Goal: Check status: Check status

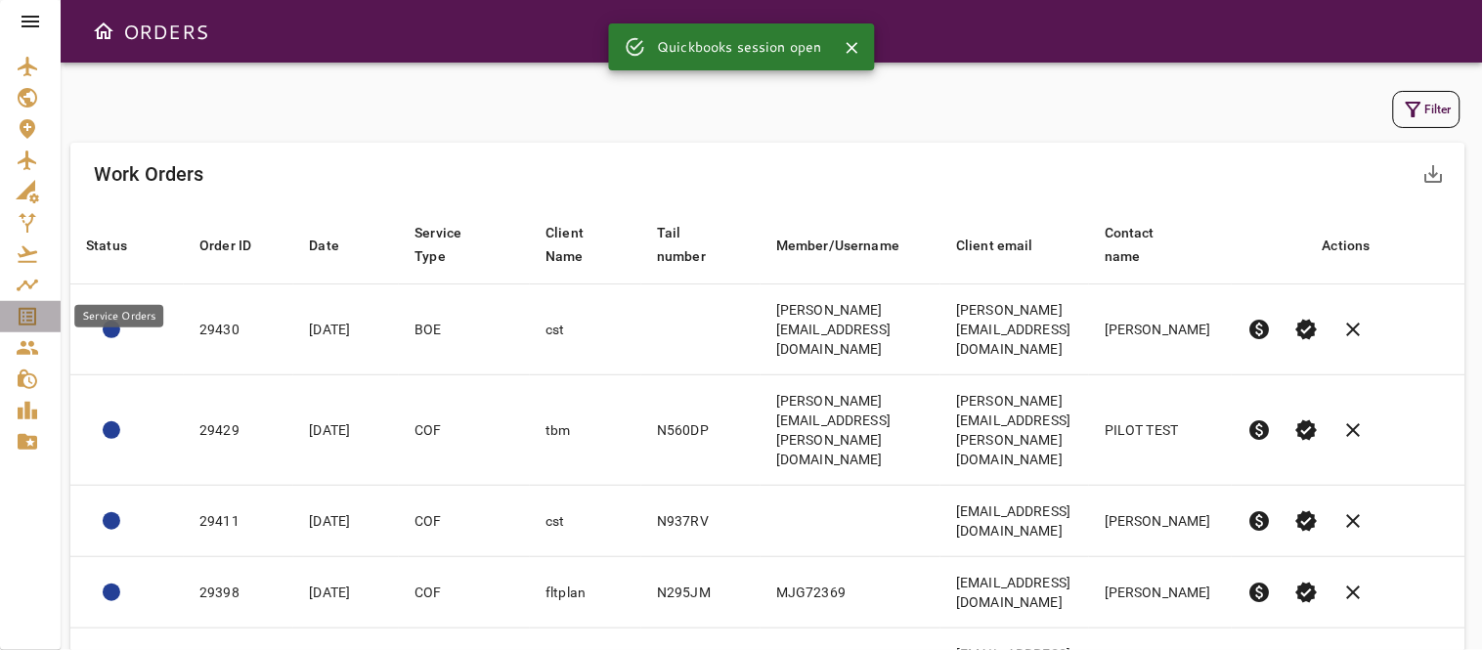
click at [14, 310] on link "Service Orders" at bounding box center [30, 316] width 61 height 31
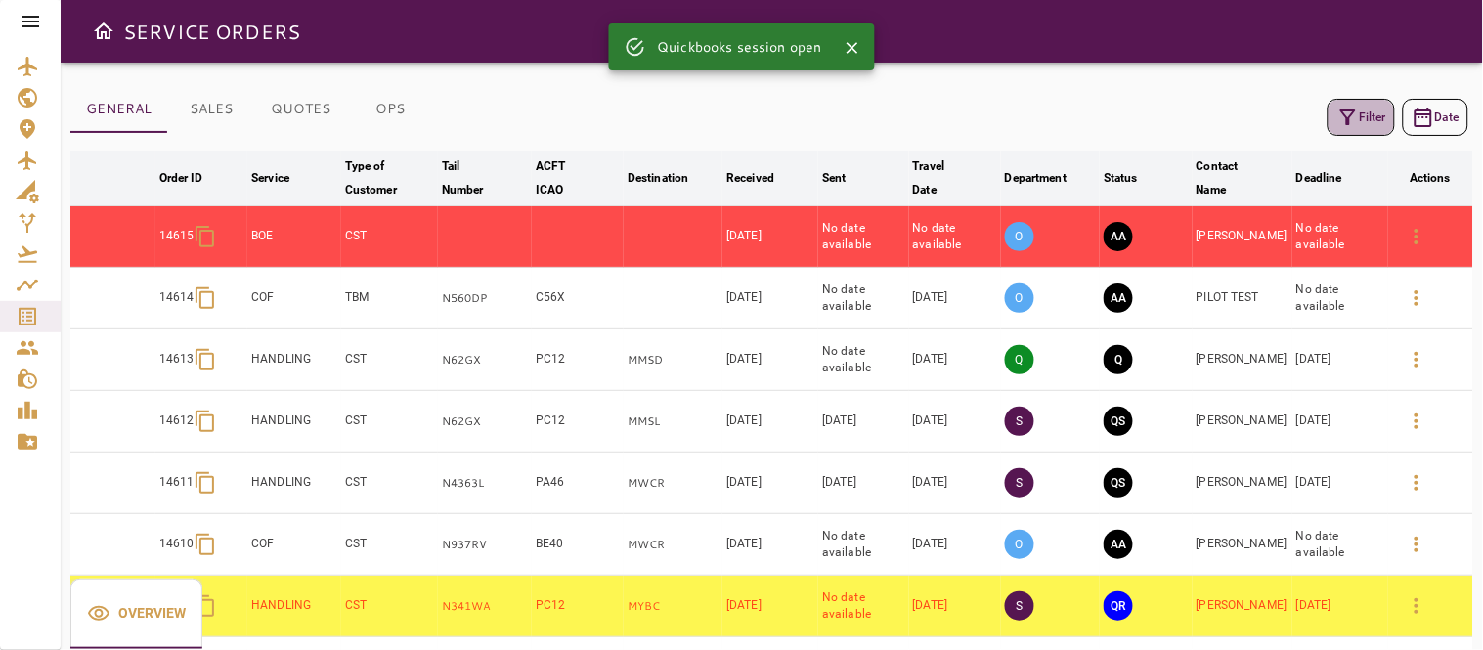
click at [1351, 115] on icon "button" at bounding box center [1349, 118] width 16 height 16
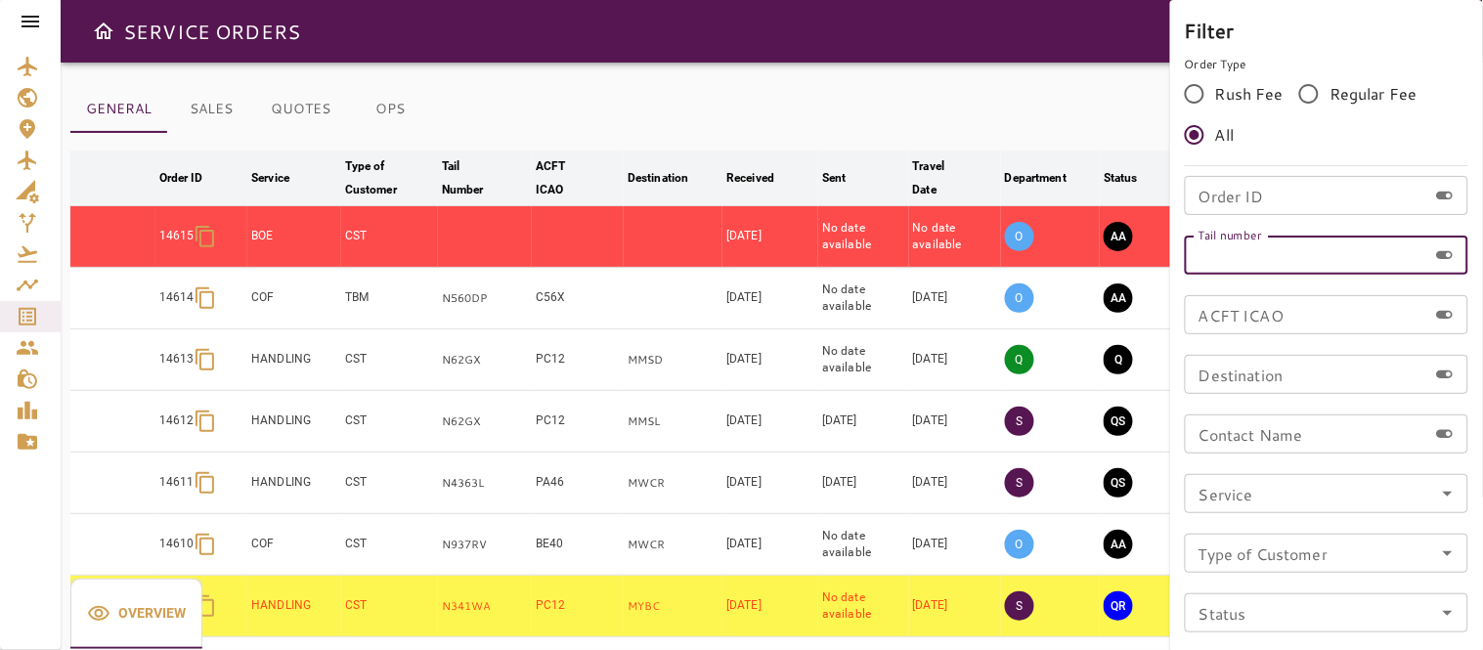
click at [1265, 244] on input "Tail number" at bounding box center [1306, 255] width 243 height 39
type input "******"
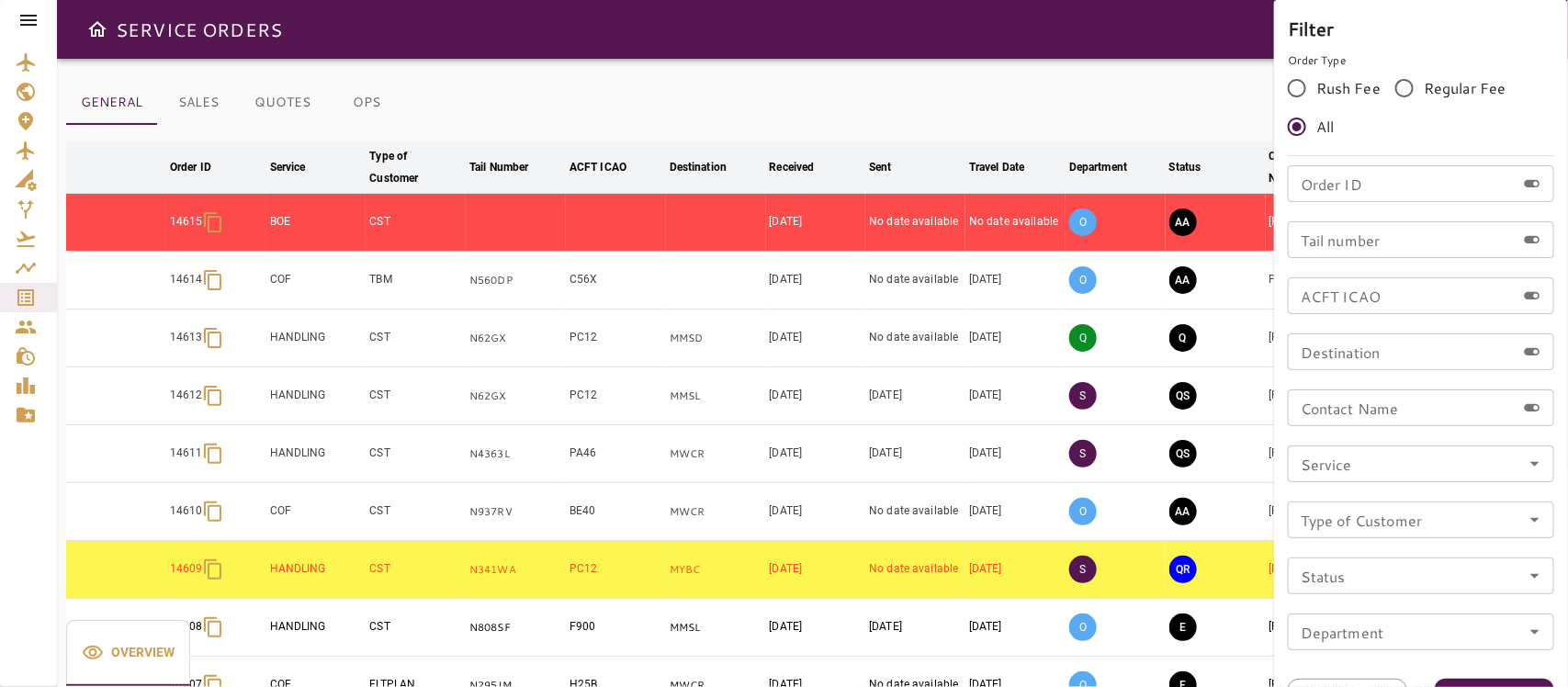
drag, startPoint x: 1251, startPoint y: 6, endPoint x: 993, endPoint y: 86, distance: 270.1
click at [993, 86] on div at bounding box center [784, 343] width 1568 height 687
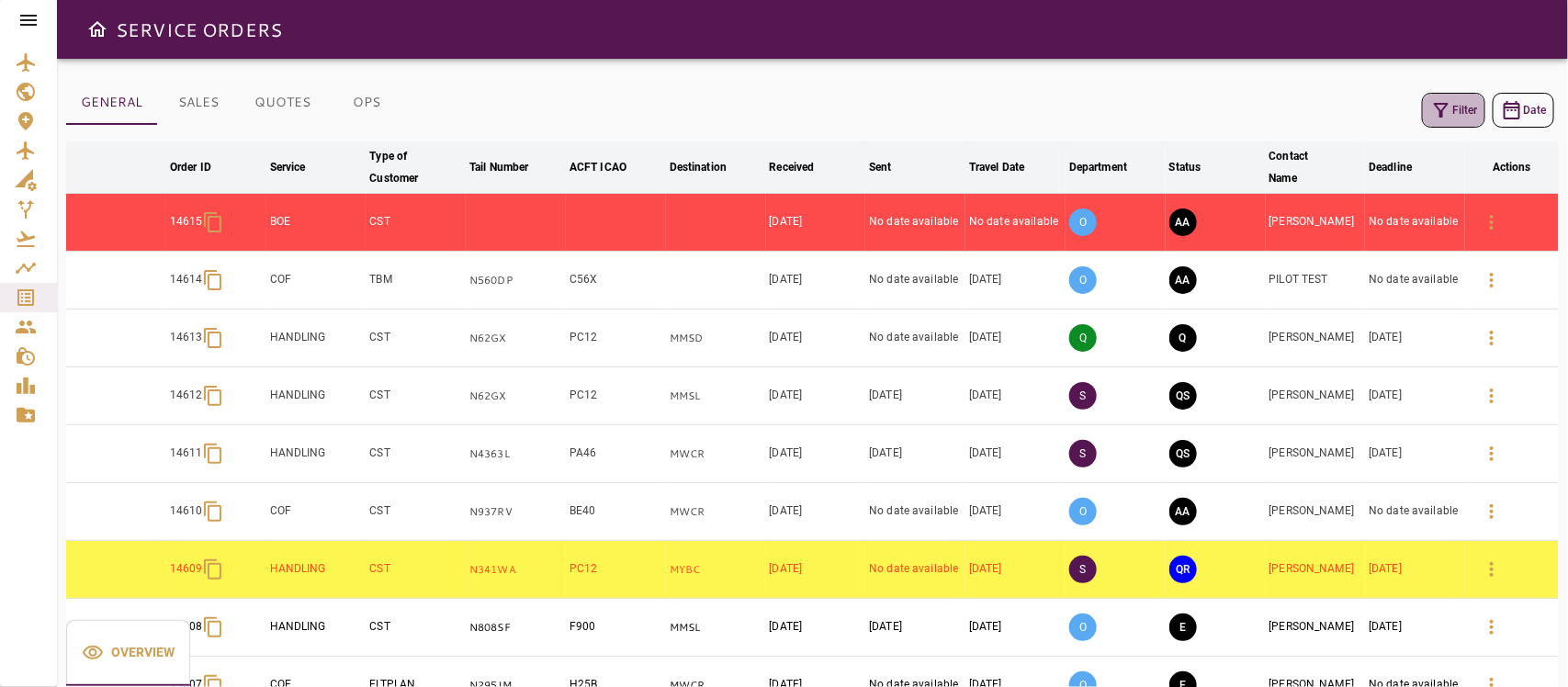
click at [1392, 93] on button "Filter" at bounding box center [1453, 110] width 63 height 35
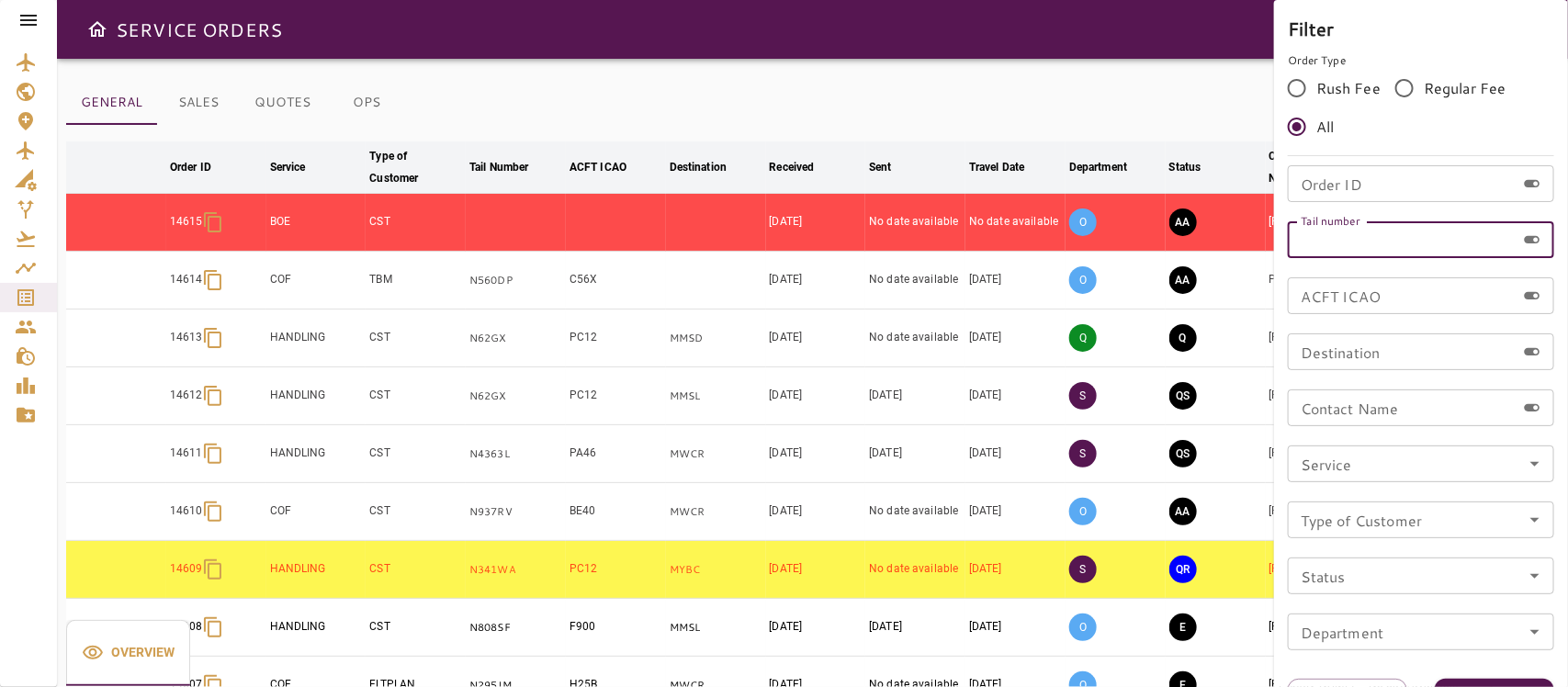
click at [1385, 245] on input "Tail number" at bounding box center [1402, 240] width 228 height 37
type input "******"
click at [1392, 610] on button "Apply" at bounding box center [1494, 696] width 119 height 34
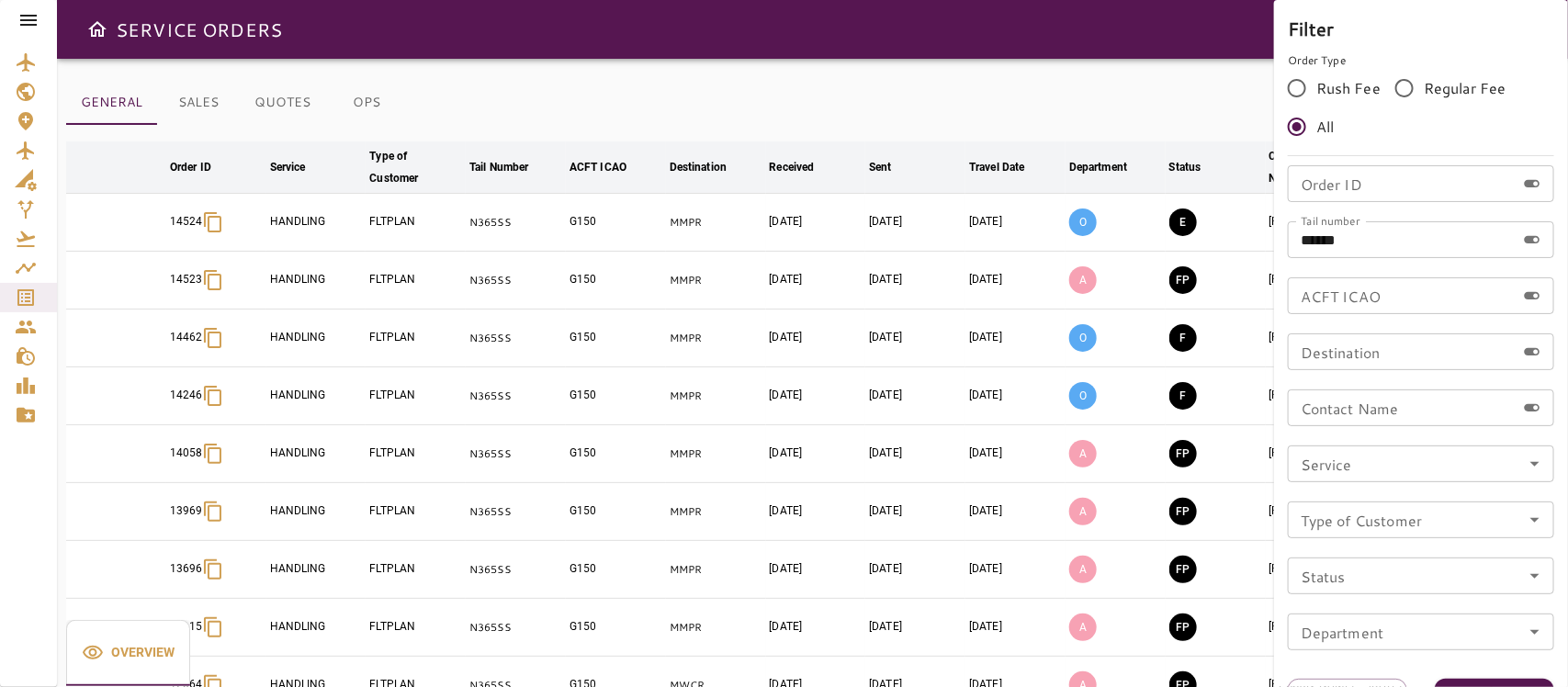
click at [998, 130] on div at bounding box center [784, 343] width 1568 height 687
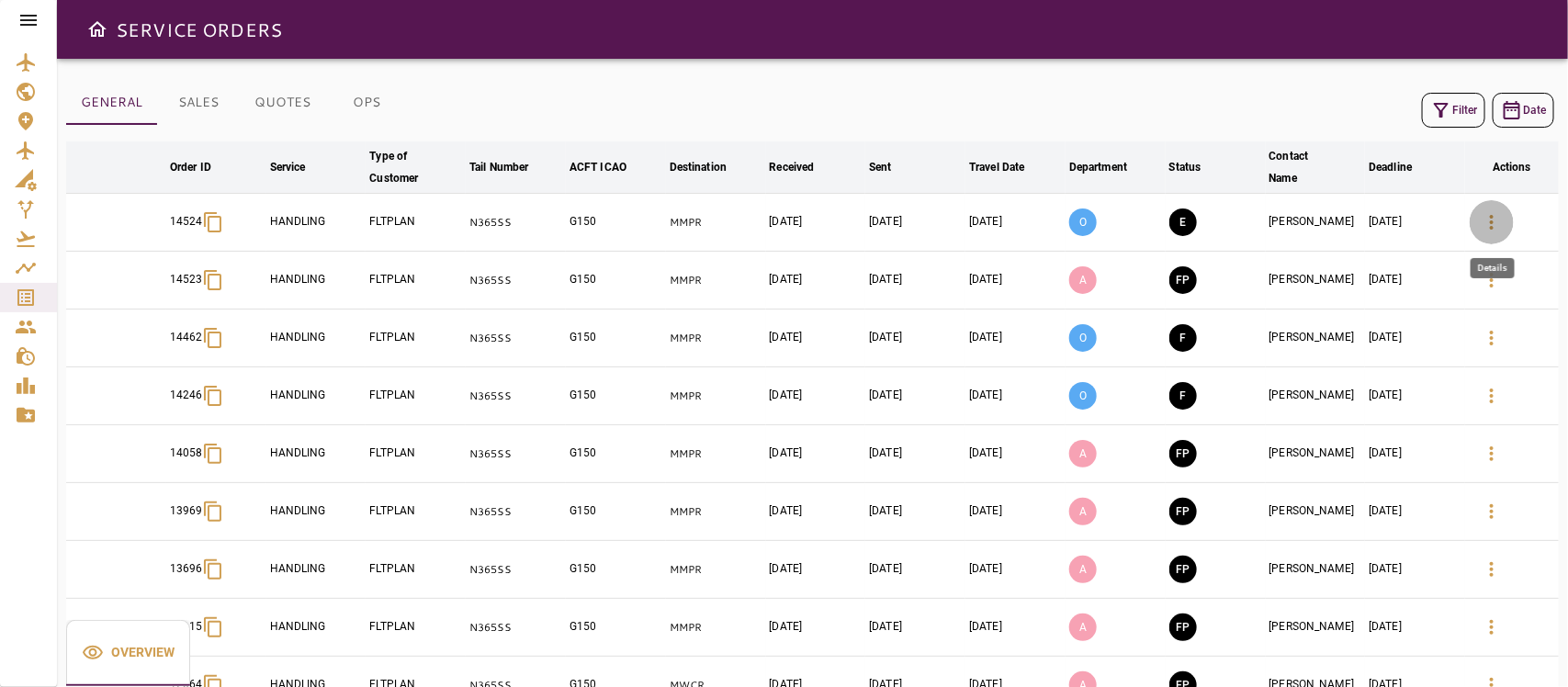
click at [1392, 216] on icon "button" at bounding box center [1491, 222] width 22 height 22
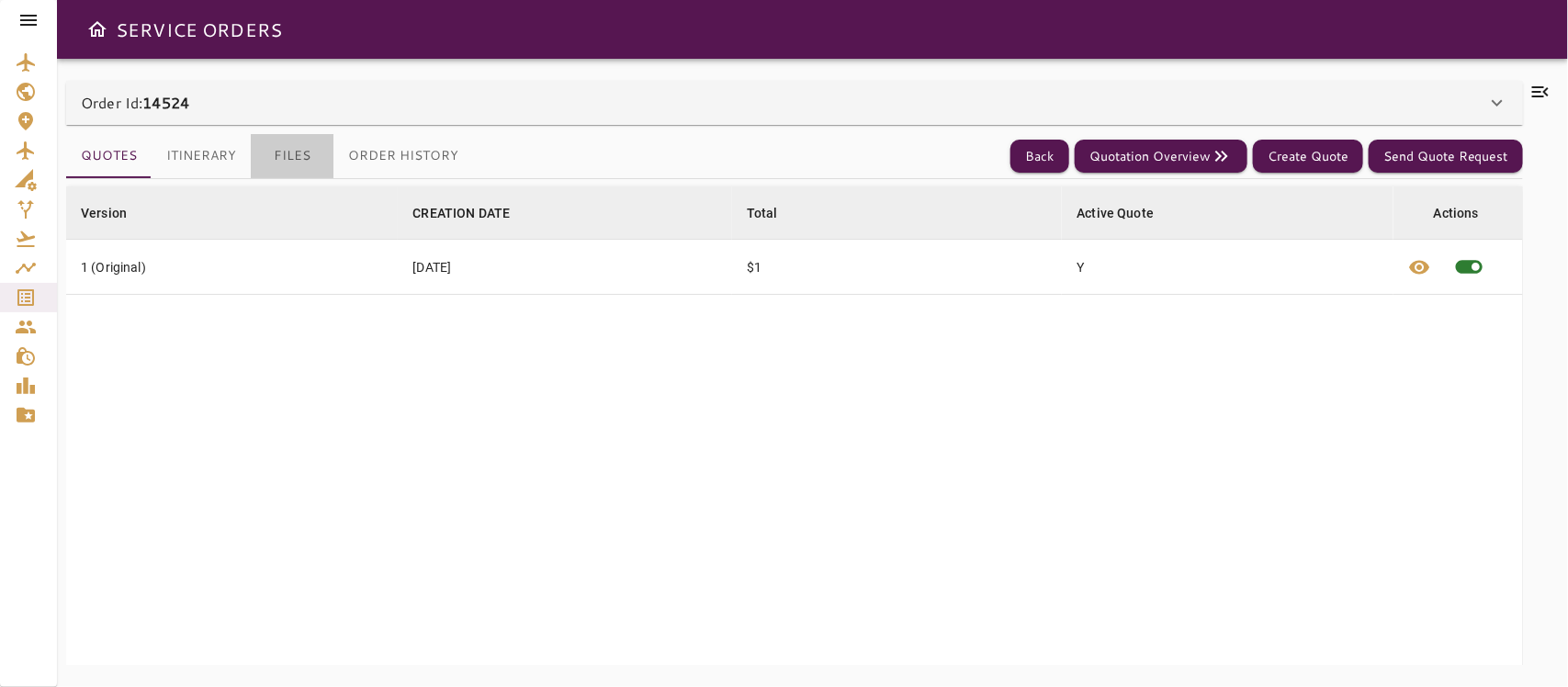
click at [300, 152] on button "Files" at bounding box center [292, 156] width 83 height 44
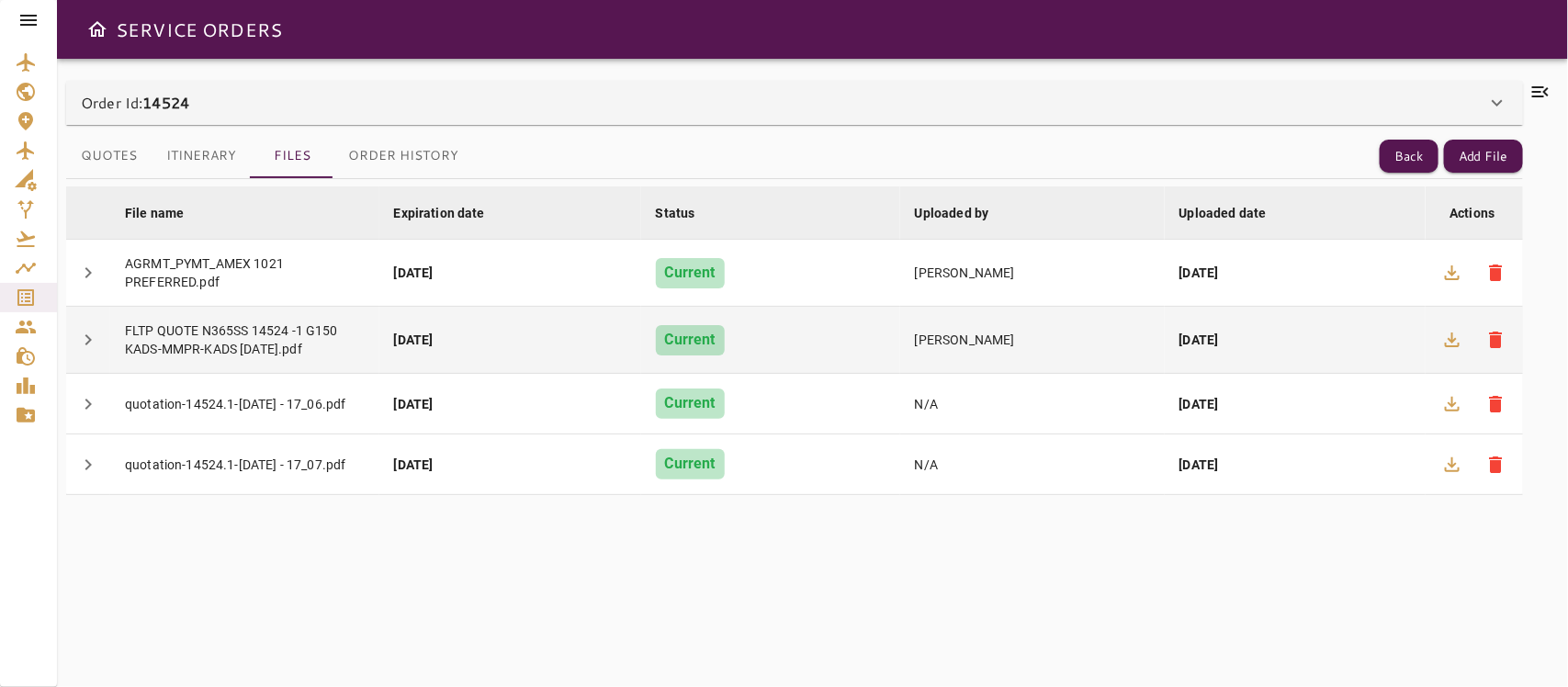
click at [1312, 327] on td "[DATE]" at bounding box center [1296, 340] width 261 height 67
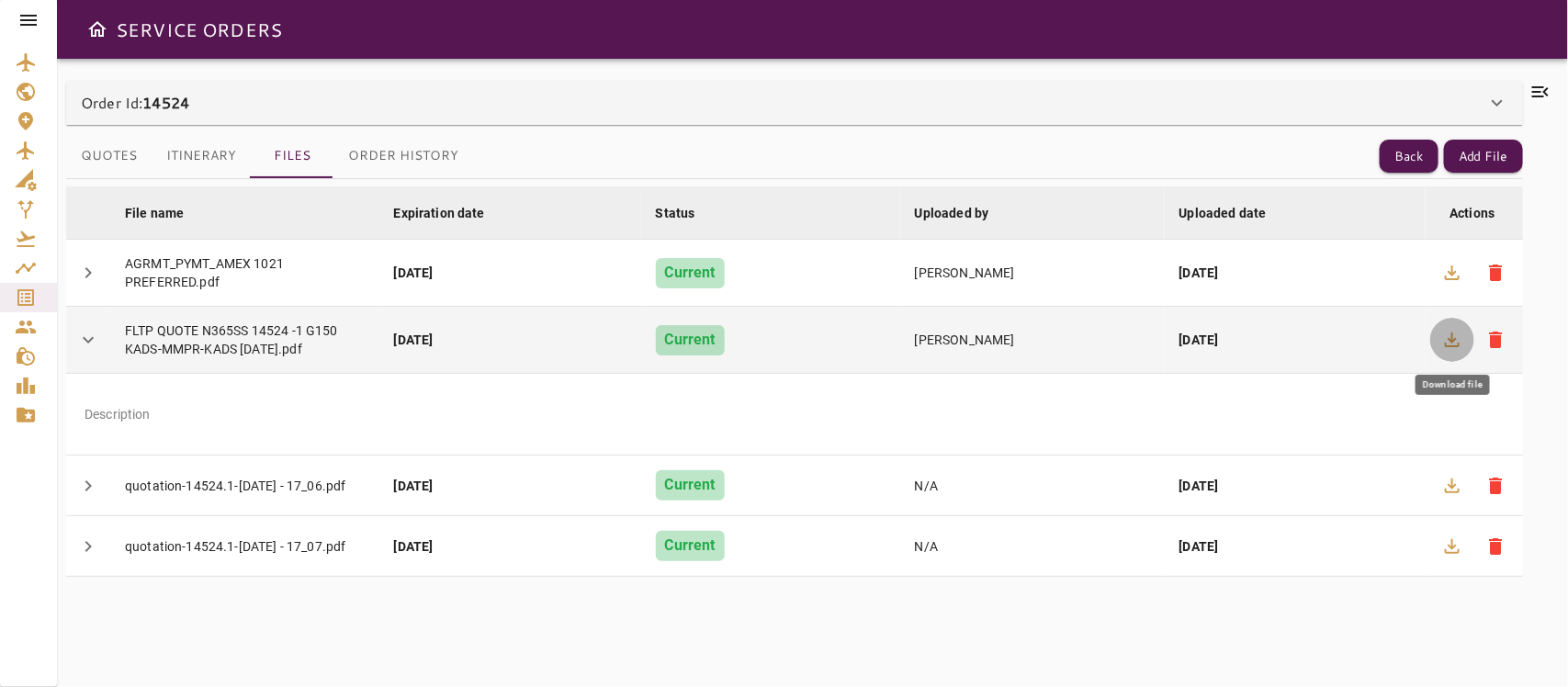
click at [1392, 340] on icon "button" at bounding box center [1452, 340] width 15 height 15
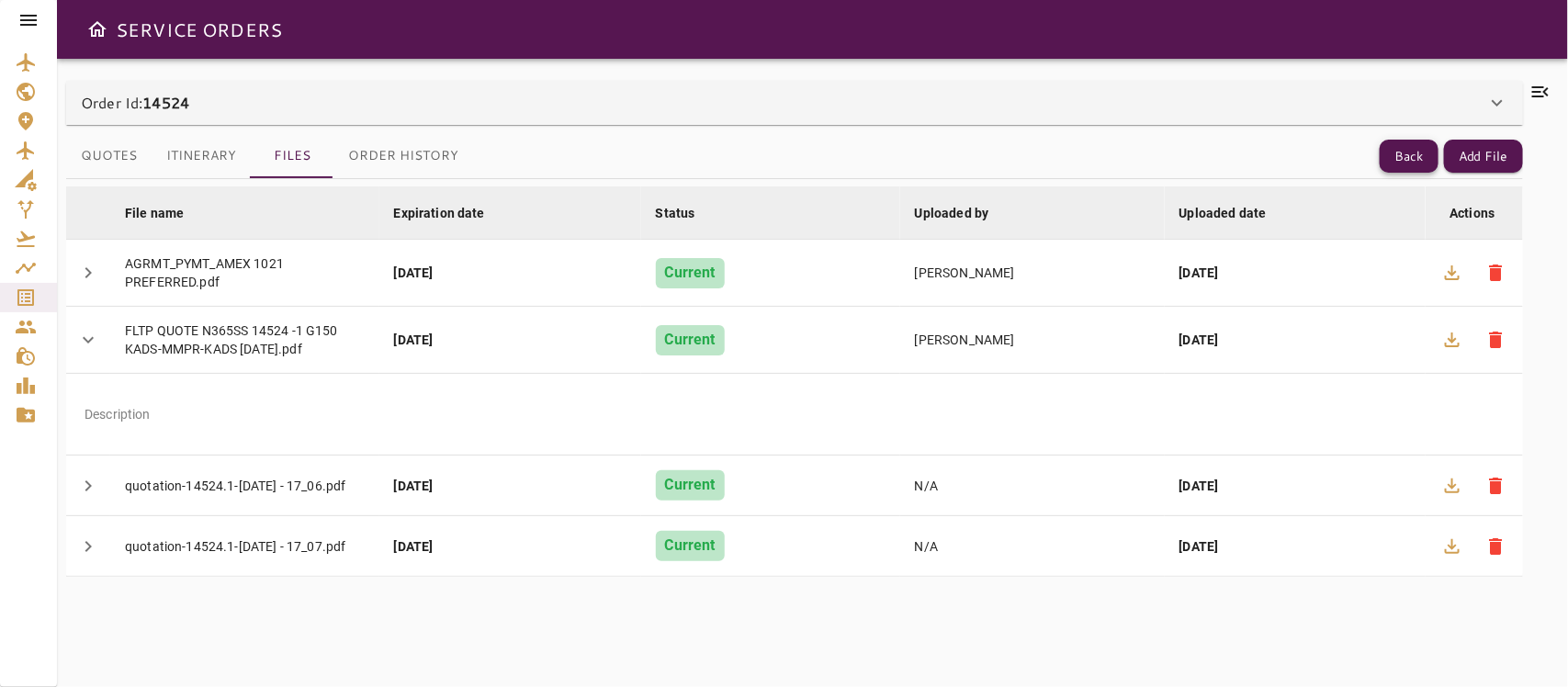
click at [1392, 156] on button "Back" at bounding box center [1409, 157] width 59 height 34
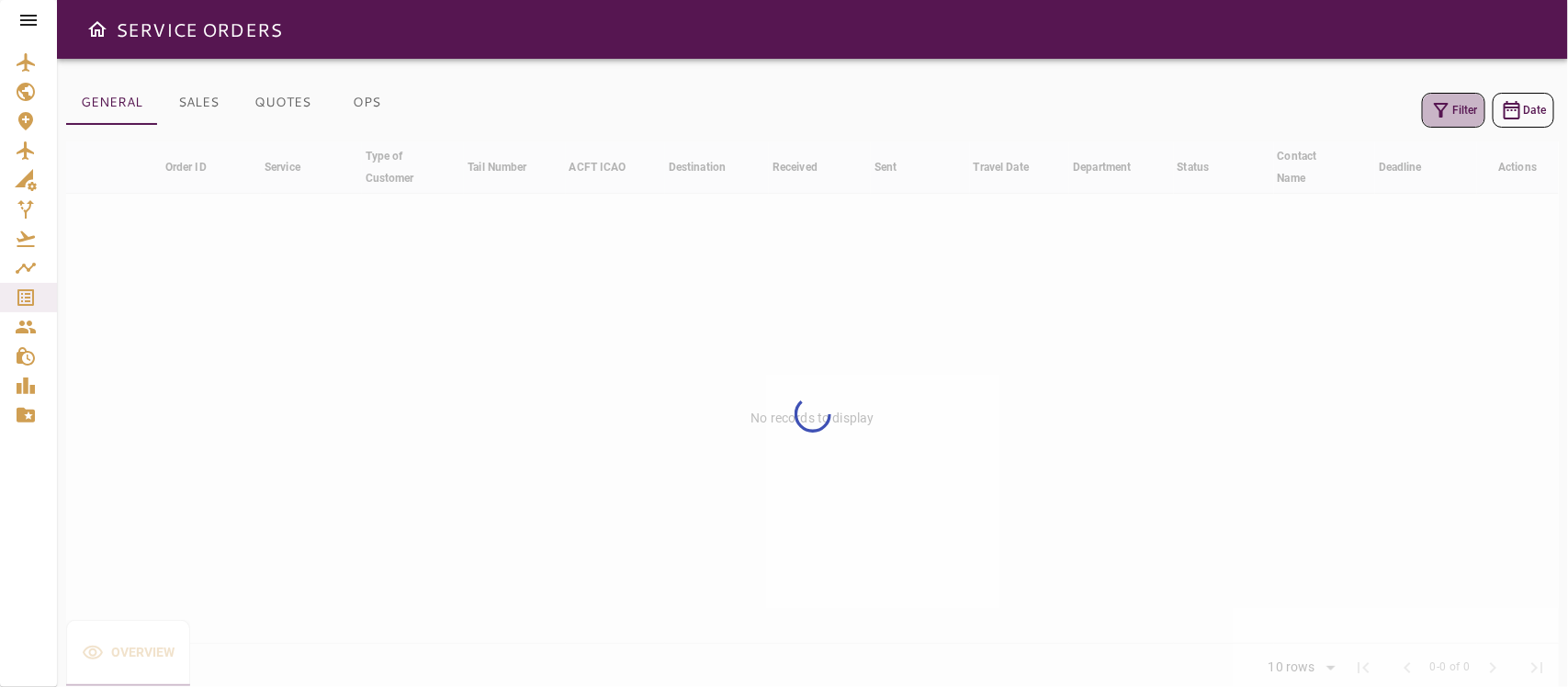
click at [1392, 121] on button "Filter" at bounding box center [1453, 110] width 63 height 35
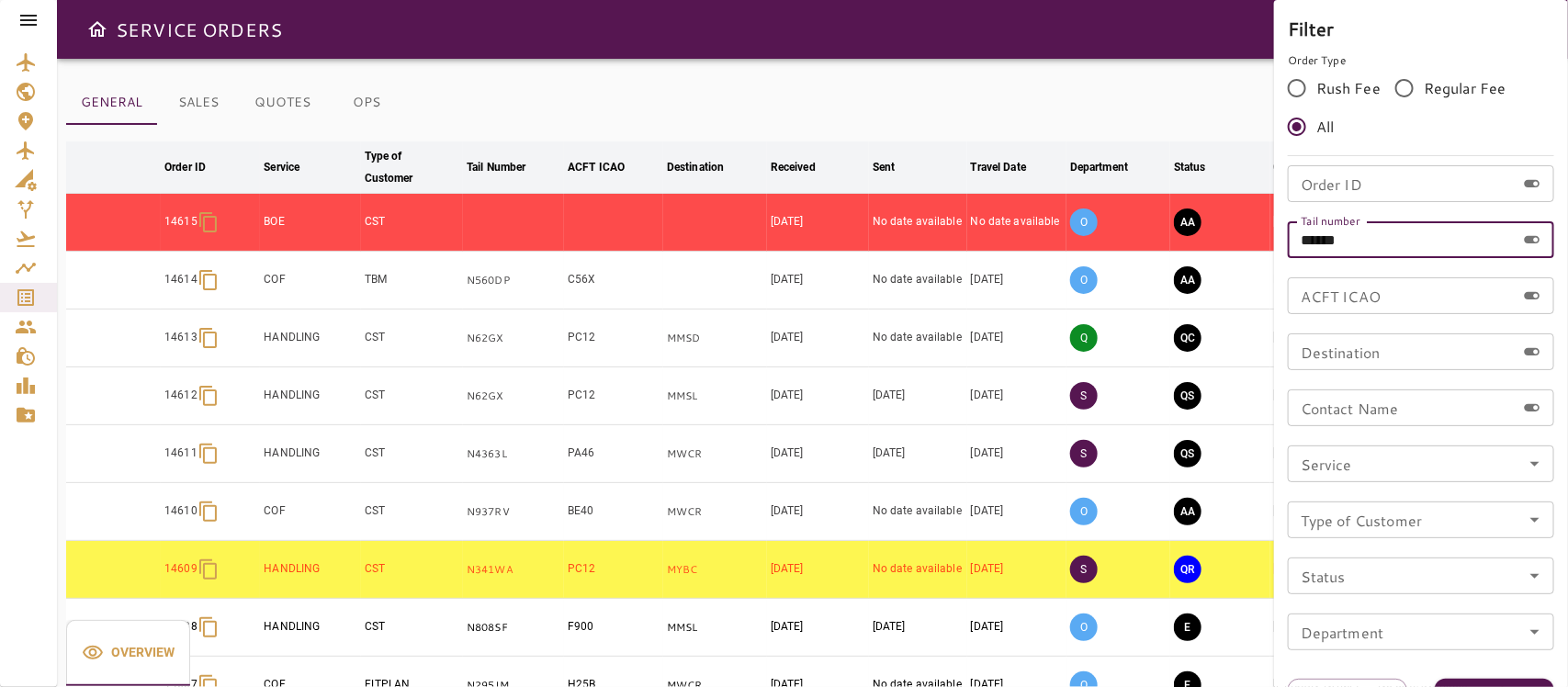
click at [1388, 254] on input "******" at bounding box center [1402, 240] width 228 height 37
type input "******"
click at [1392, 610] on button "Apply" at bounding box center [1494, 696] width 119 height 34
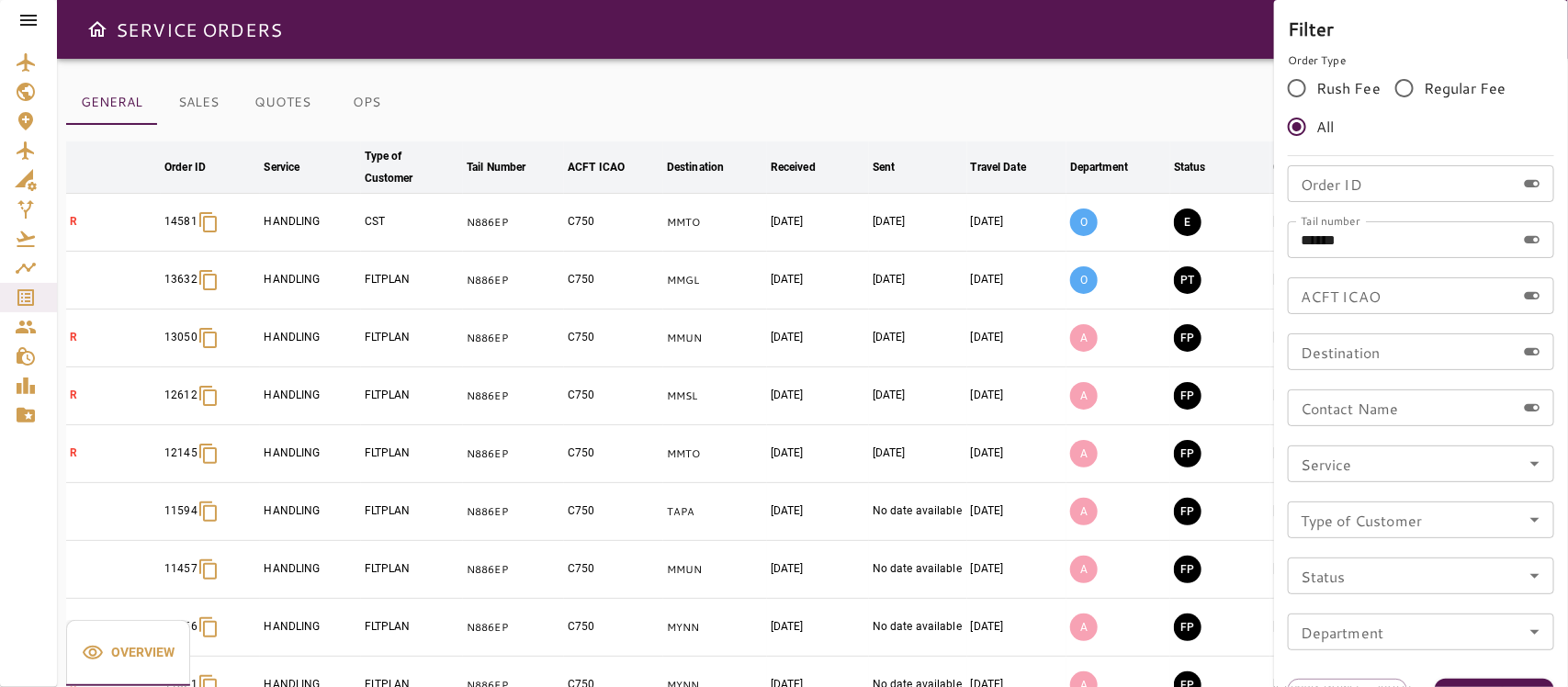
click at [1096, 117] on div at bounding box center [784, 343] width 1568 height 687
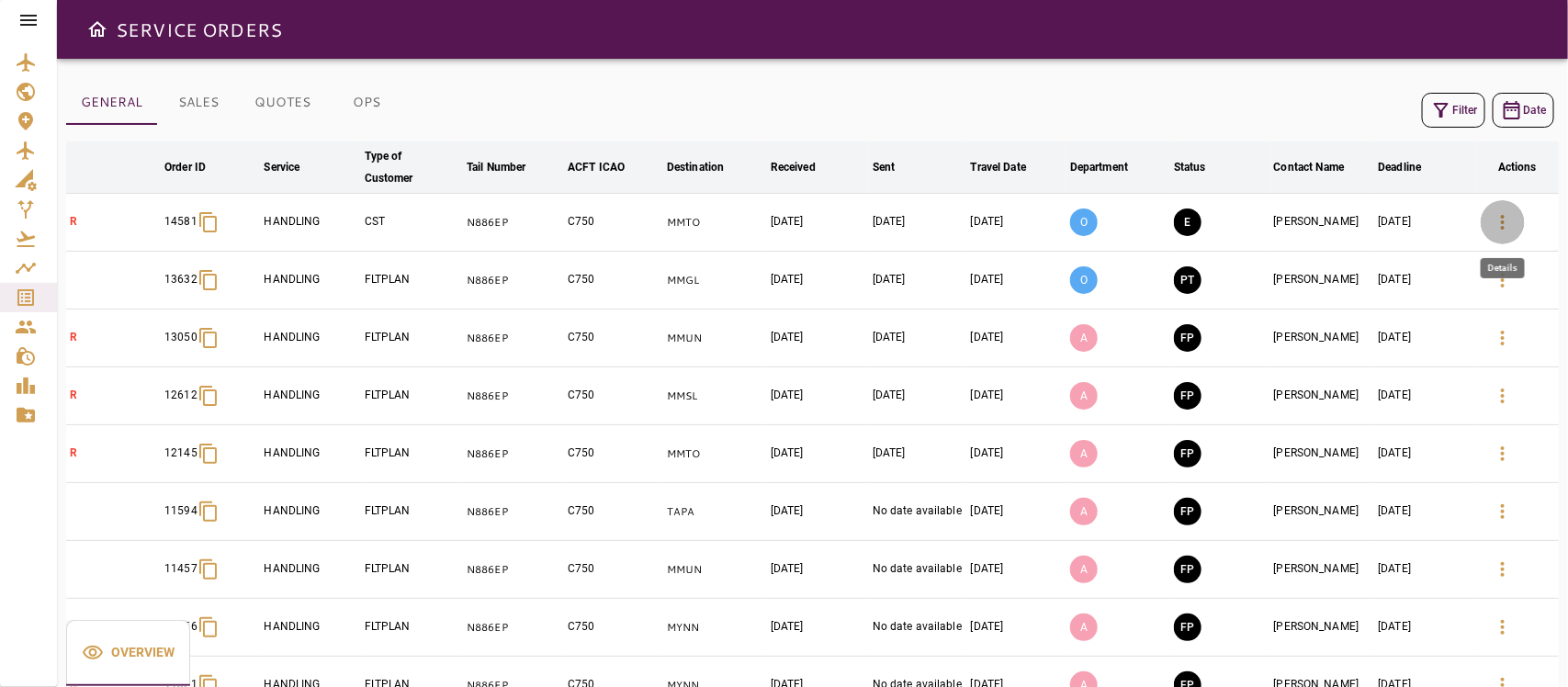
click at [1392, 226] on icon "button" at bounding box center [1502, 222] width 22 height 22
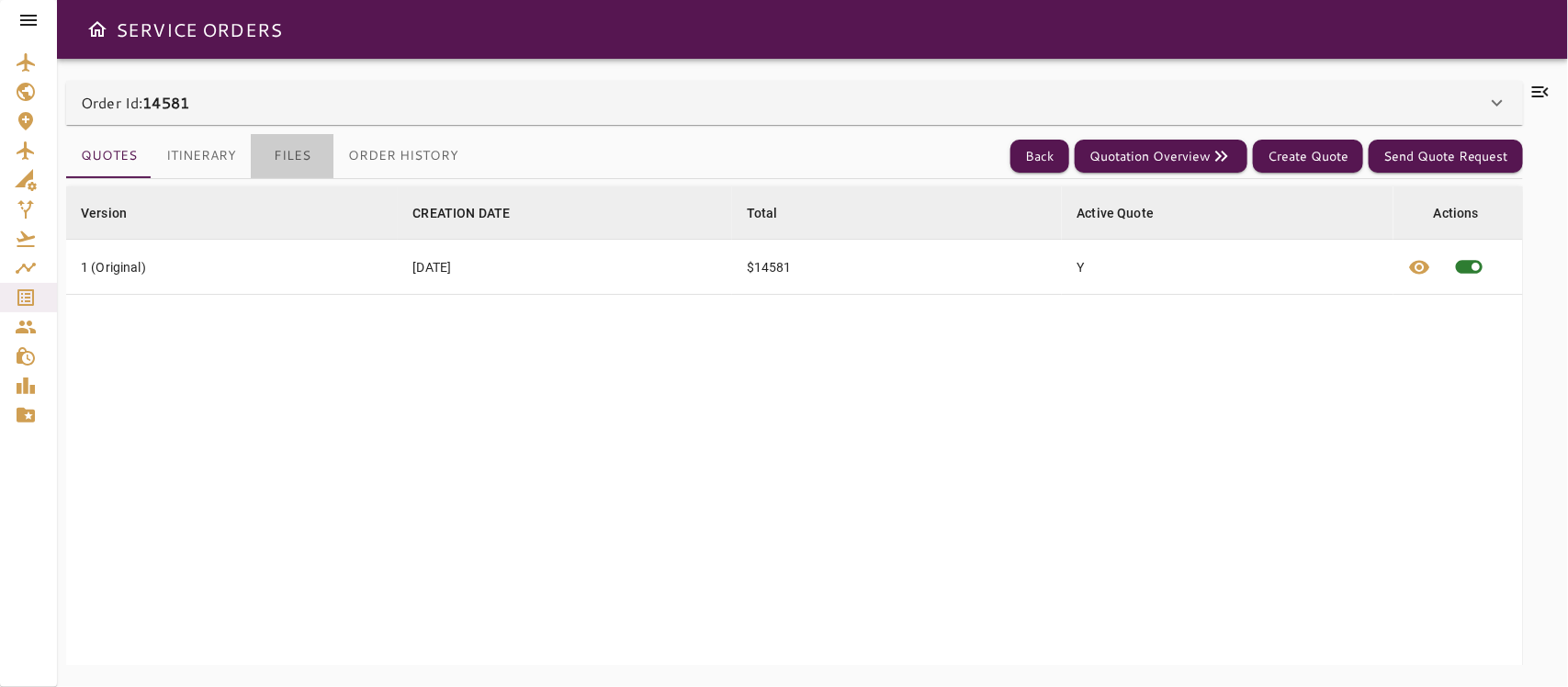
click at [278, 154] on button "Files" at bounding box center [292, 156] width 83 height 44
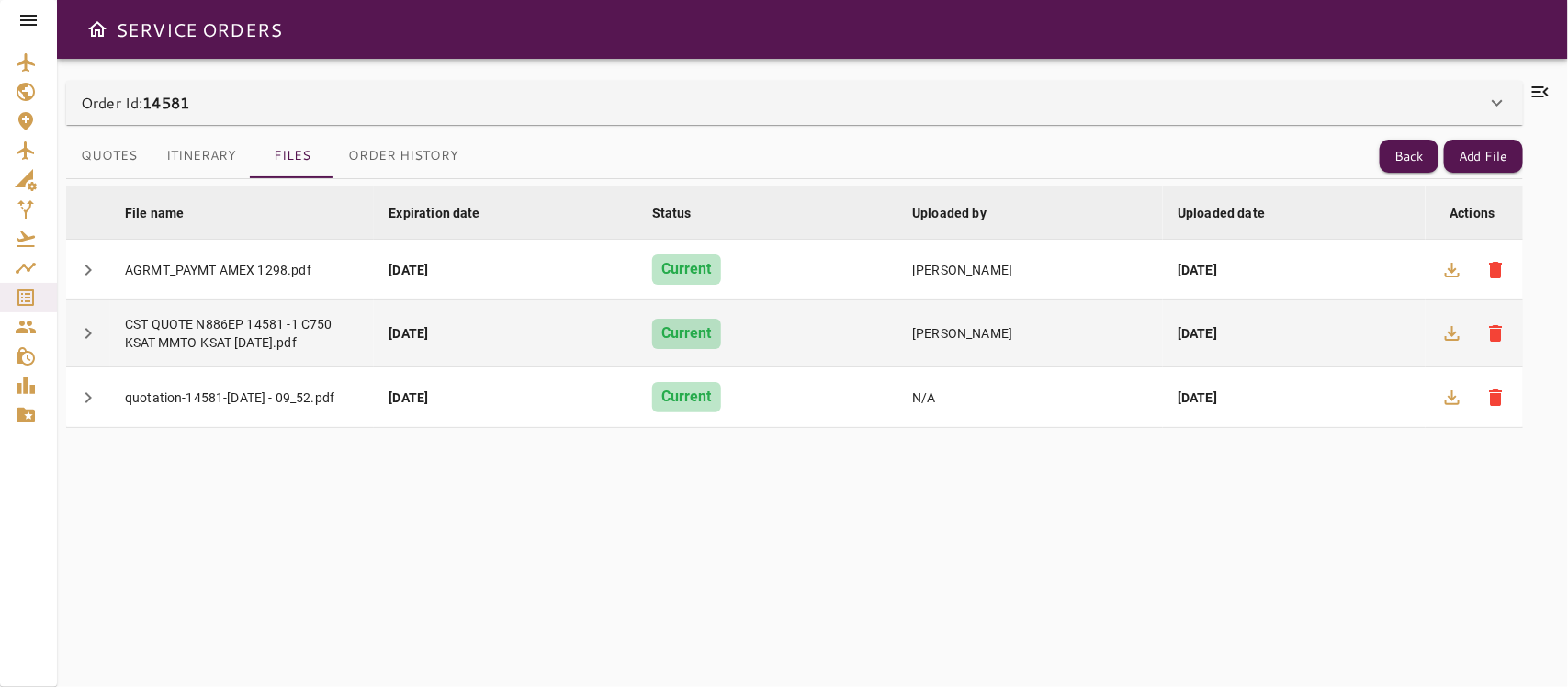
click at [1032, 348] on td "[PERSON_NAME]" at bounding box center [1030, 334] width 266 height 67
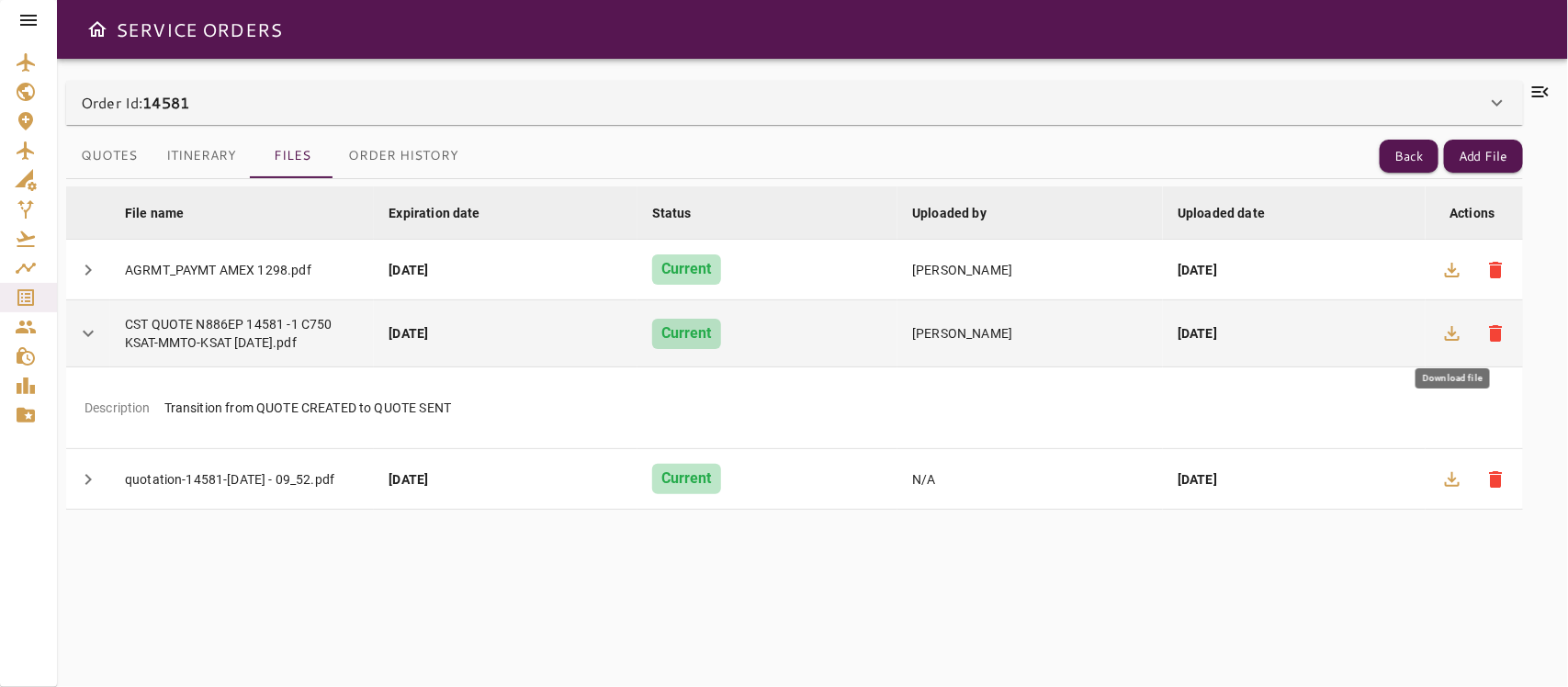
click at [1392, 331] on icon "button" at bounding box center [1452, 333] width 22 height 22
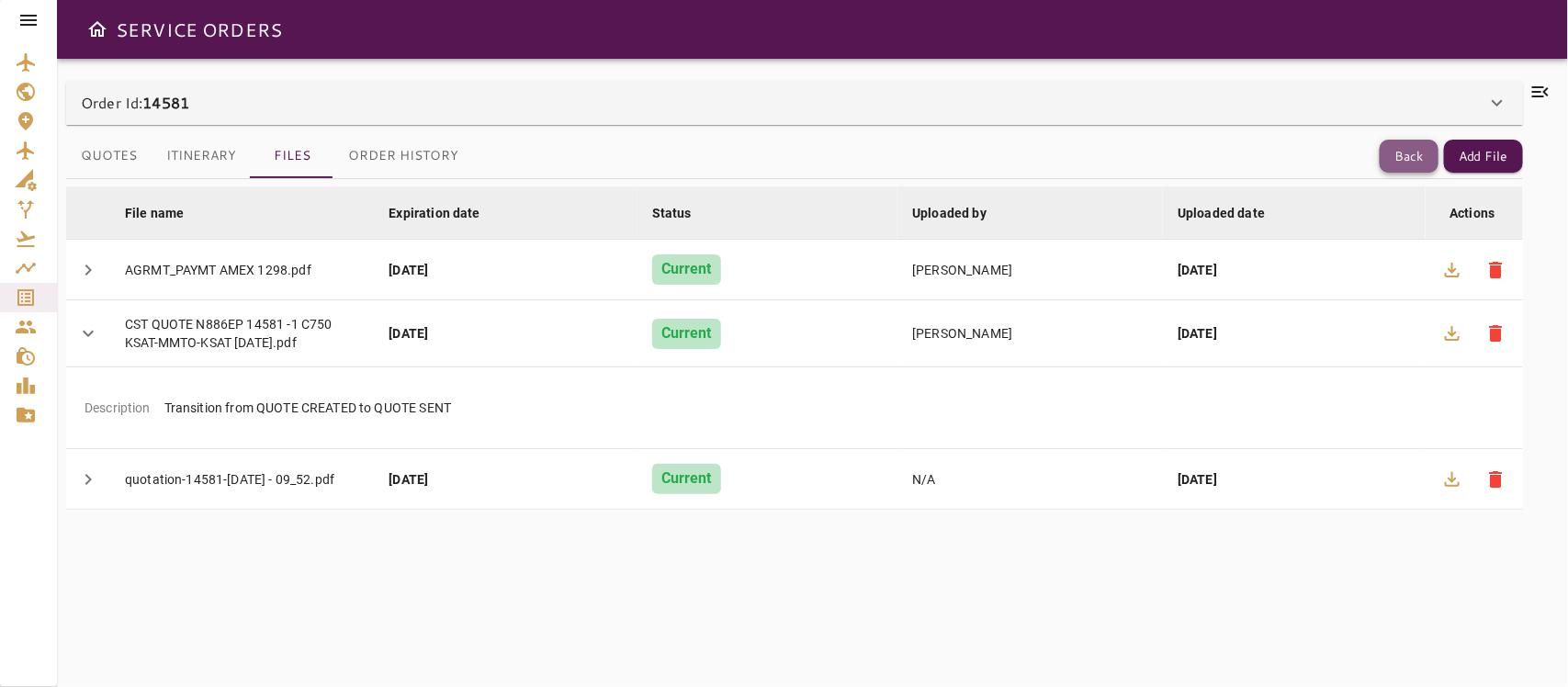
click at [1392, 156] on button "Back" at bounding box center [1409, 157] width 59 height 34
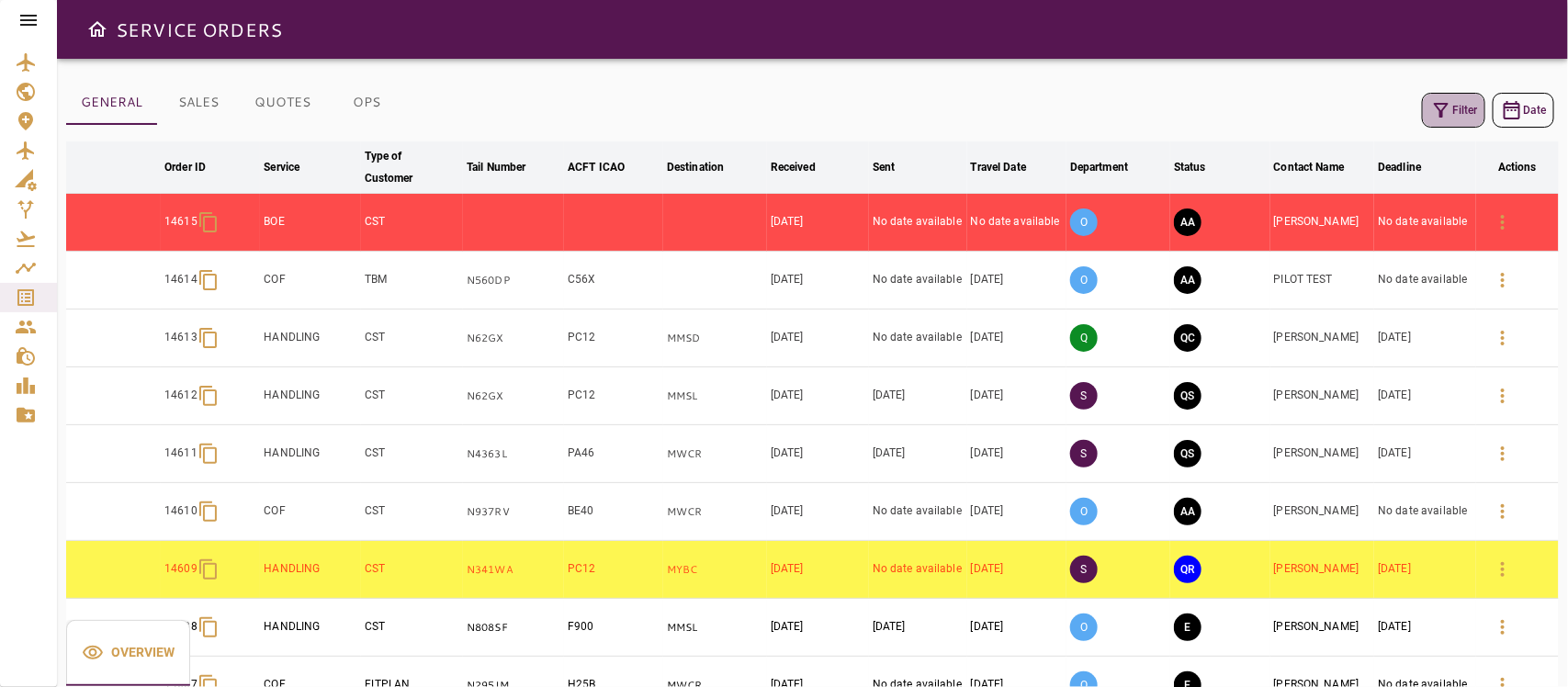
click at [1392, 110] on icon "button" at bounding box center [1441, 110] width 22 height 22
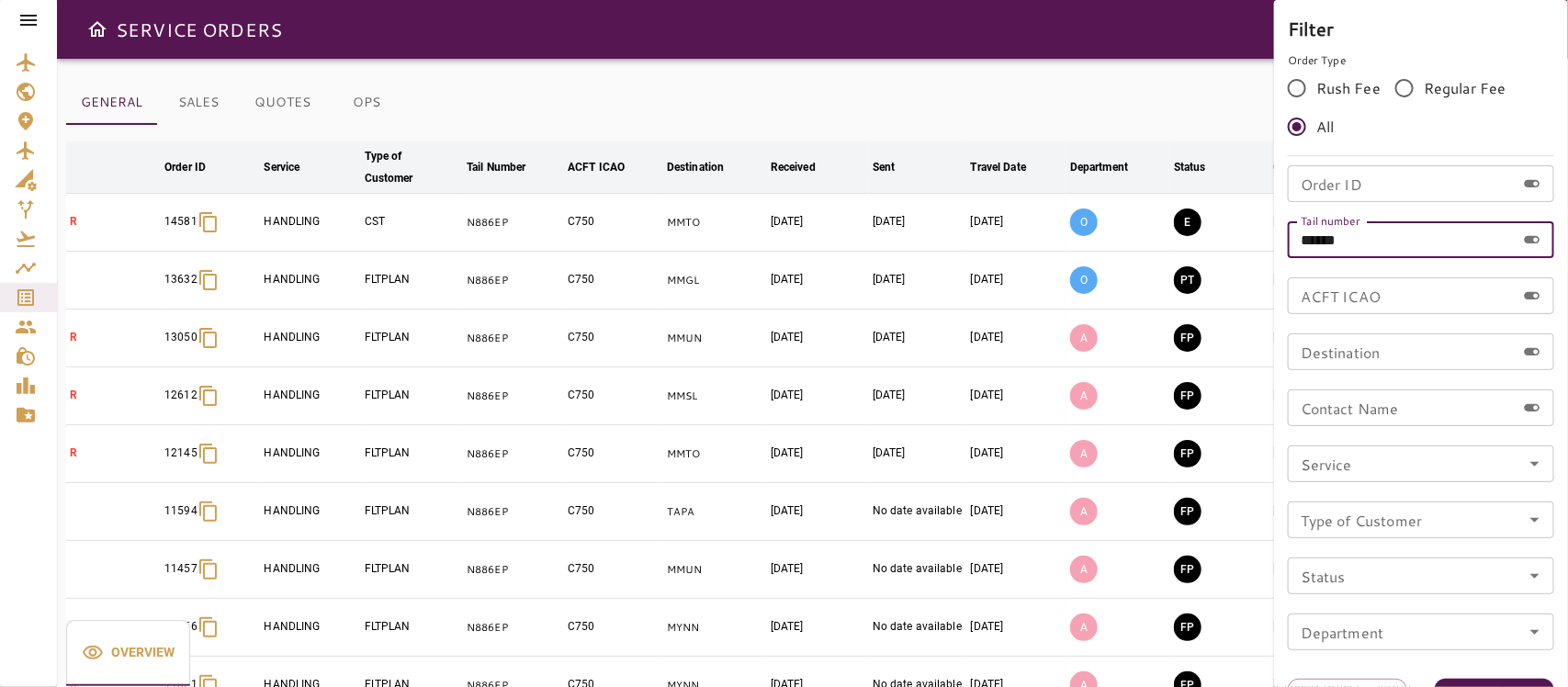
click at [1364, 243] on input "******" at bounding box center [1402, 240] width 228 height 37
type input "******"
click at [1392, 610] on button "Apply" at bounding box center [1494, 696] width 119 height 34
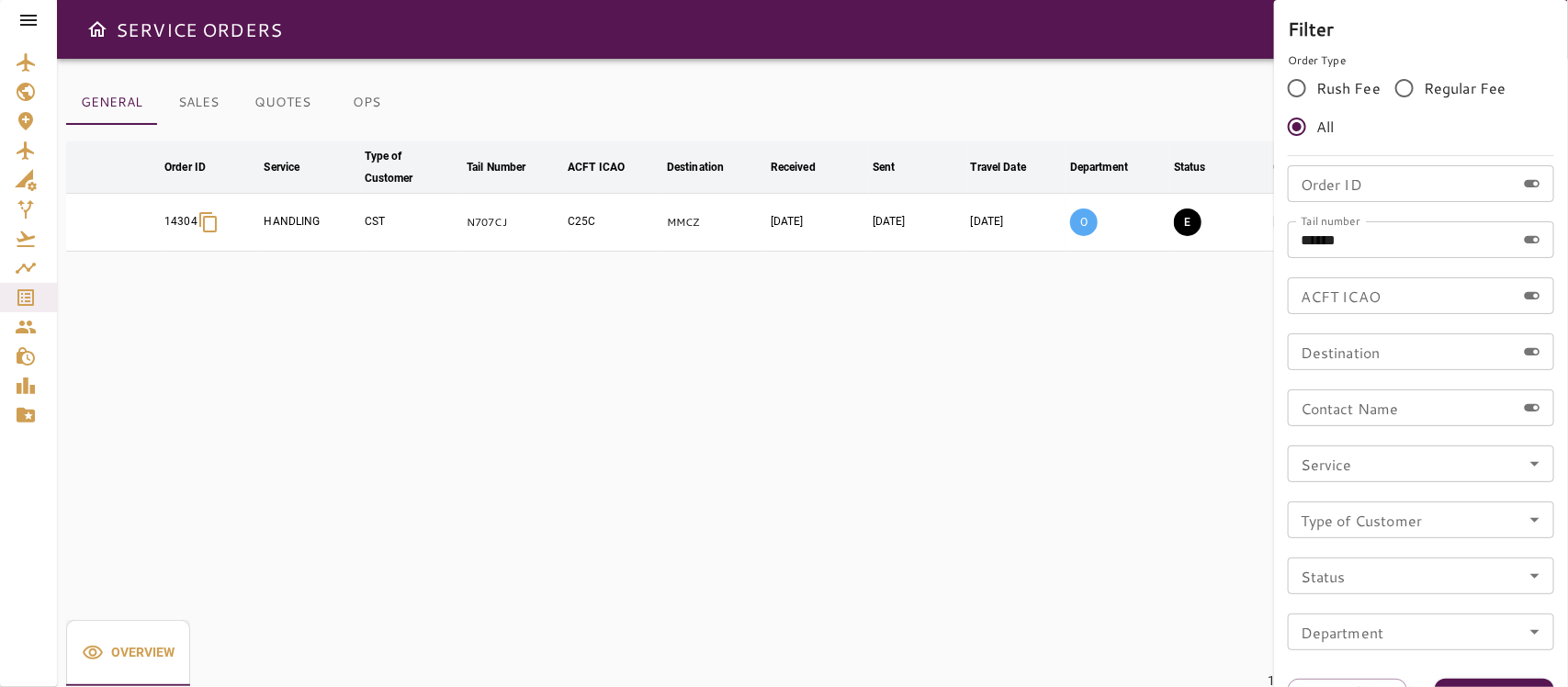
click at [1181, 402] on div at bounding box center [784, 343] width 1568 height 687
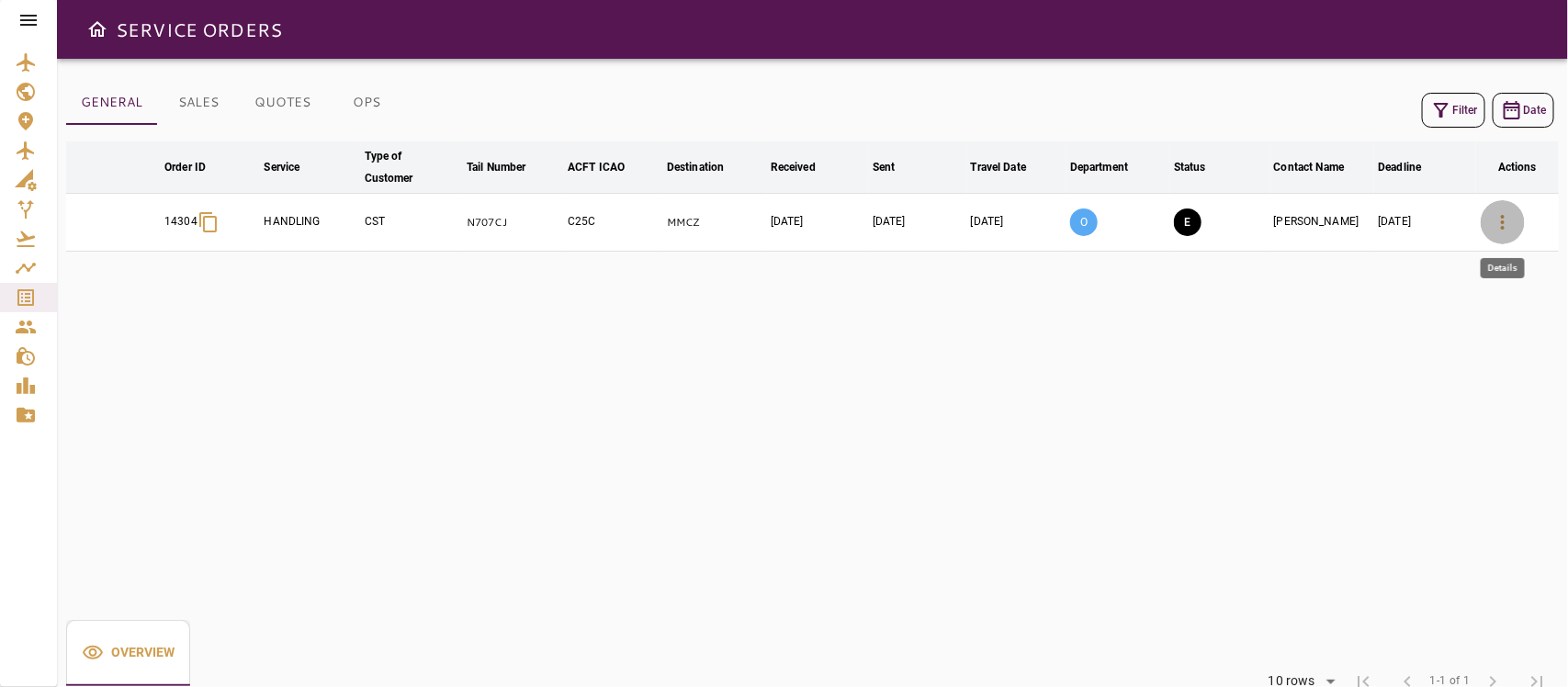
click at [1392, 216] on icon "button" at bounding box center [1502, 222] width 22 height 22
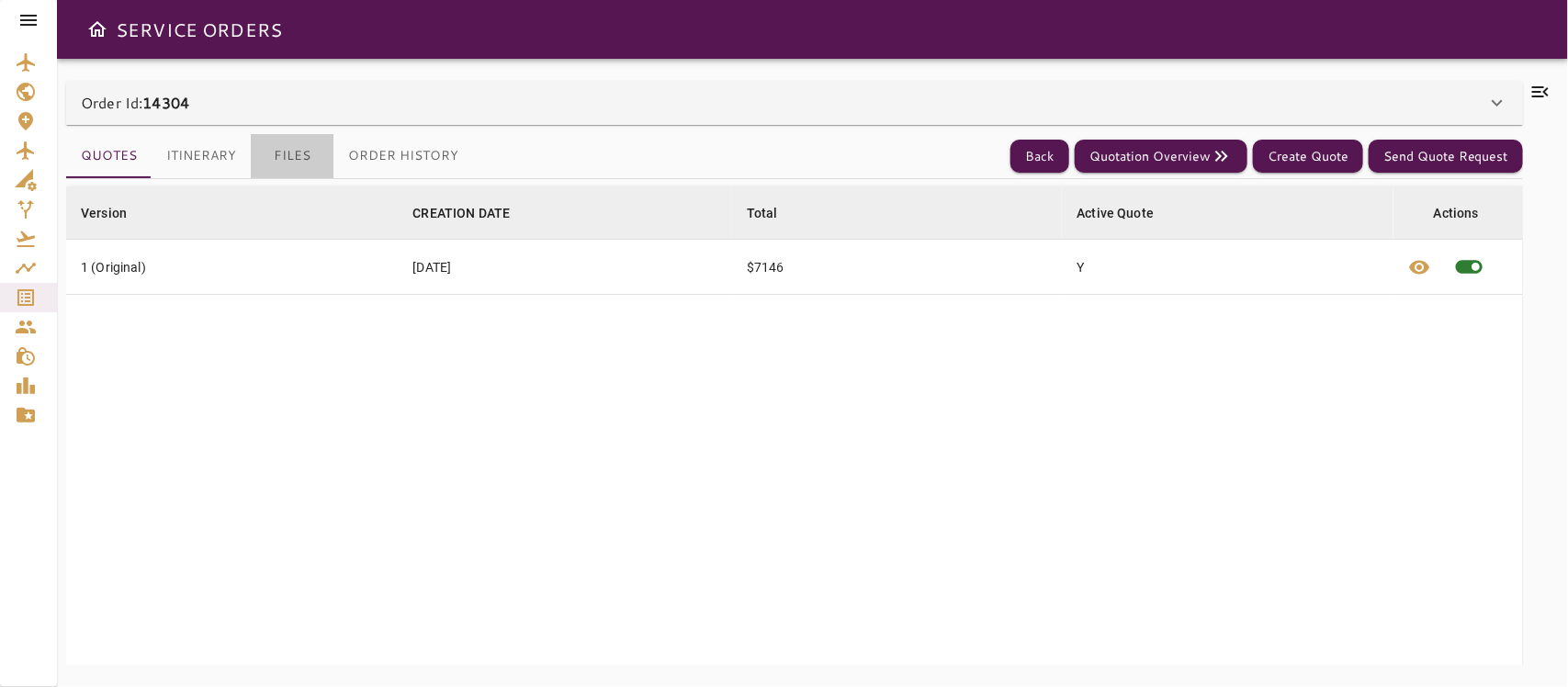
click at [287, 157] on button "Files" at bounding box center [292, 156] width 83 height 44
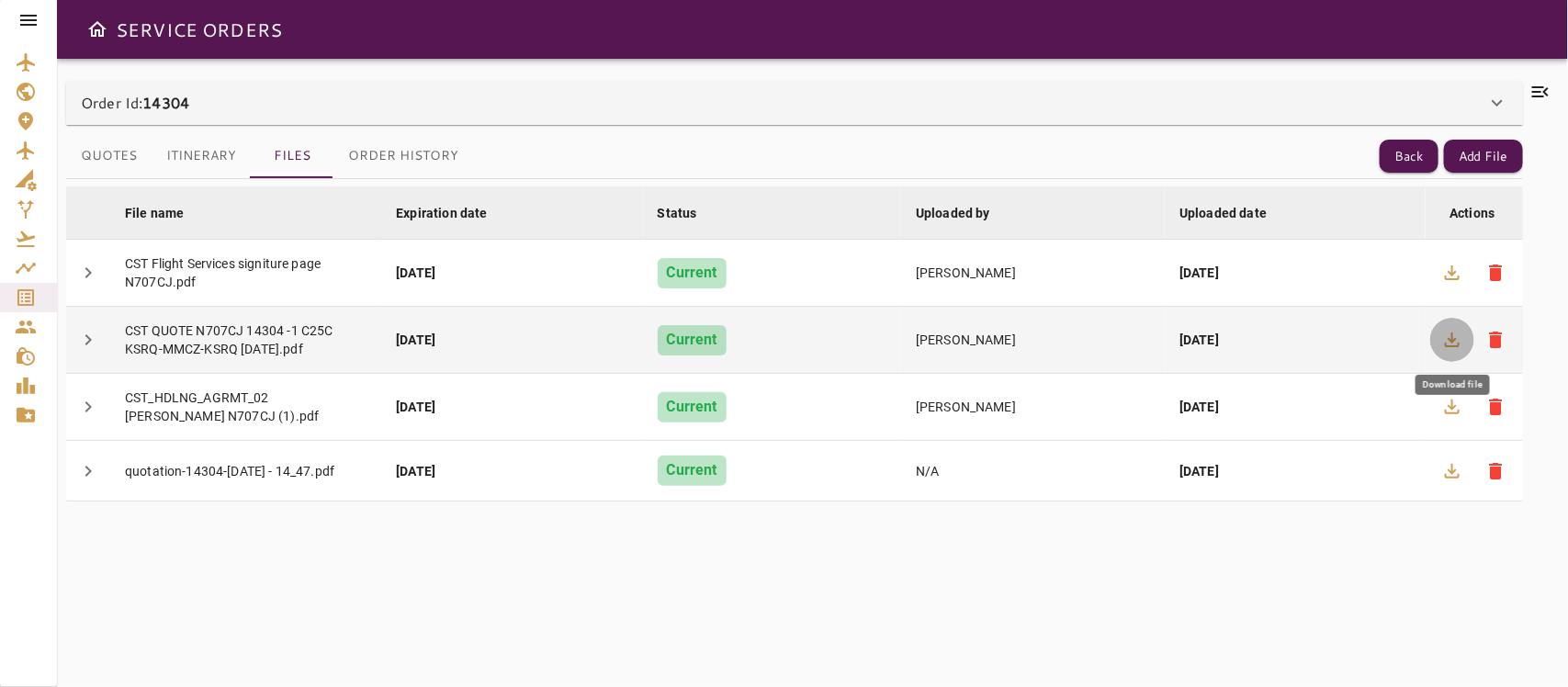
click at [1392, 336] on icon "button" at bounding box center [1452, 340] width 15 height 15
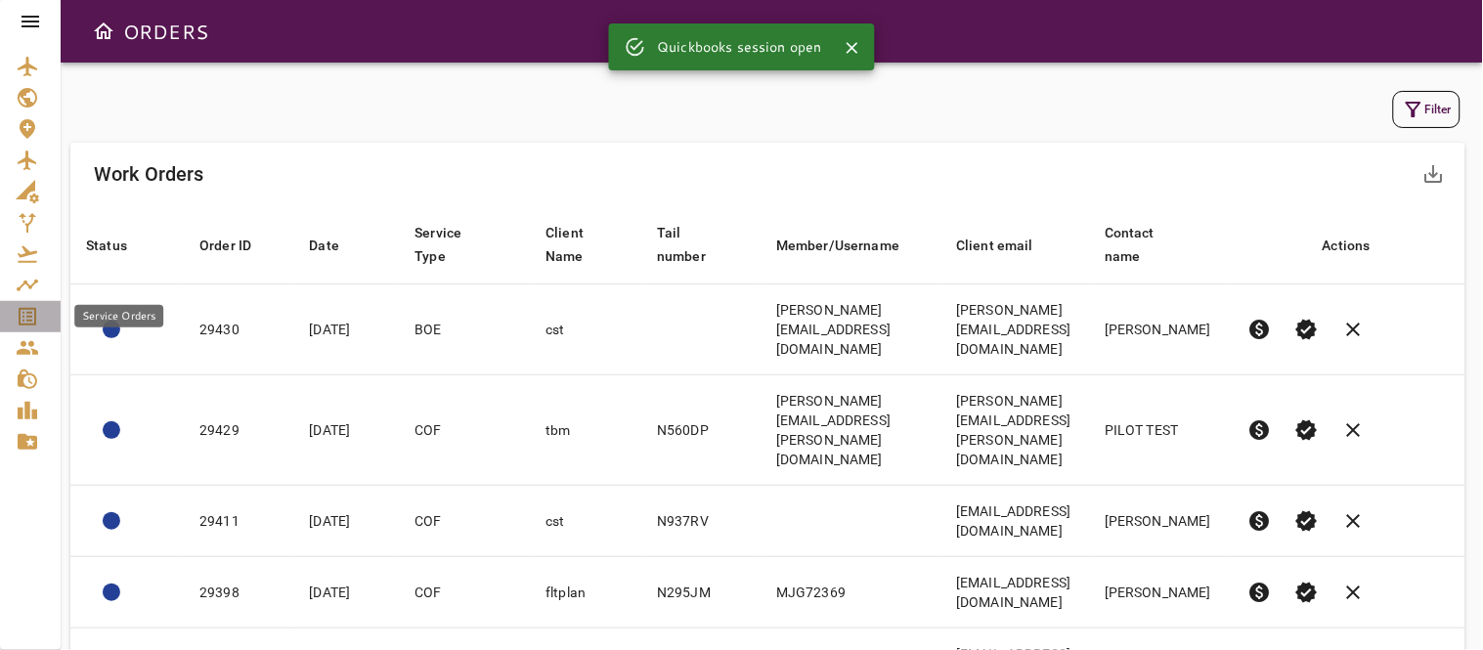
click at [32, 316] on icon "Service Orders" at bounding box center [27, 316] width 23 height 23
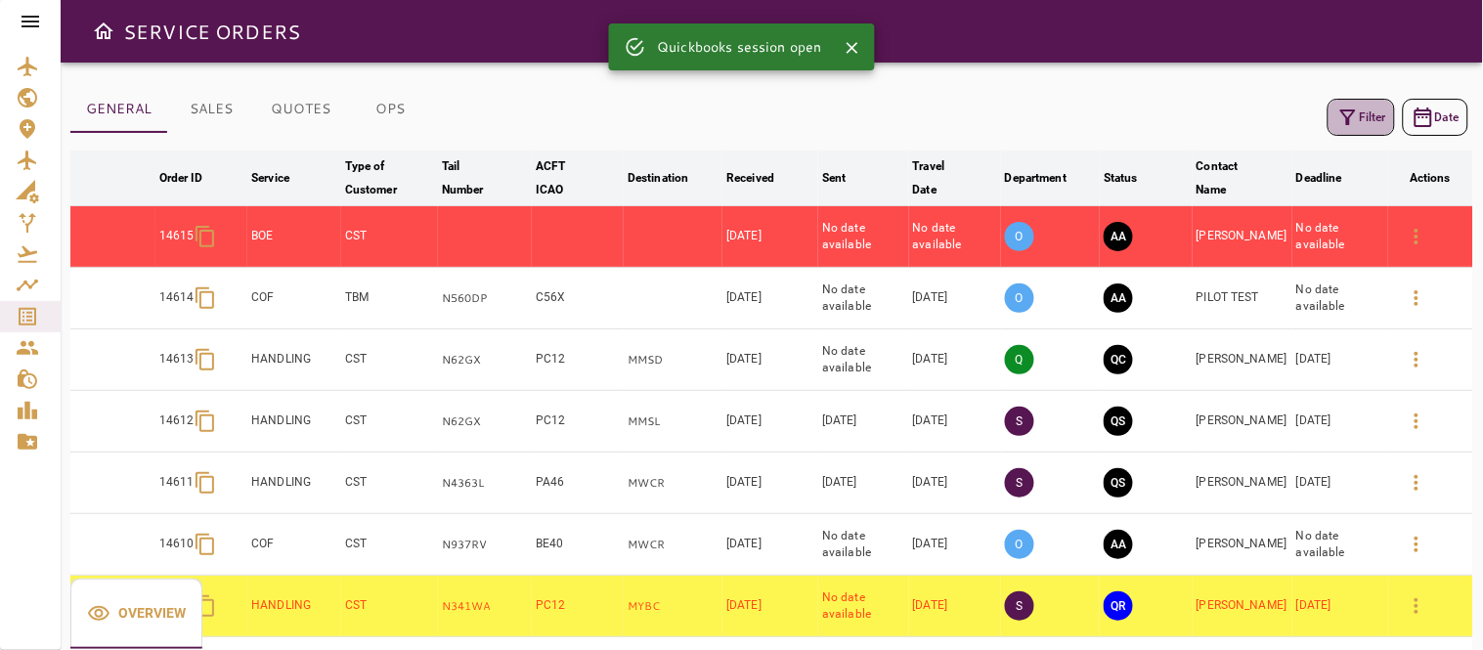
click at [1376, 121] on button "Filter" at bounding box center [1361, 117] width 67 height 37
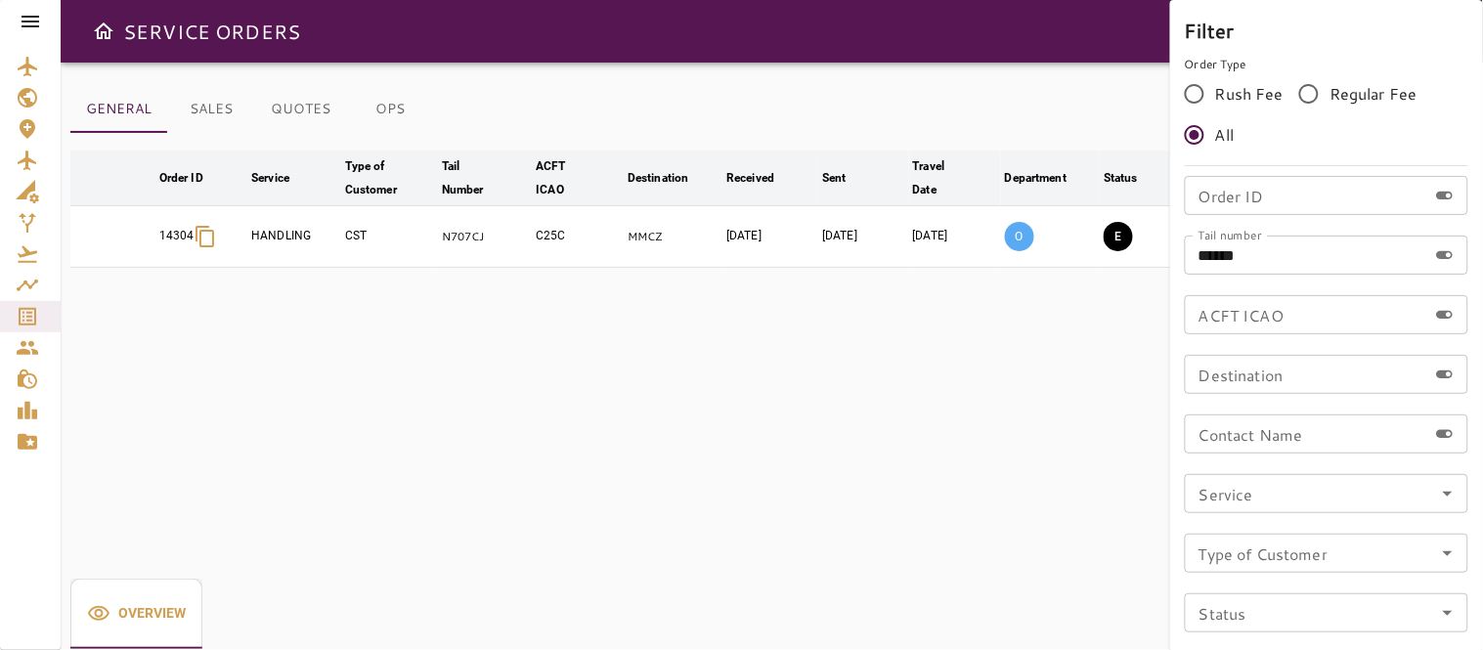
click at [910, 406] on div at bounding box center [741, 325] width 1483 height 650
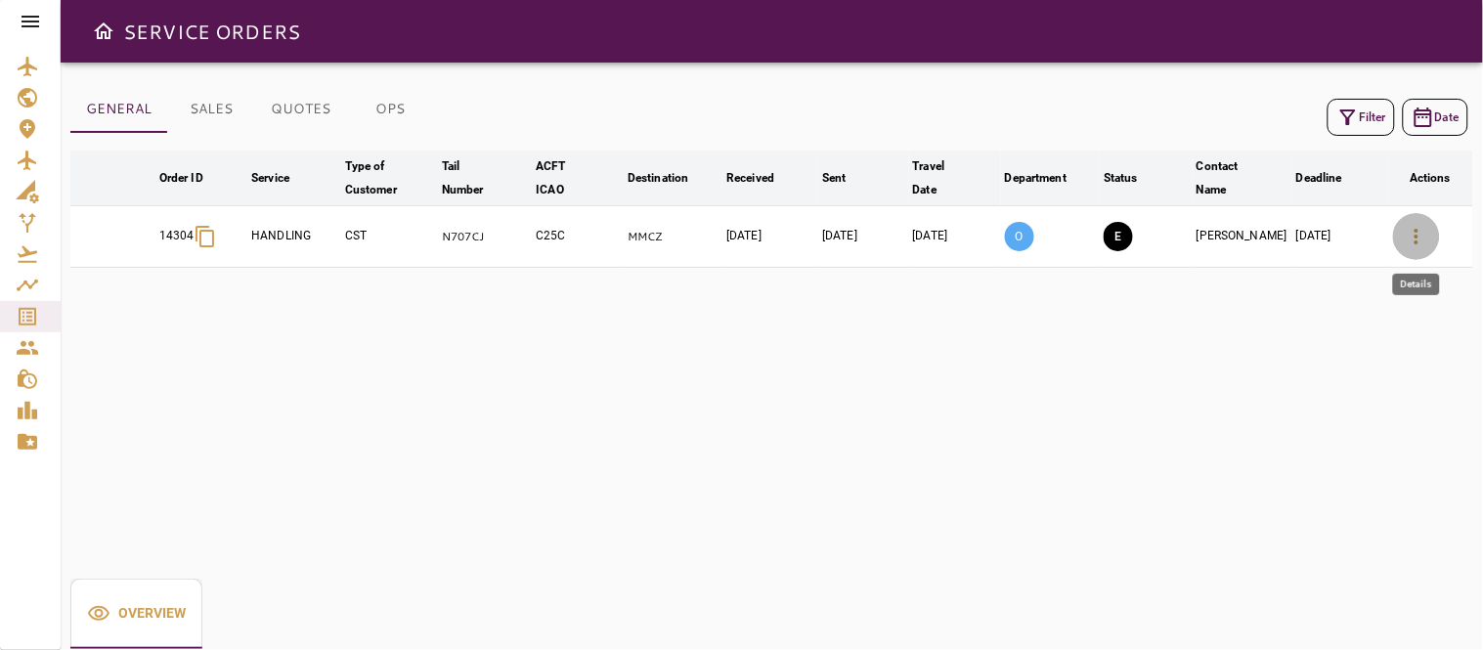
click at [1414, 230] on icon "button" at bounding box center [1416, 236] width 23 height 23
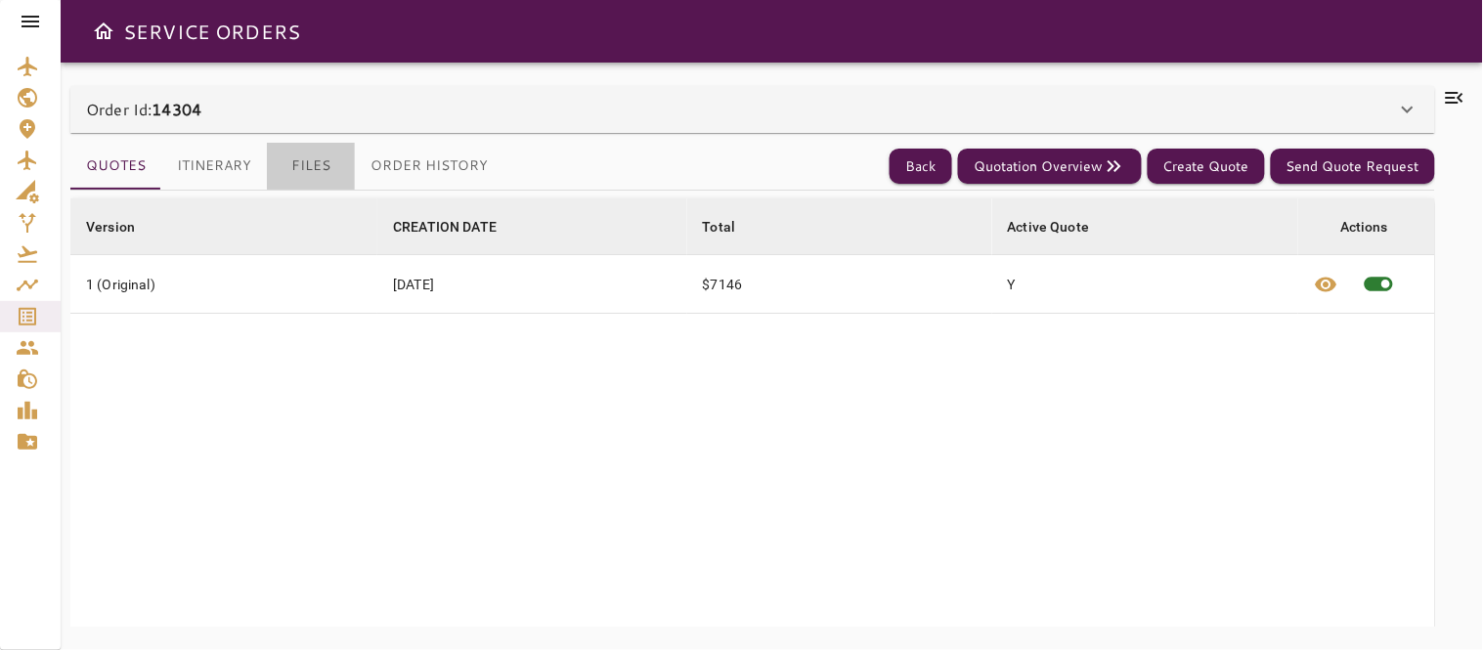
click at [317, 156] on button "Files" at bounding box center [311, 166] width 88 height 47
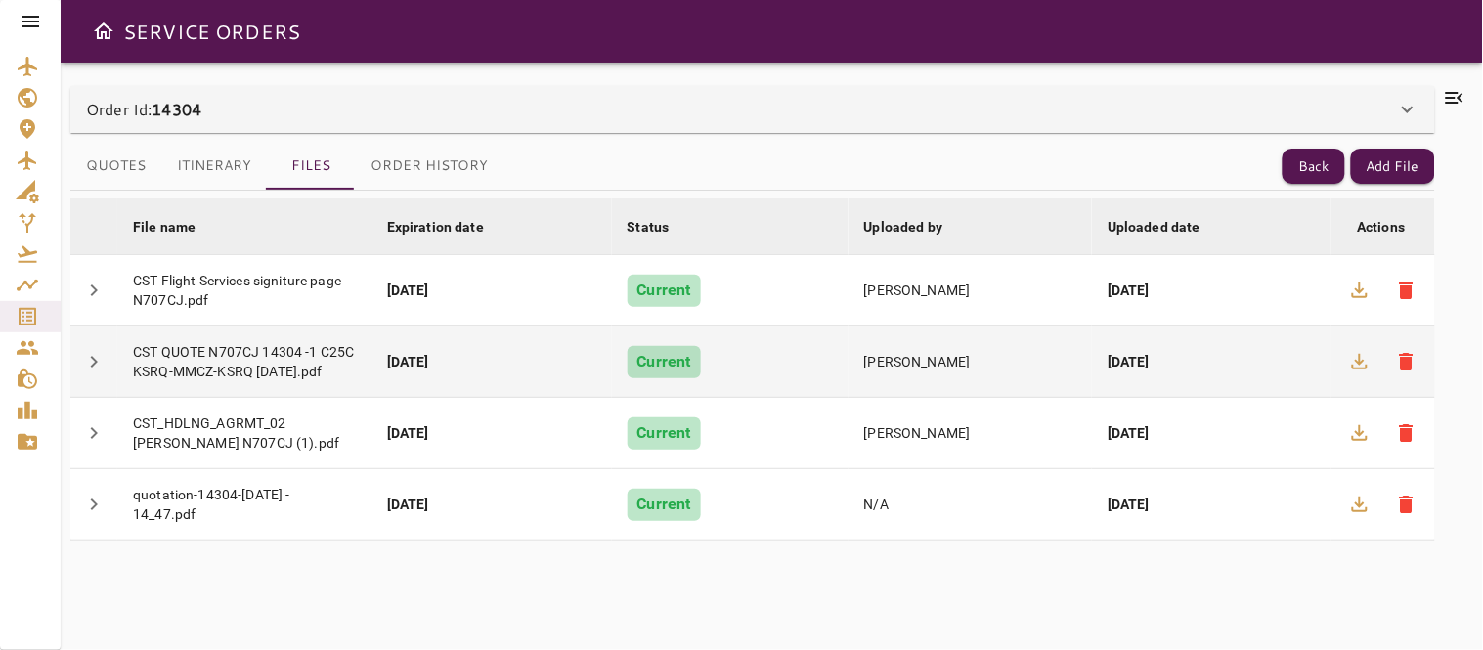
click at [790, 347] on td "Current" at bounding box center [730, 362] width 237 height 71
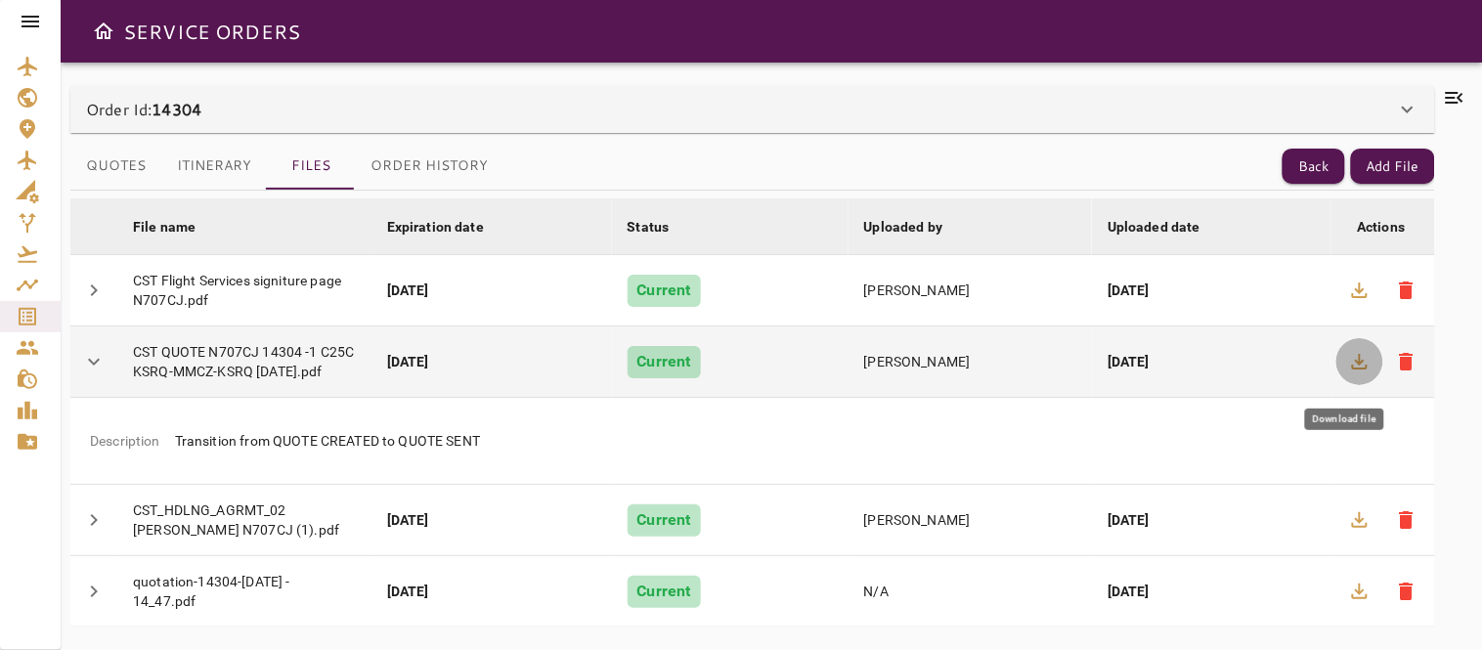
click at [1348, 374] on icon "button" at bounding box center [1359, 361] width 23 height 23
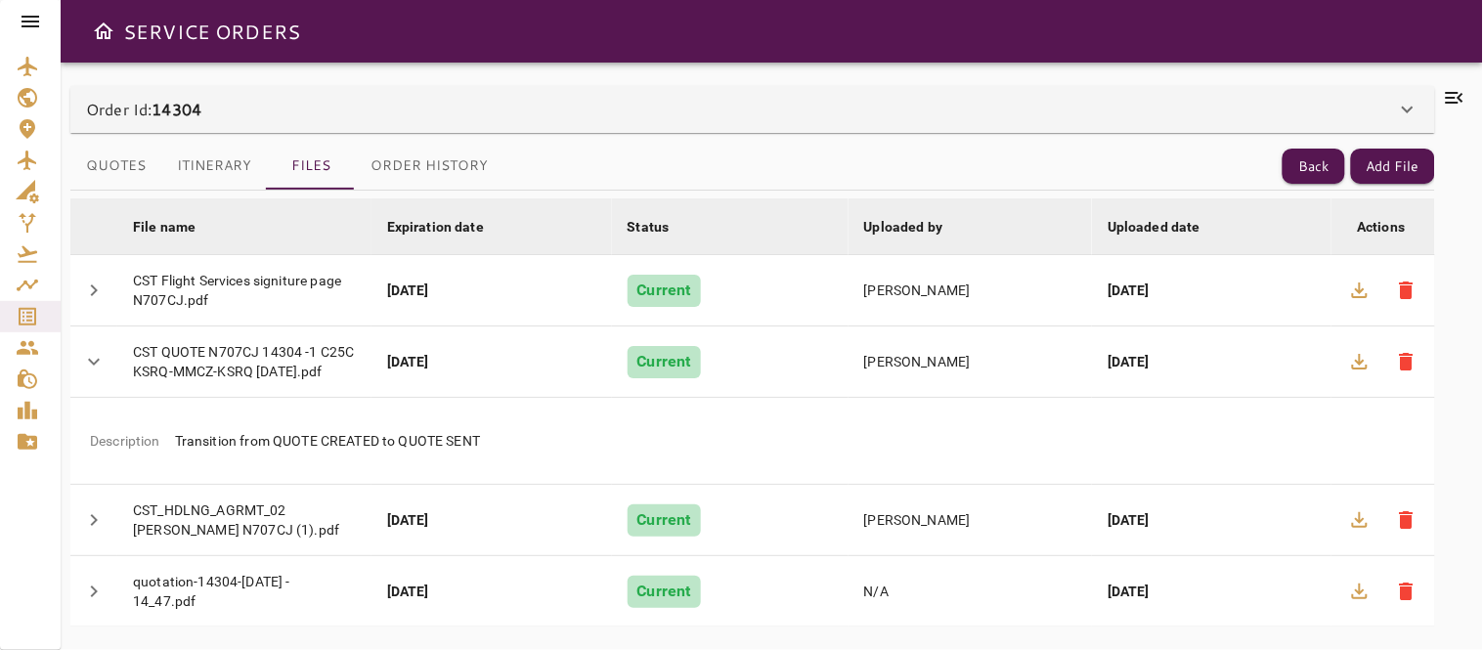
click at [1349, 129] on div "Order Id: 14304" at bounding box center [752, 109] width 1365 height 47
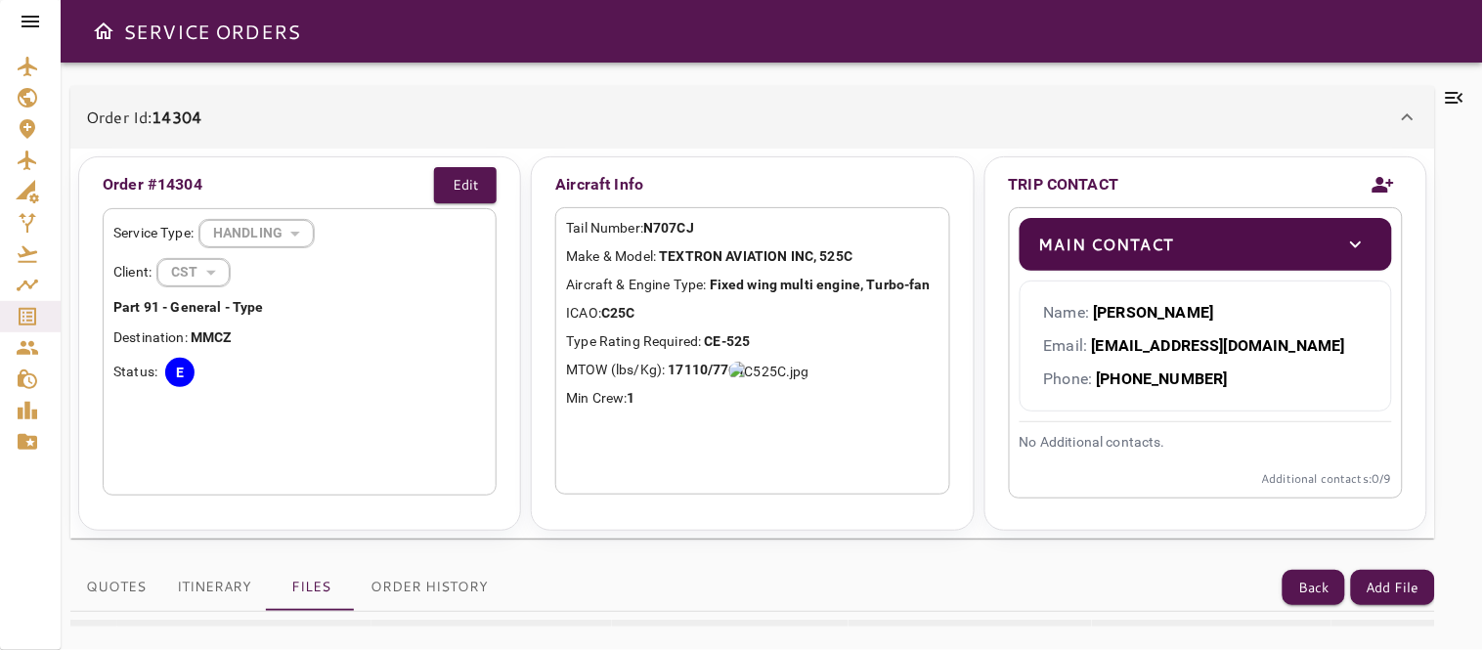
click at [1409, 114] on icon at bounding box center [1408, 116] width 12 height 7
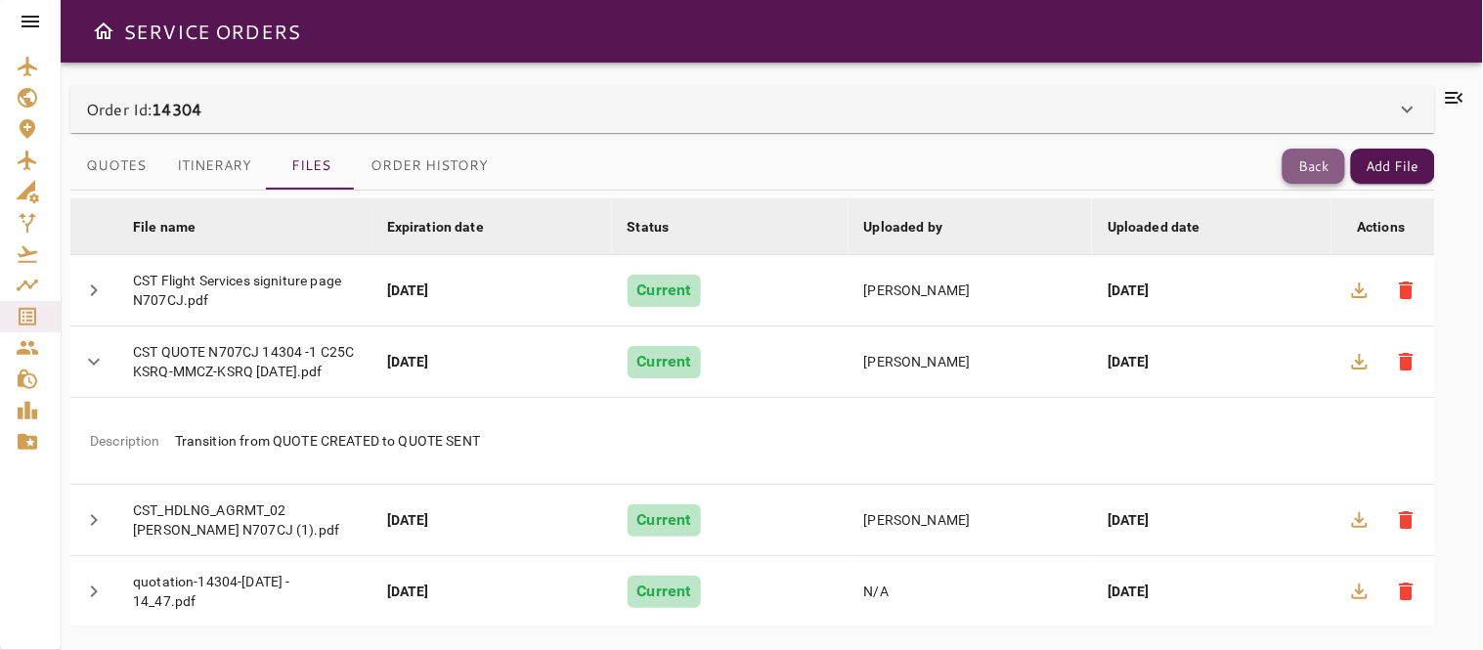
click at [1304, 157] on button "Back" at bounding box center [1314, 167] width 63 height 36
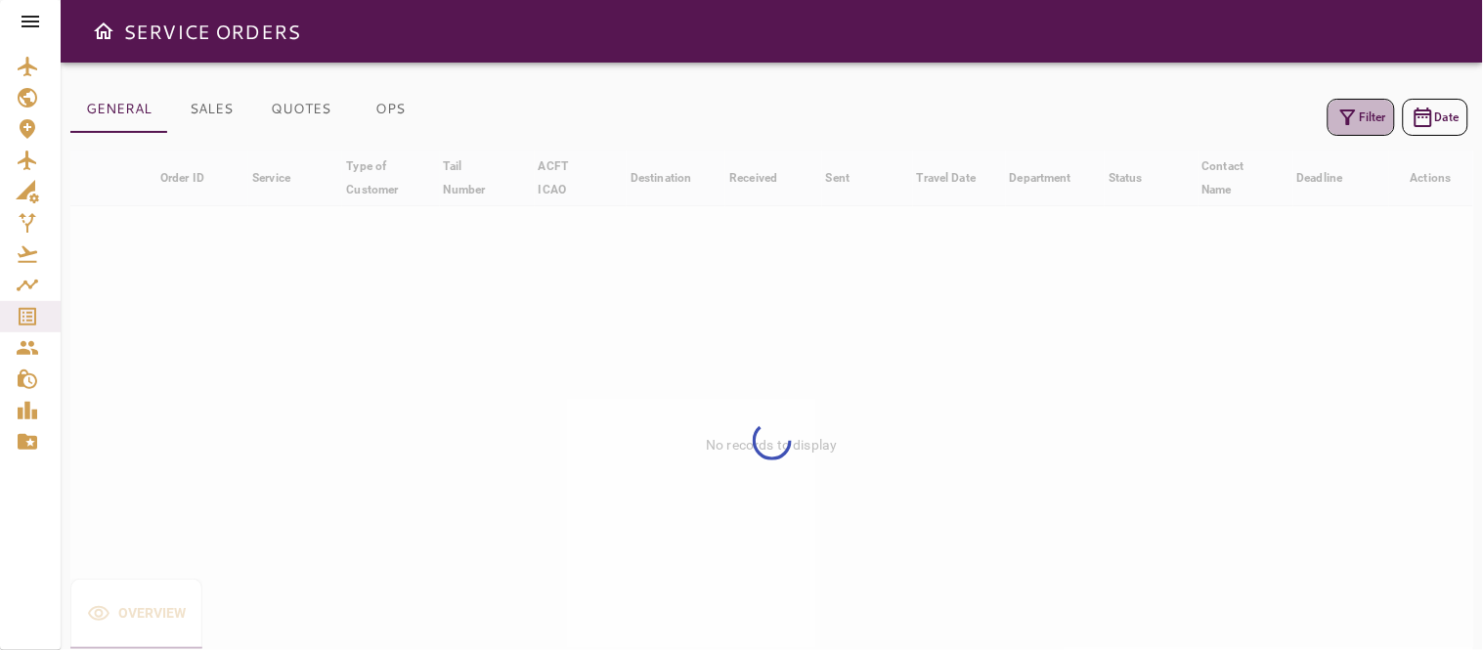
click at [1364, 103] on button "Filter" at bounding box center [1361, 117] width 67 height 37
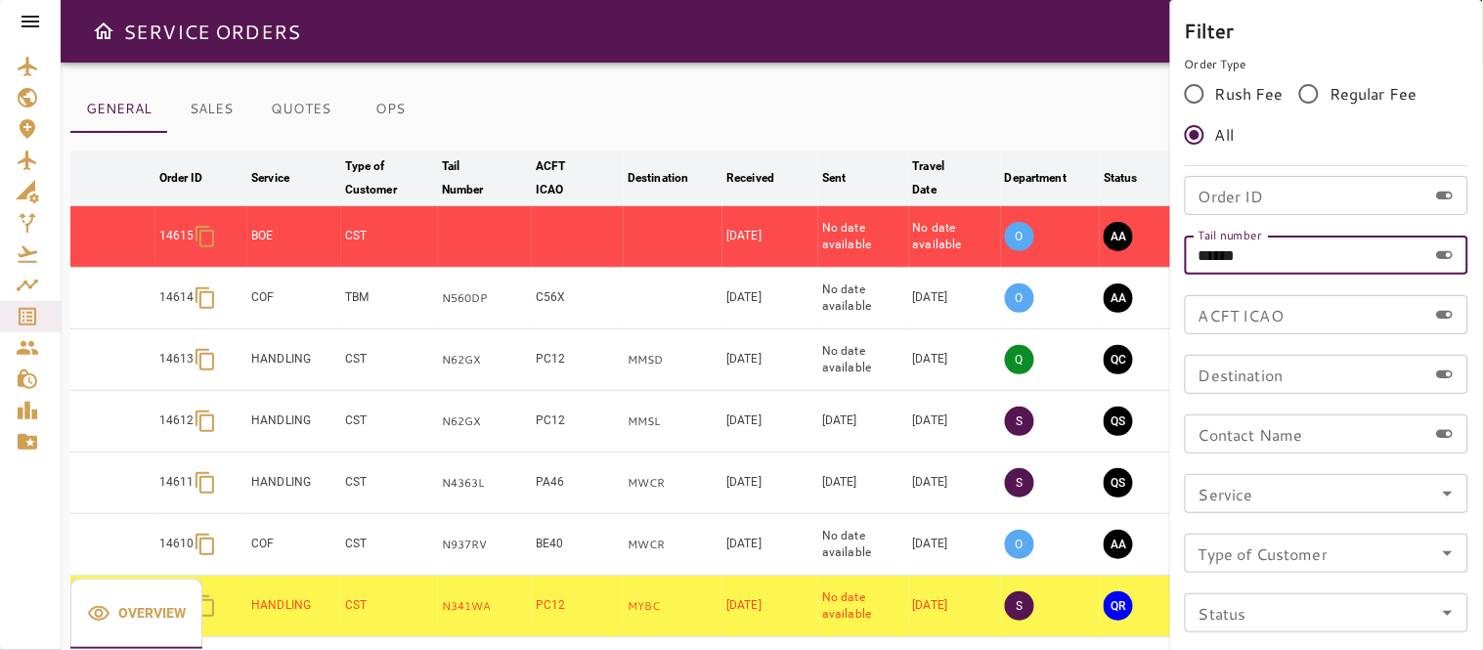
click at [1273, 257] on input "******" at bounding box center [1306, 255] width 243 height 39
type input "*"
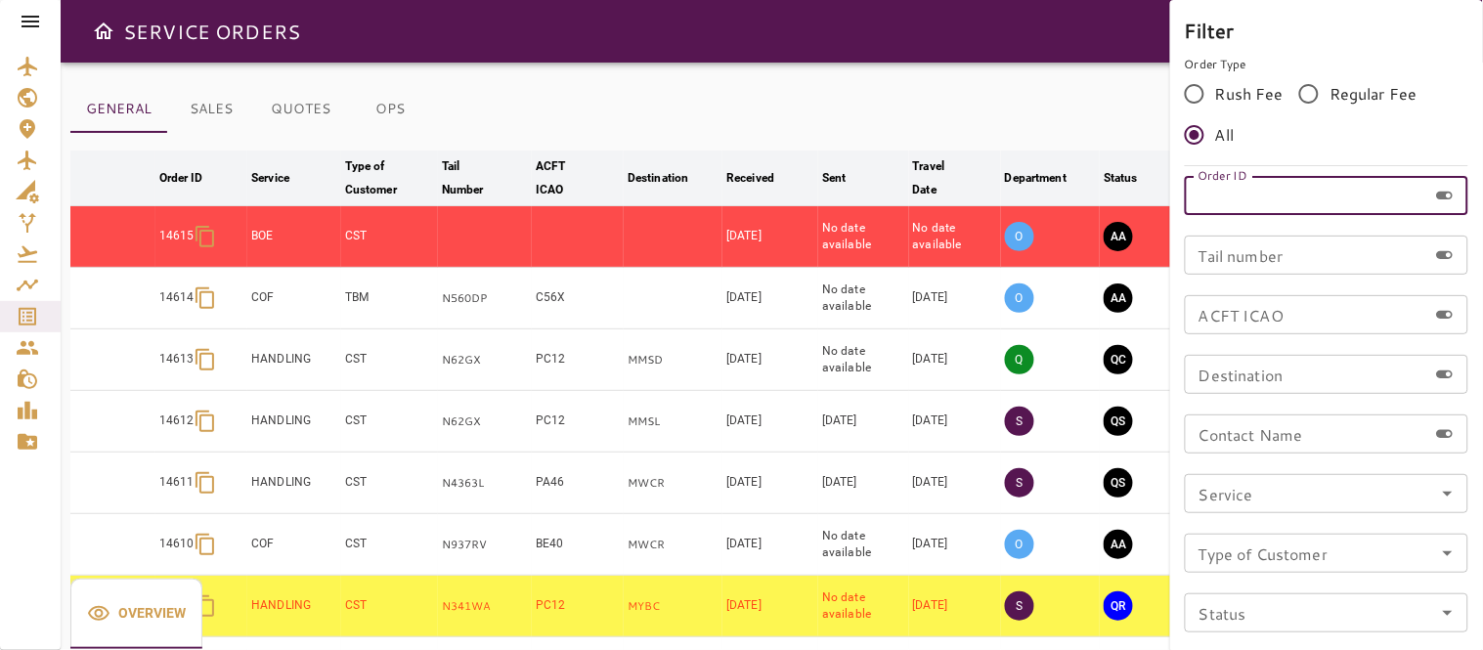
click at [1206, 190] on input "Order ID" at bounding box center [1306, 195] width 243 height 39
click at [1211, 187] on div "Order ID Order ID" at bounding box center [1327, 195] width 284 height 39
type input "*****"
type input "******"
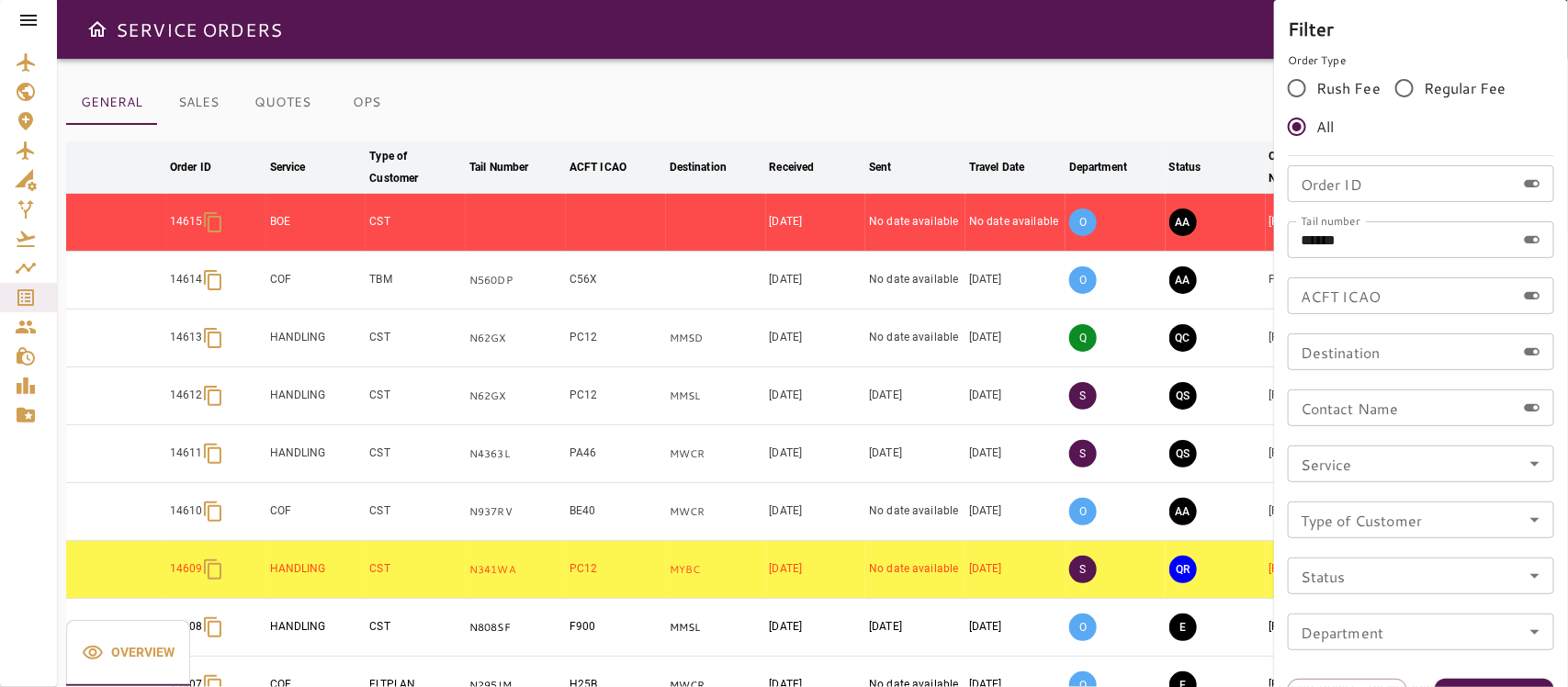
drag, startPoint x: 1326, startPoint y: 2, endPoint x: 1048, endPoint y: 130, distance: 306.1
click at [1048, 130] on div at bounding box center [784, 343] width 1568 height 687
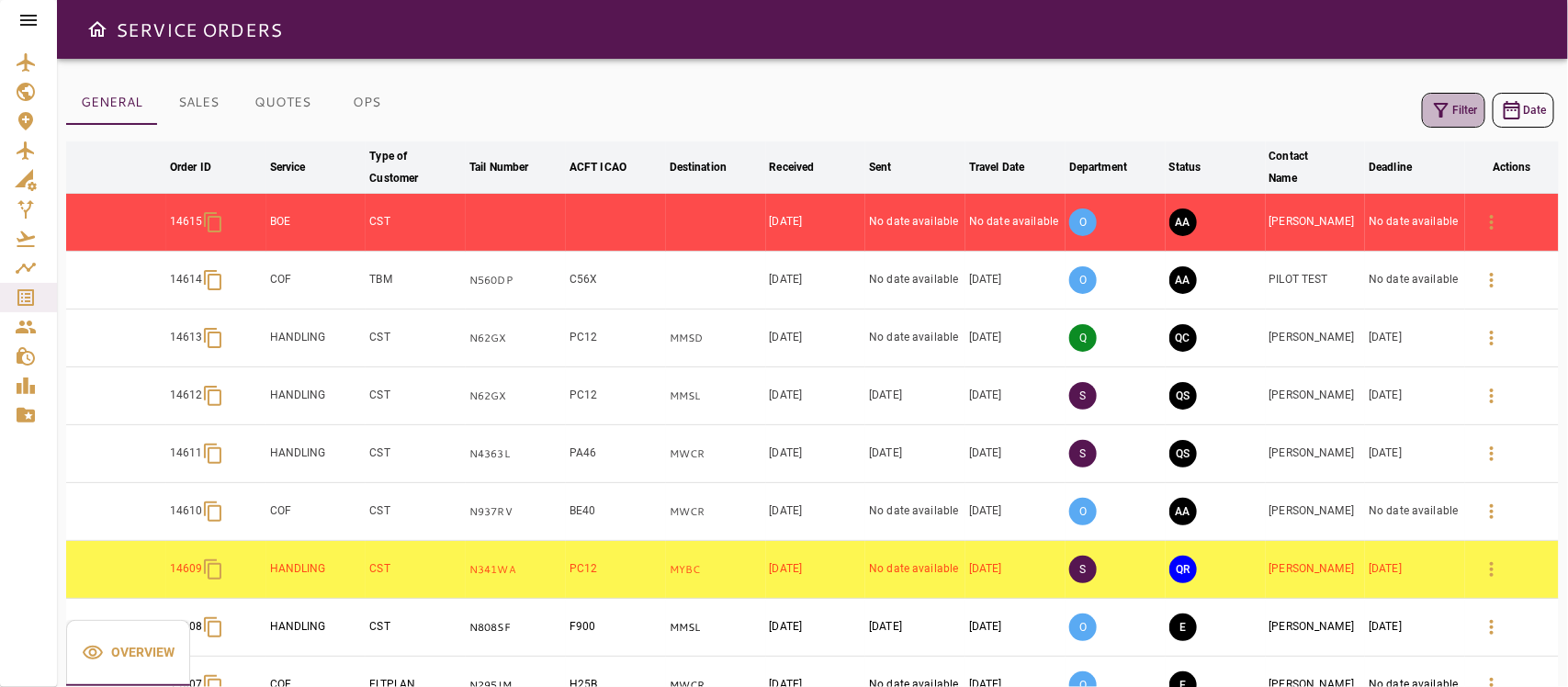
click at [1392, 111] on button "Filter" at bounding box center [1453, 110] width 63 height 35
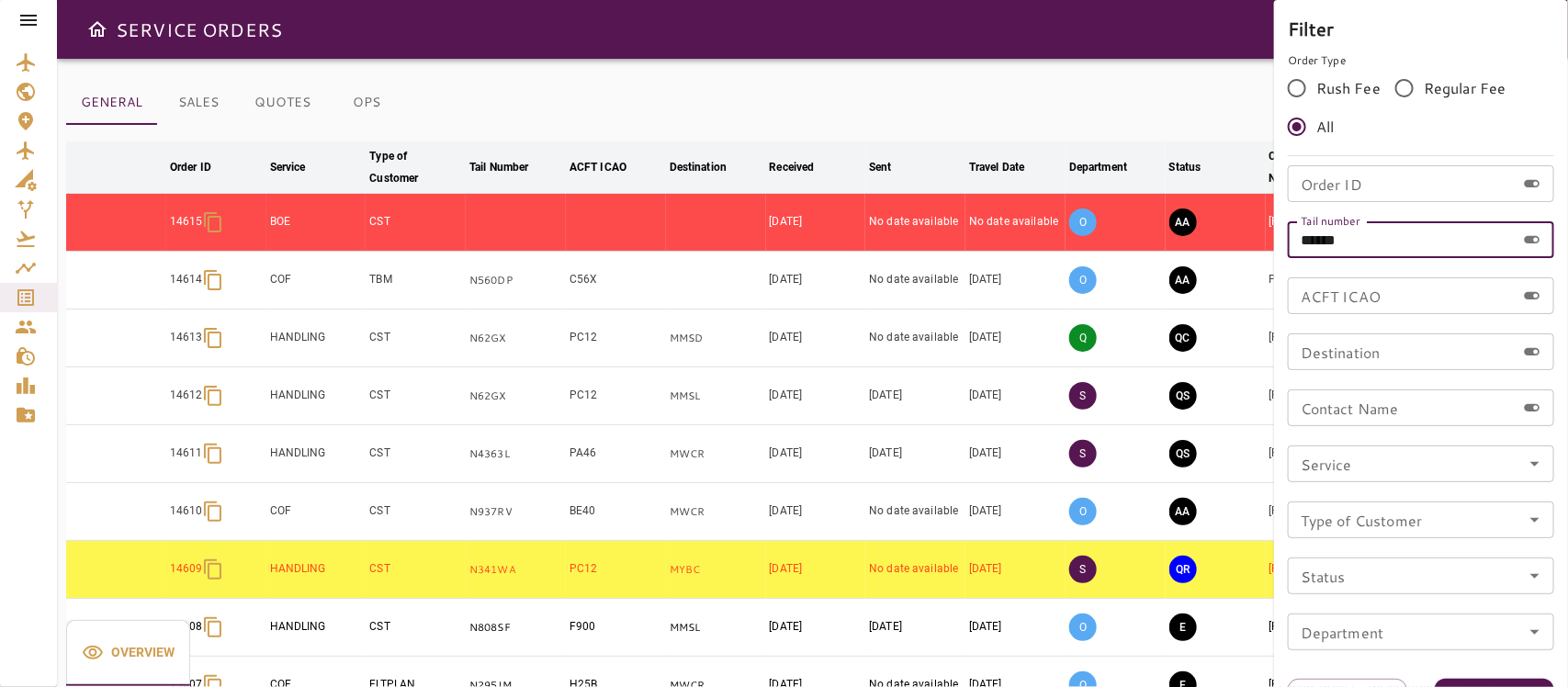
click at [1375, 248] on input "******" at bounding box center [1402, 240] width 228 height 37
type input "*"
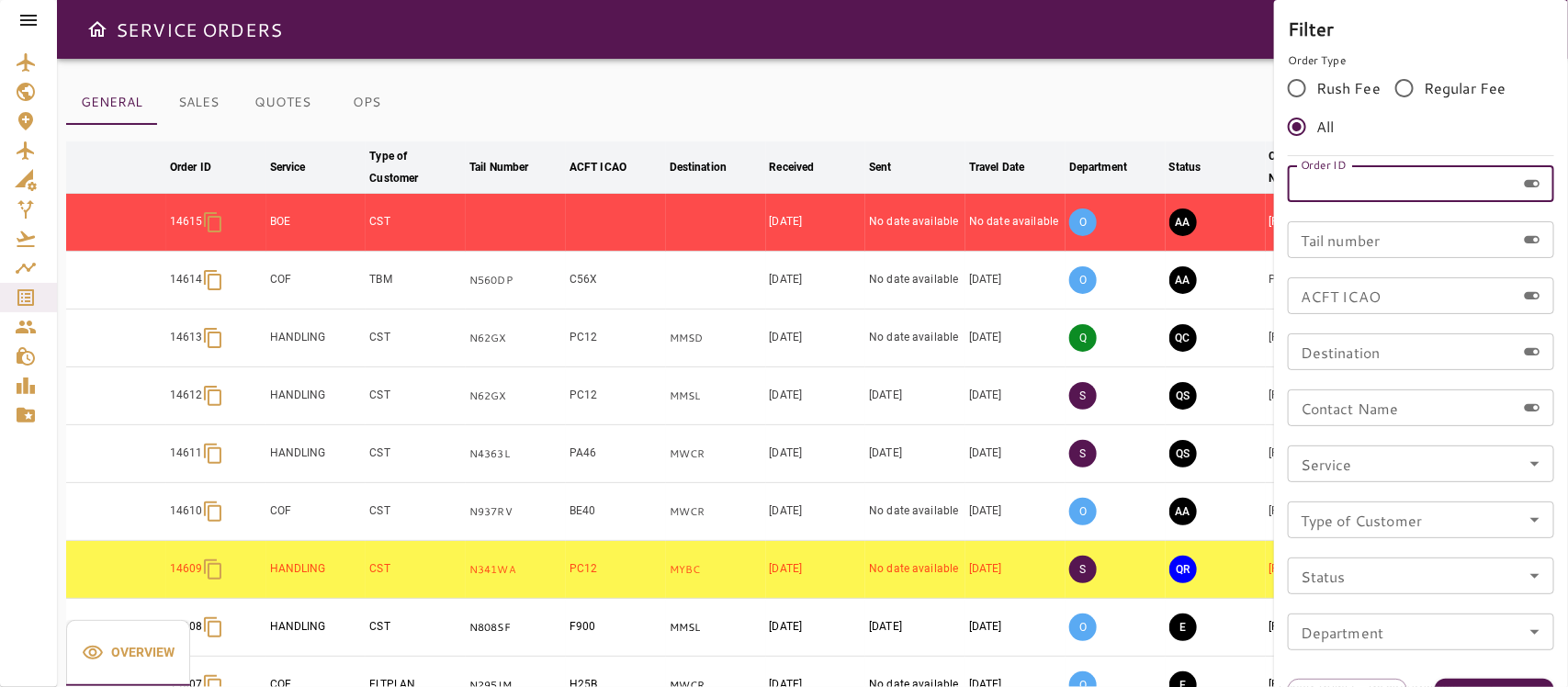
click at [1342, 175] on input "Order ID" at bounding box center [1402, 183] width 228 height 37
type input "*****"
click at [1392, 610] on button "Apply" at bounding box center [1494, 696] width 119 height 34
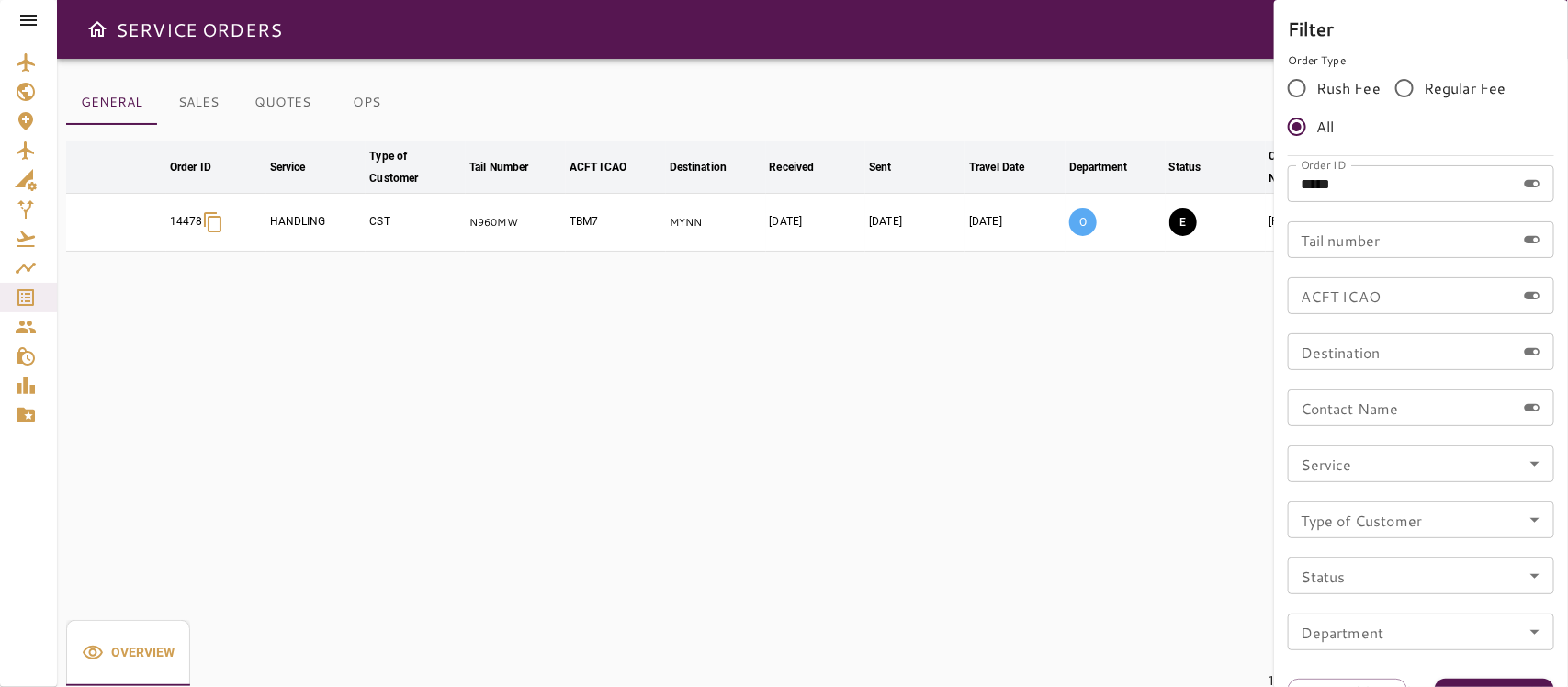
click at [1103, 400] on div at bounding box center [784, 343] width 1568 height 687
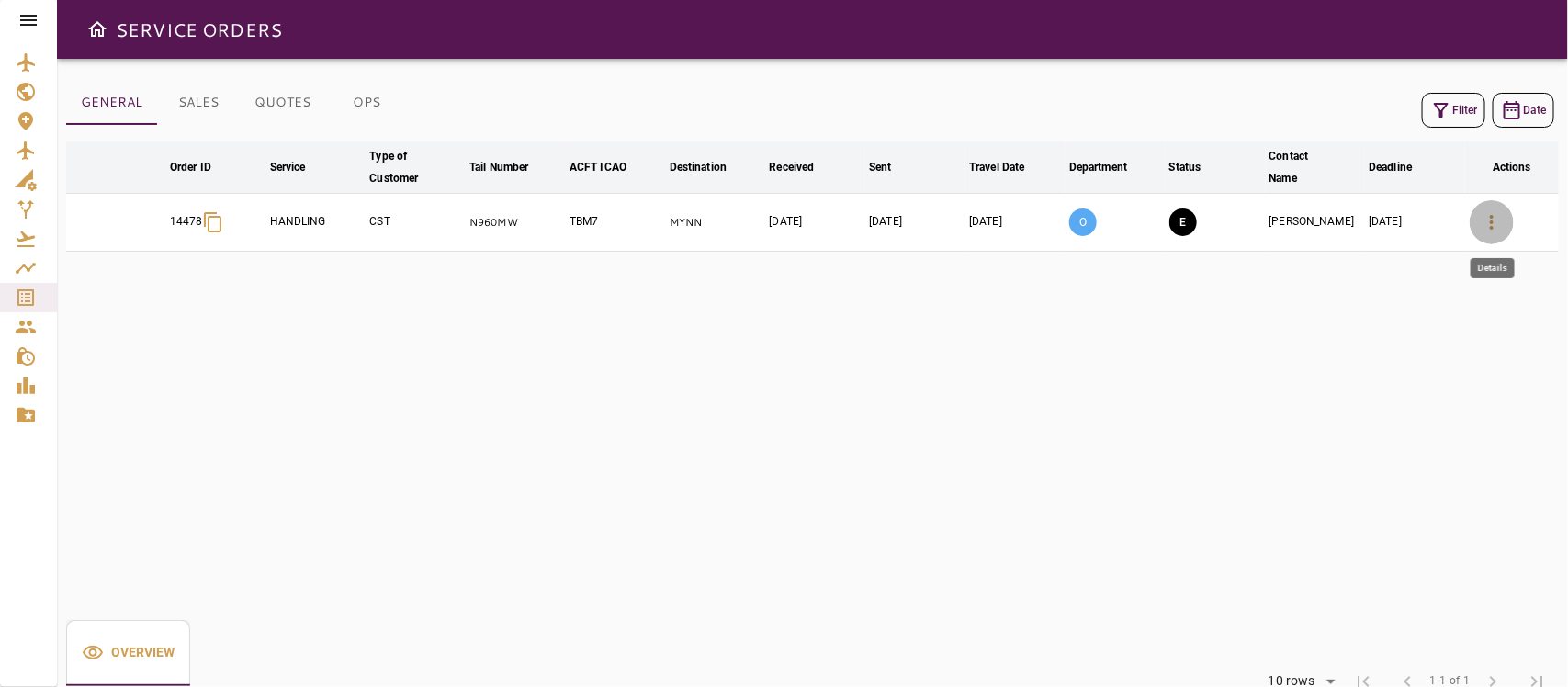
click at [1392, 210] on button "button" at bounding box center [1492, 222] width 44 height 44
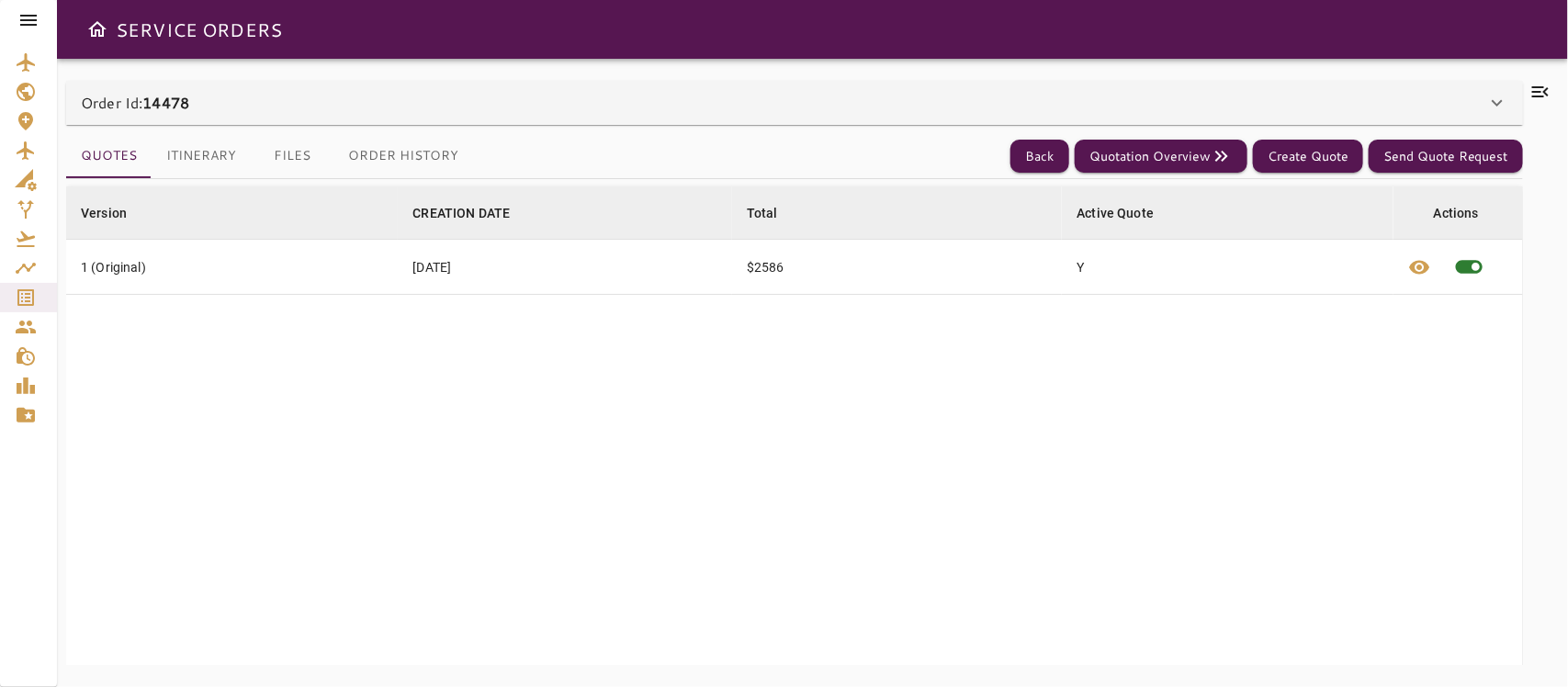
click at [304, 127] on div "Quotes Itinerary Files Order History Back Quotation Overview Create Quote Send …" at bounding box center [794, 395] width 1457 height 540
click at [322, 116] on div "Order Id: 14478" at bounding box center [794, 102] width 1457 height 44
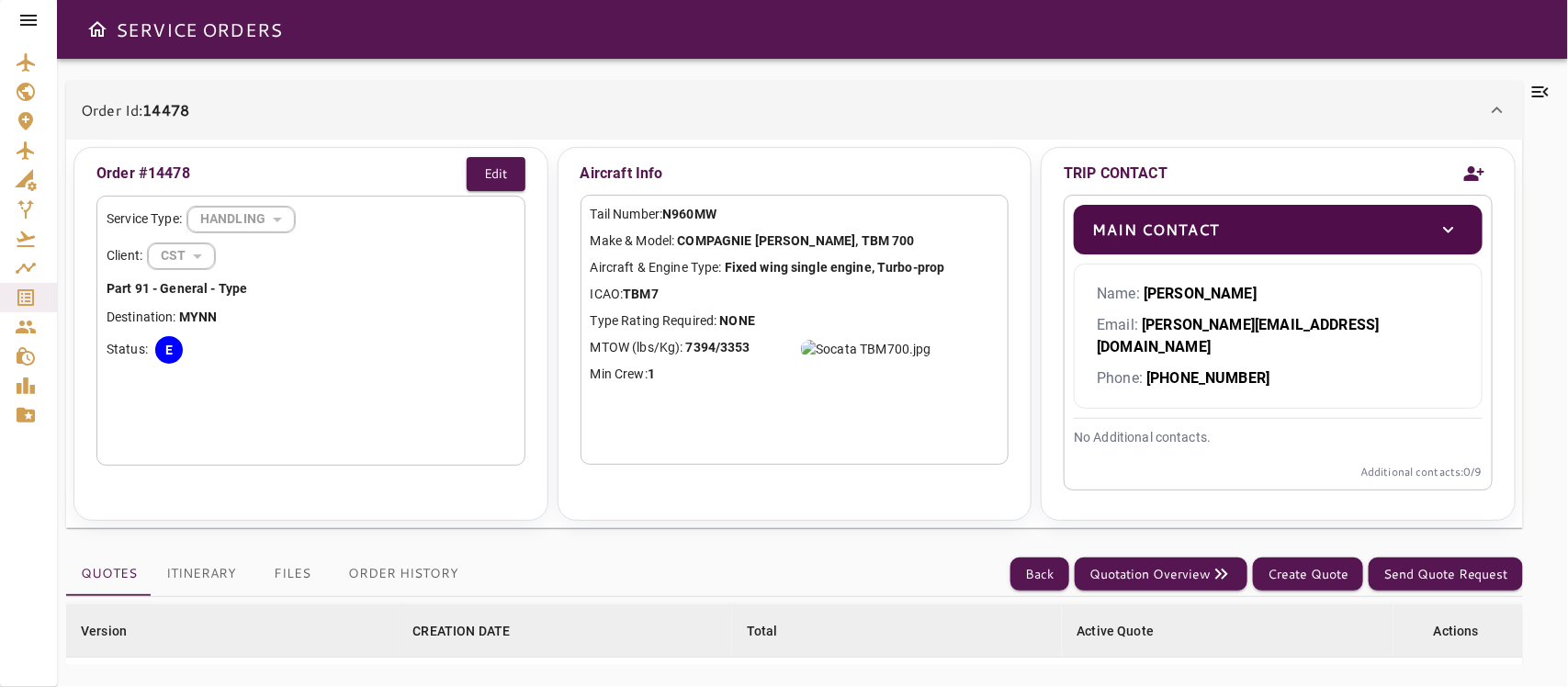
click at [1392, 101] on div "Order Id: 14478" at bounding box center [784, 110] width 1405 height 22
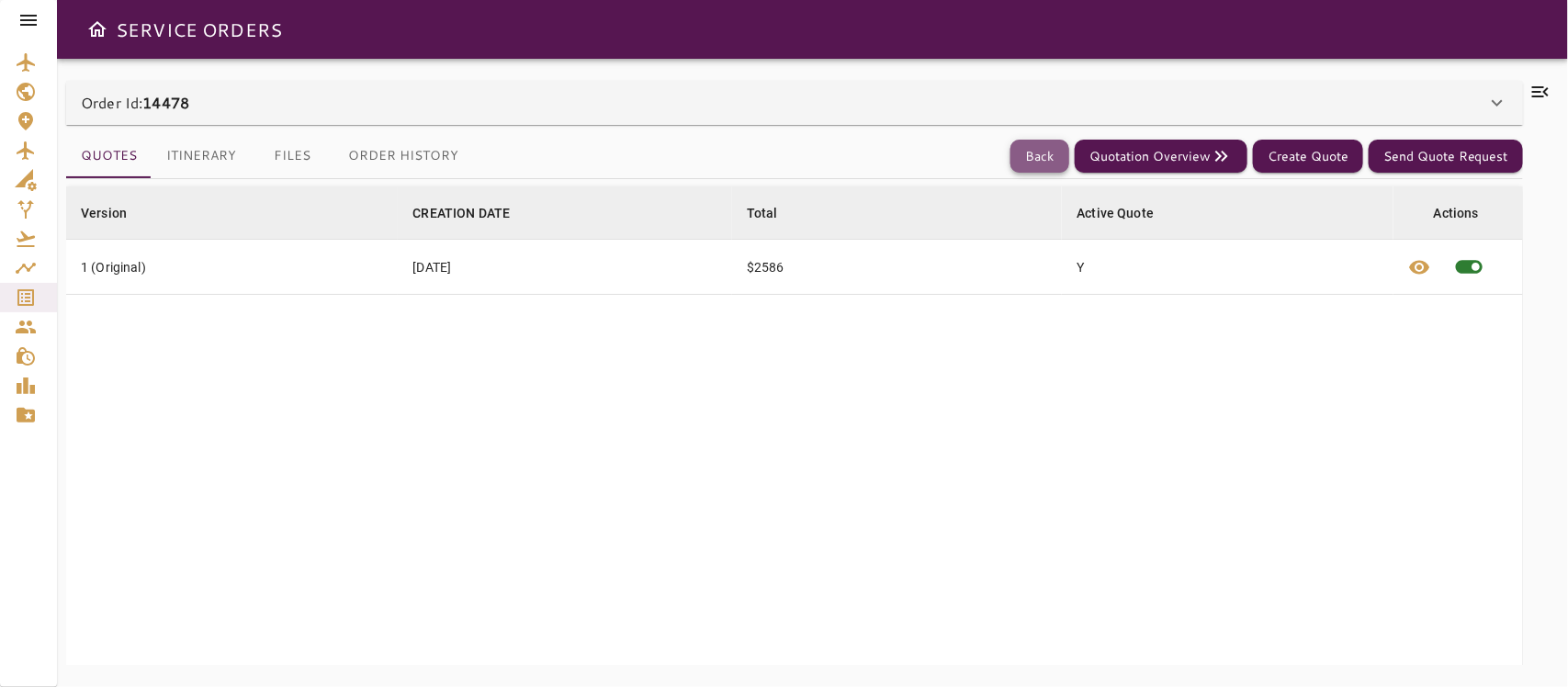
click at [1048, 149] on button "Back" at bounding box center [1040, 157] width 59 height 34
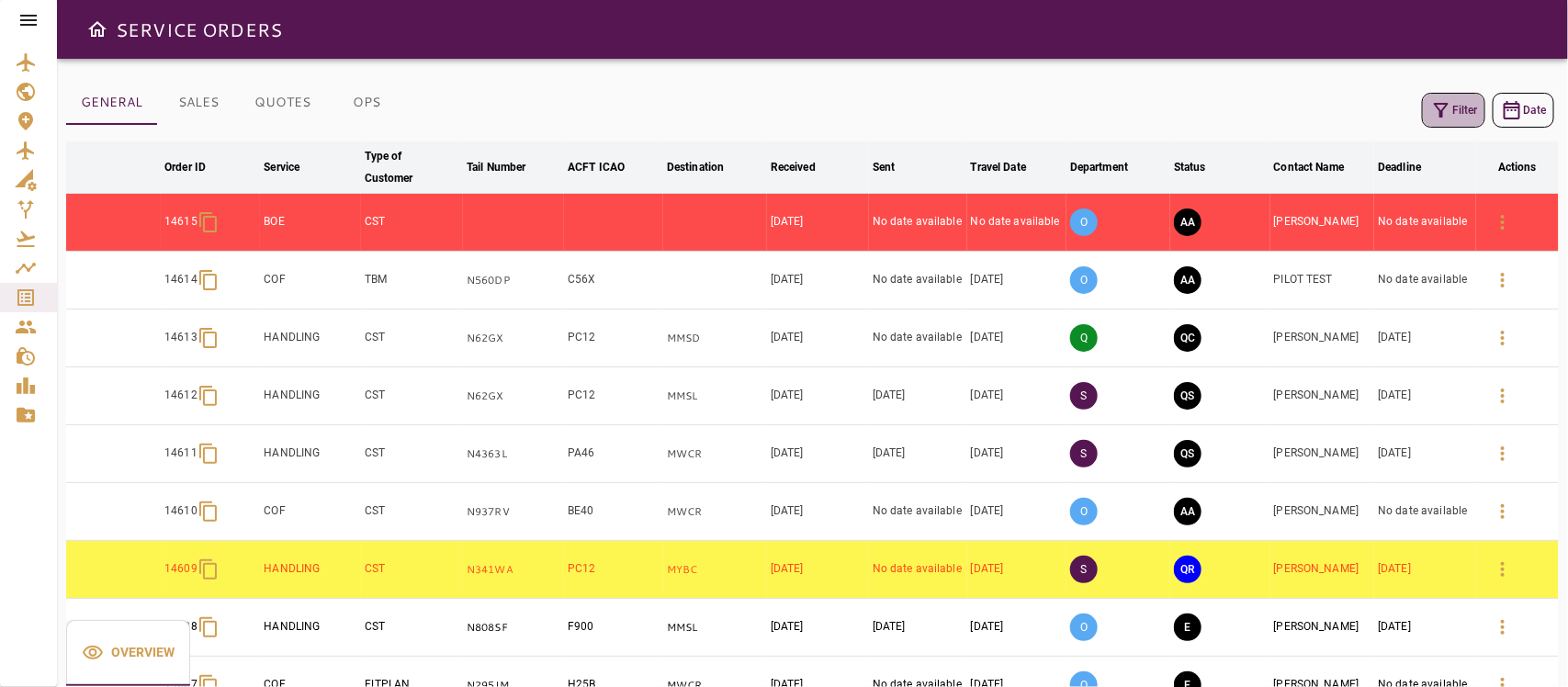
click at [1392, 108] on icon "button" at bounding box center [1441, 110] width 22 height 22
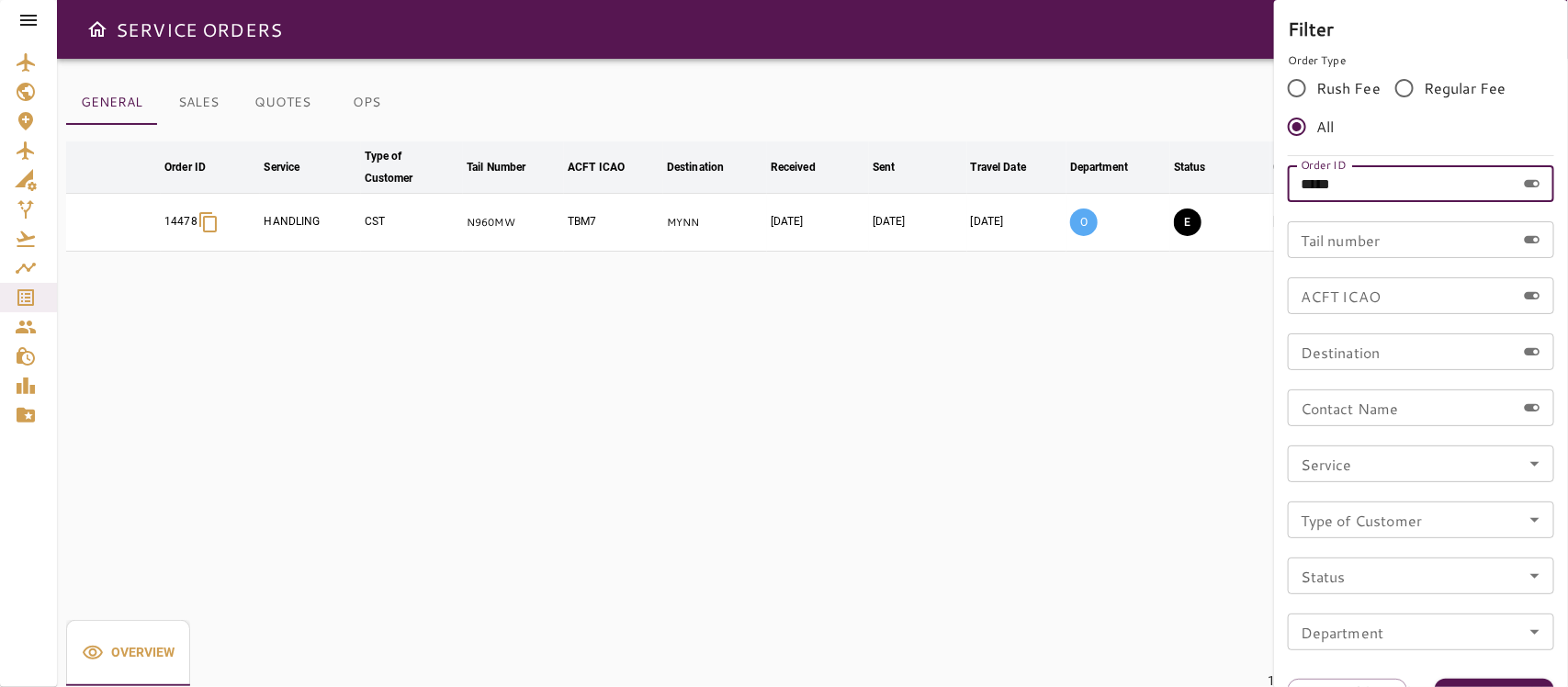
click at [1358, 185] on input "*****" at bounding box center [1402, 183] width 228 height 37
type input "*****"
click at [1392, 610] on button "Apply" at bounding box center [1494, 696] width 119 height 34
click at [1036, 482] on div at bounding box center [784, 343] width 1568 height 687
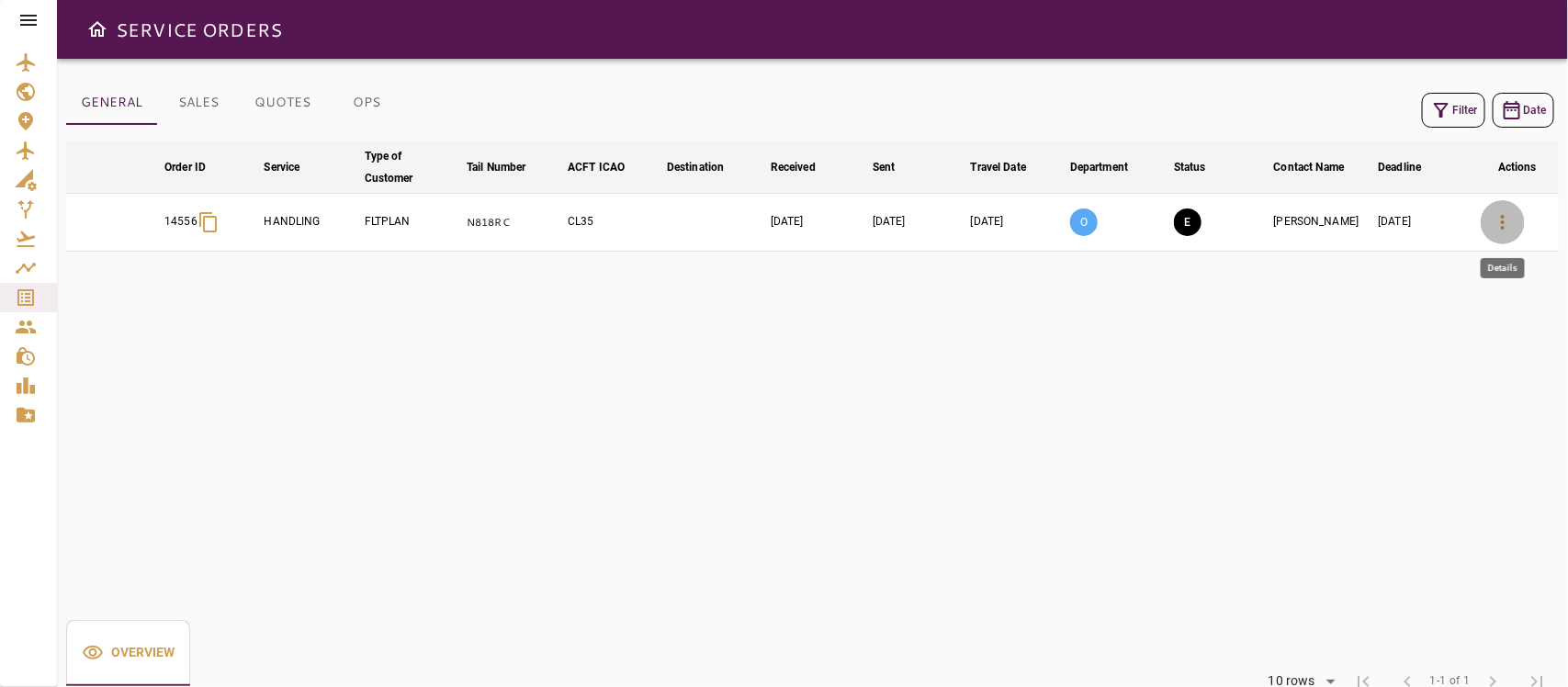
click at [1392, 213] on icon "button" at bounding box center [1502, 222] width 22 height 22
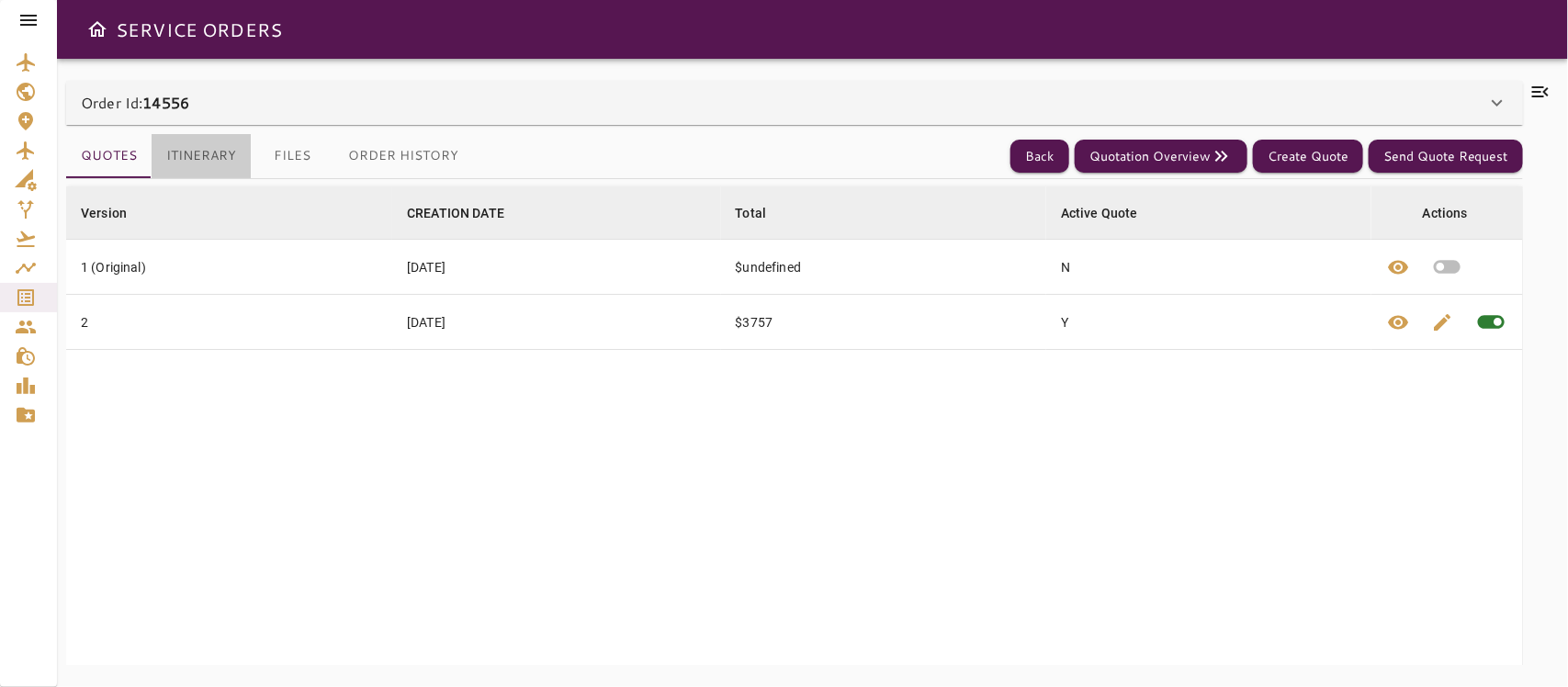
click at [204, 143] on button "Itinerary" at bounding box center [201, 156] width 100 height 44
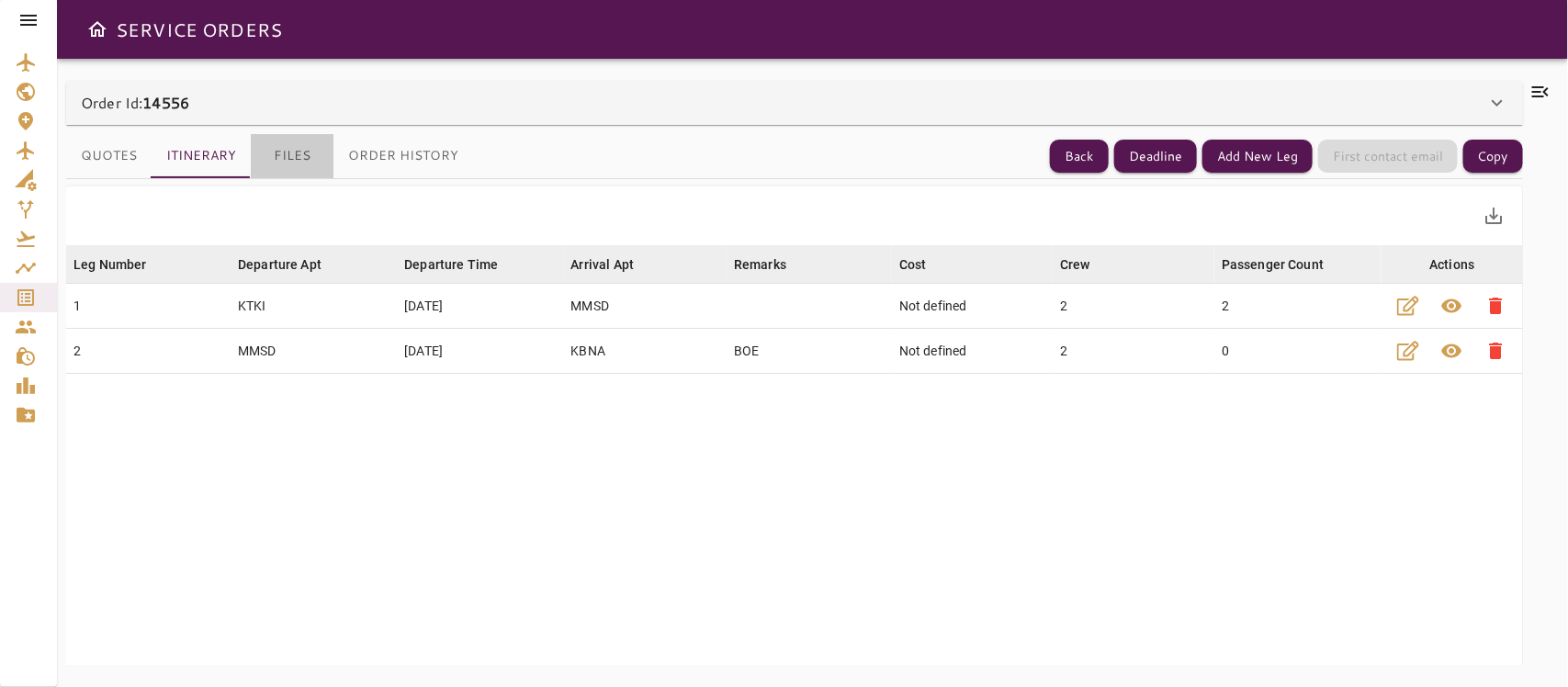
click at [282, 153] on button "Files" at bounding box center [292, 156] width 83 height 44
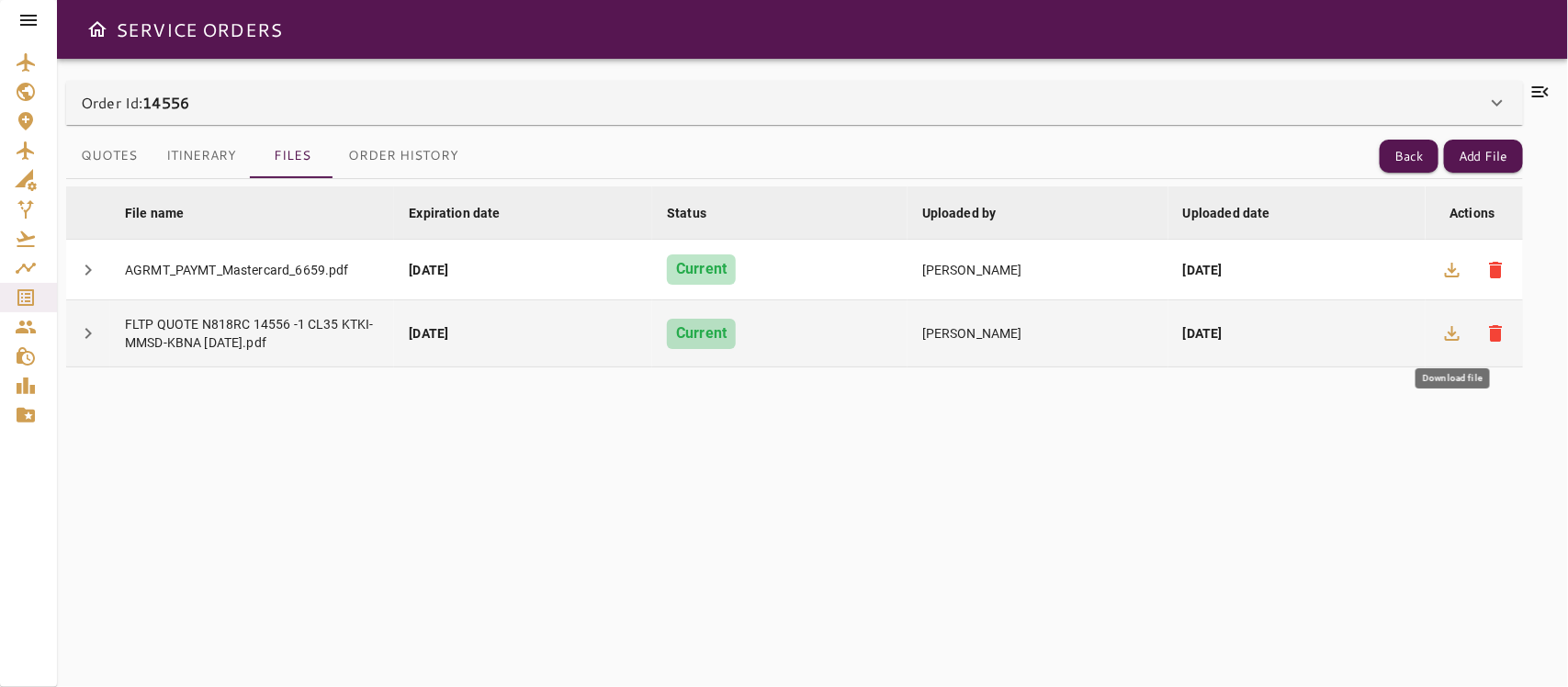
click at [1392, 331] on icon "button" at bounding box center [1452, 334] width 15 height 15
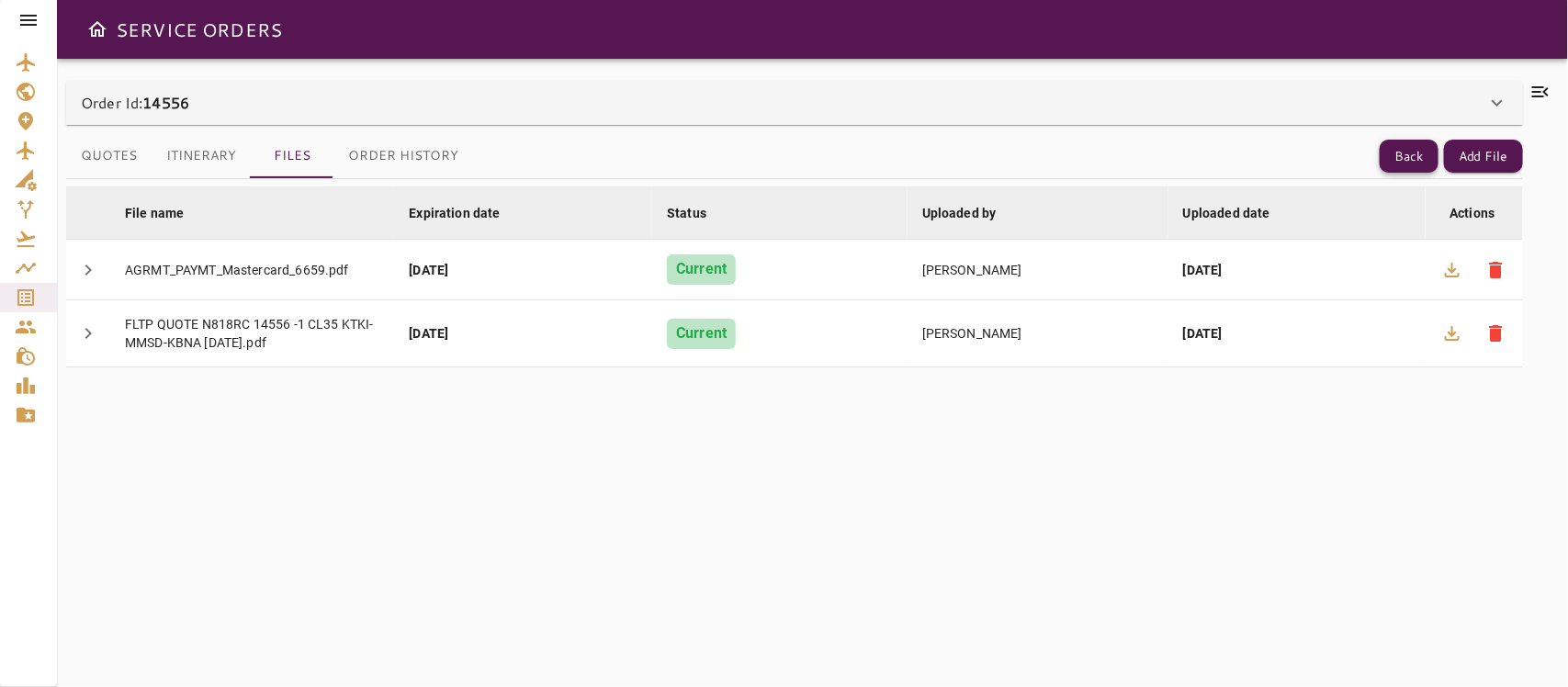
drag, startPoint x: 1415, startPoint y: 136, endPoint x: 1408, endPoint y: 156, distance: 21.2
click at [1392, 156] on div "Quotes Itinerary Files Order History Back Add File" at bounding box center [794, 157] width 1457 height 45
click at [1392, 156] on button "Back" at bounding box center [1409, 157] width 59 height 34
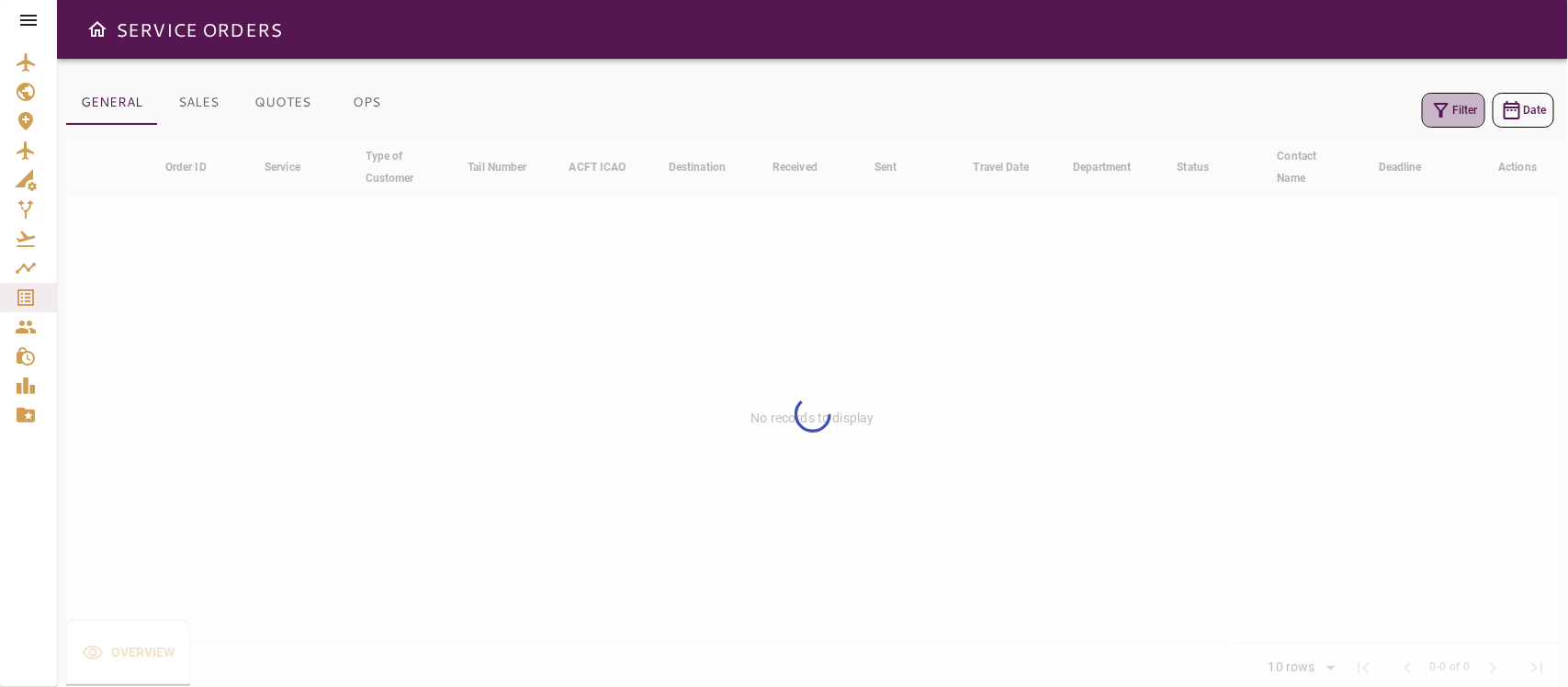
click at [1392, 110] on icon "button" at bounding box center [1441, 110] width 22 height 22
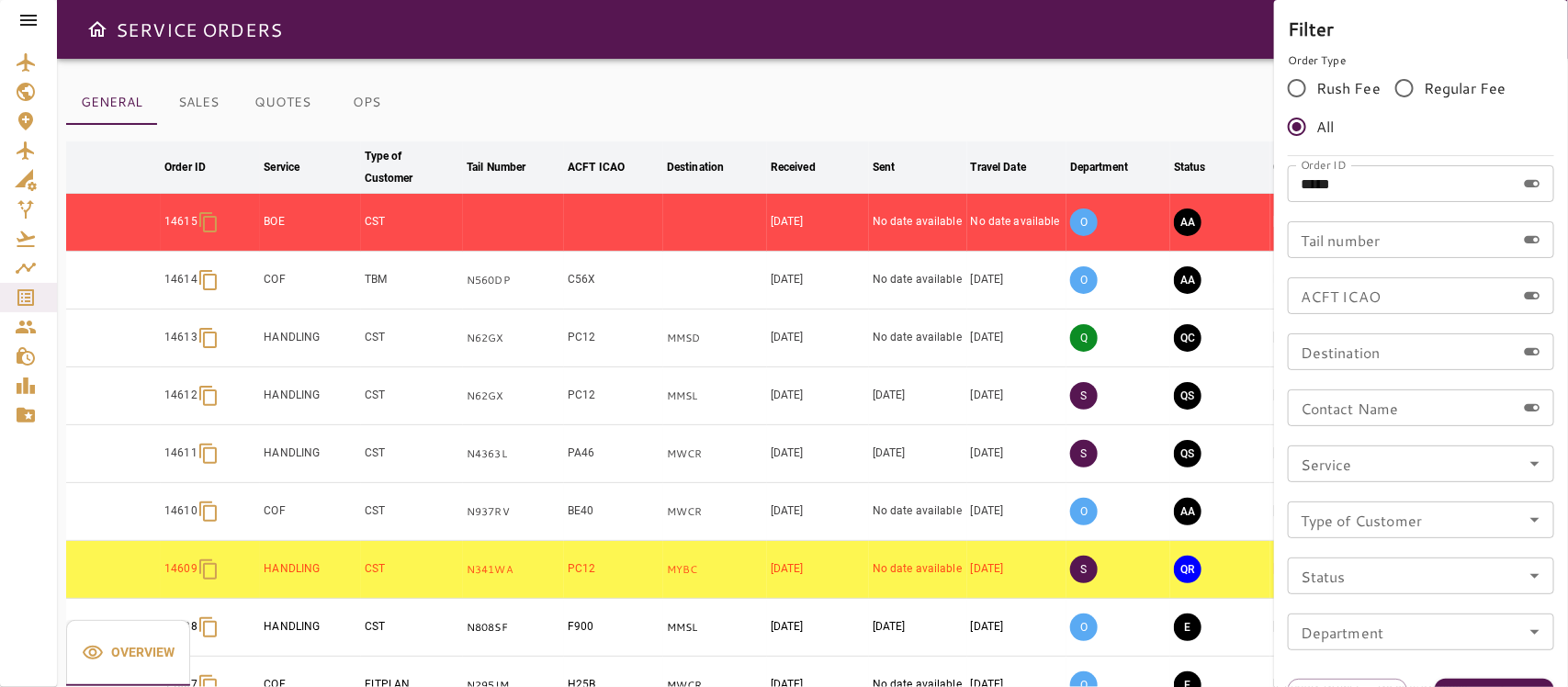
click at [1390, 172] on input "*****" at bounding box center [1402, 183] width 228 height 37
type input "*****"
click at [1392, 610] on button "Apply" at bounding box center [1494, 696] width 119 height 34
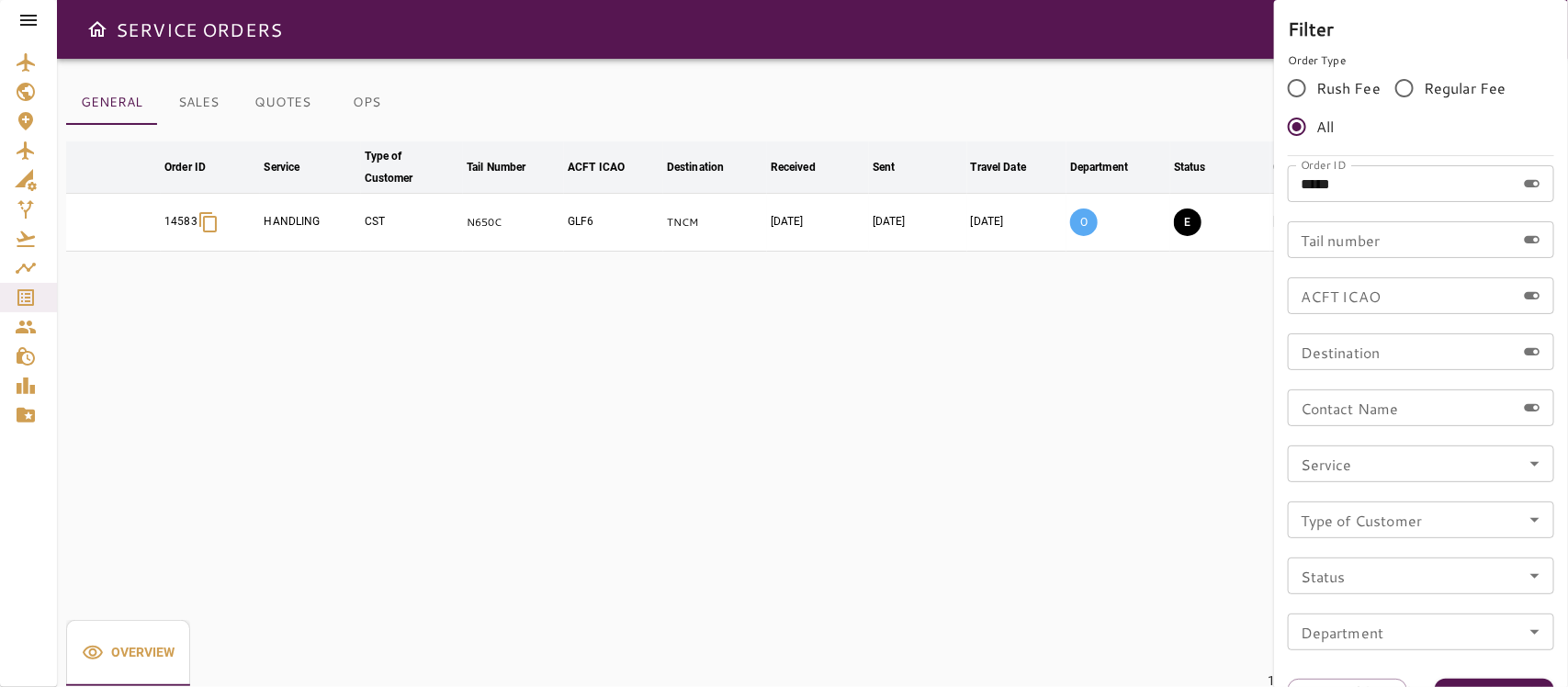
click at [1086, 372] on div at bounding box center [784, 343] width 1568 height 687
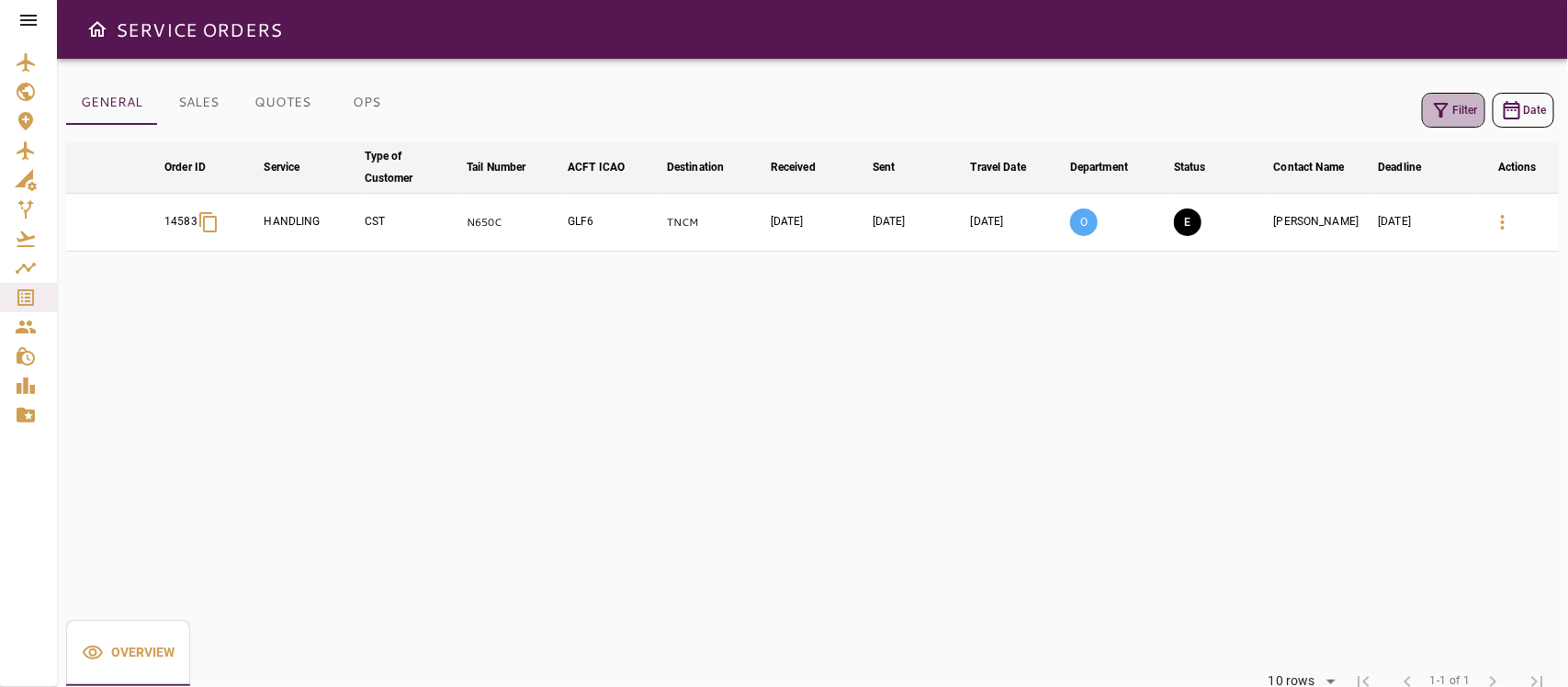
click at [1392, 121] on button "Filter" at bounding box center [1453, 110] width 63 height 35
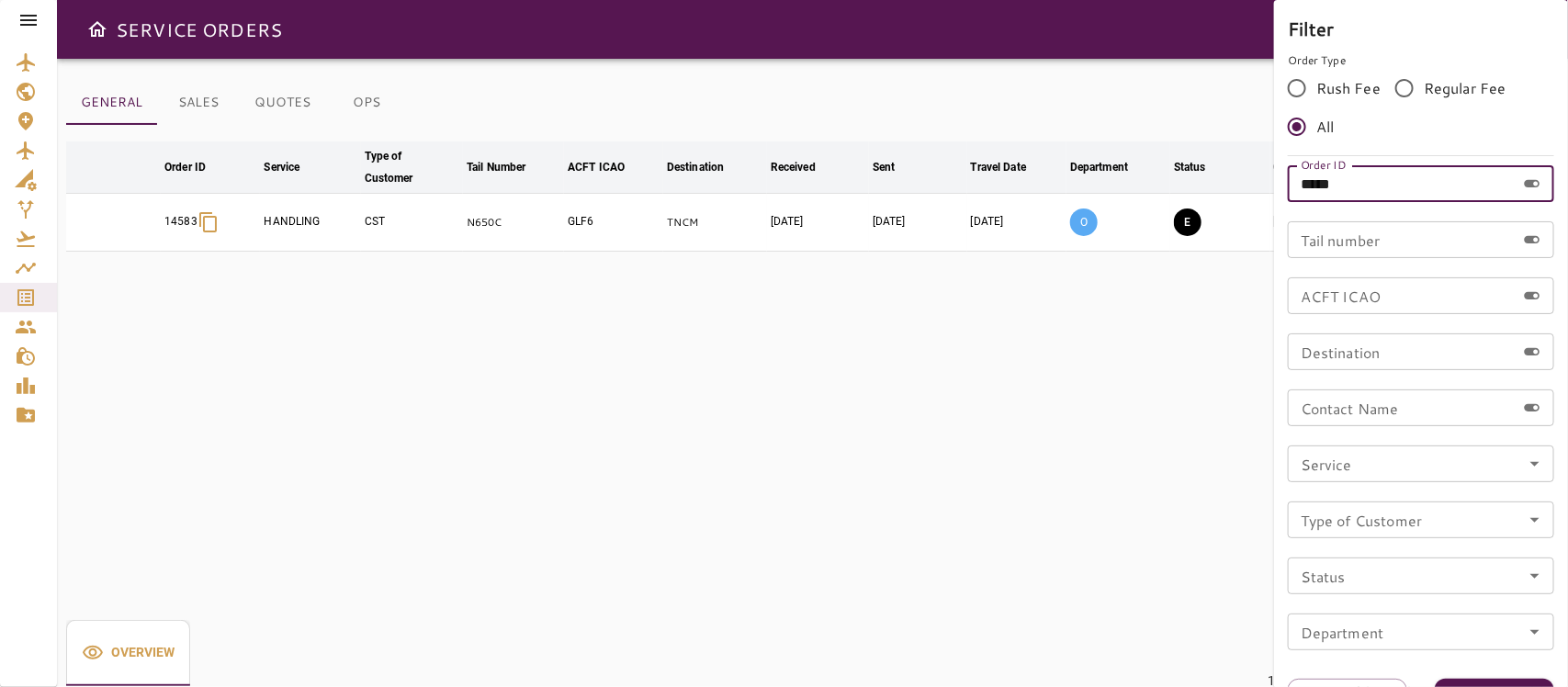
click at [1366, 181] on input "*****" at bounding box center [1402, 183] width 228 height 37
type input "*****"
click at [1392, 610] on button "Apply" at bounding box center [1494, 696] width 119 height 34
click at [1048, 368] on div at bounding box center [784, 343] width 1568 height 687
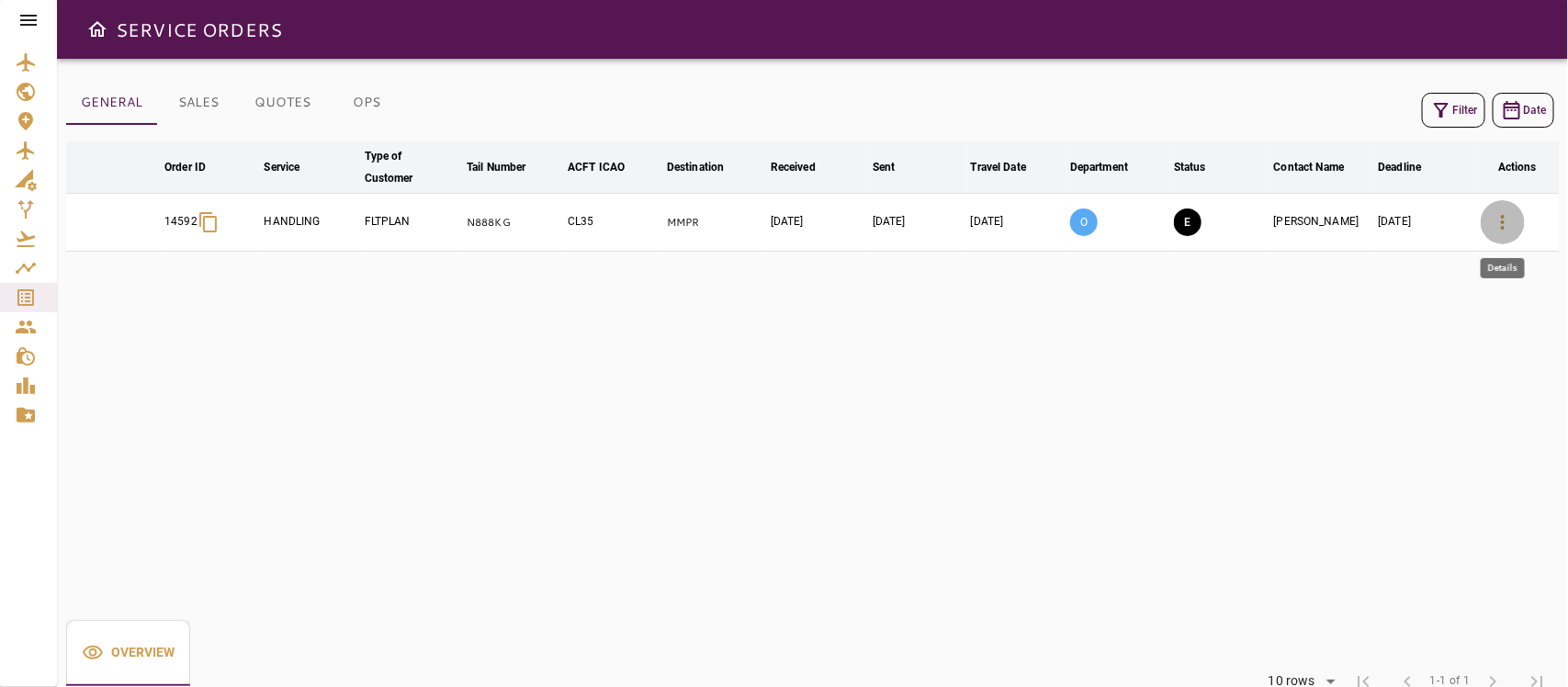
click at [1392, 224] on icon "button" at bounding box center [1502, 222] width 22 height 22
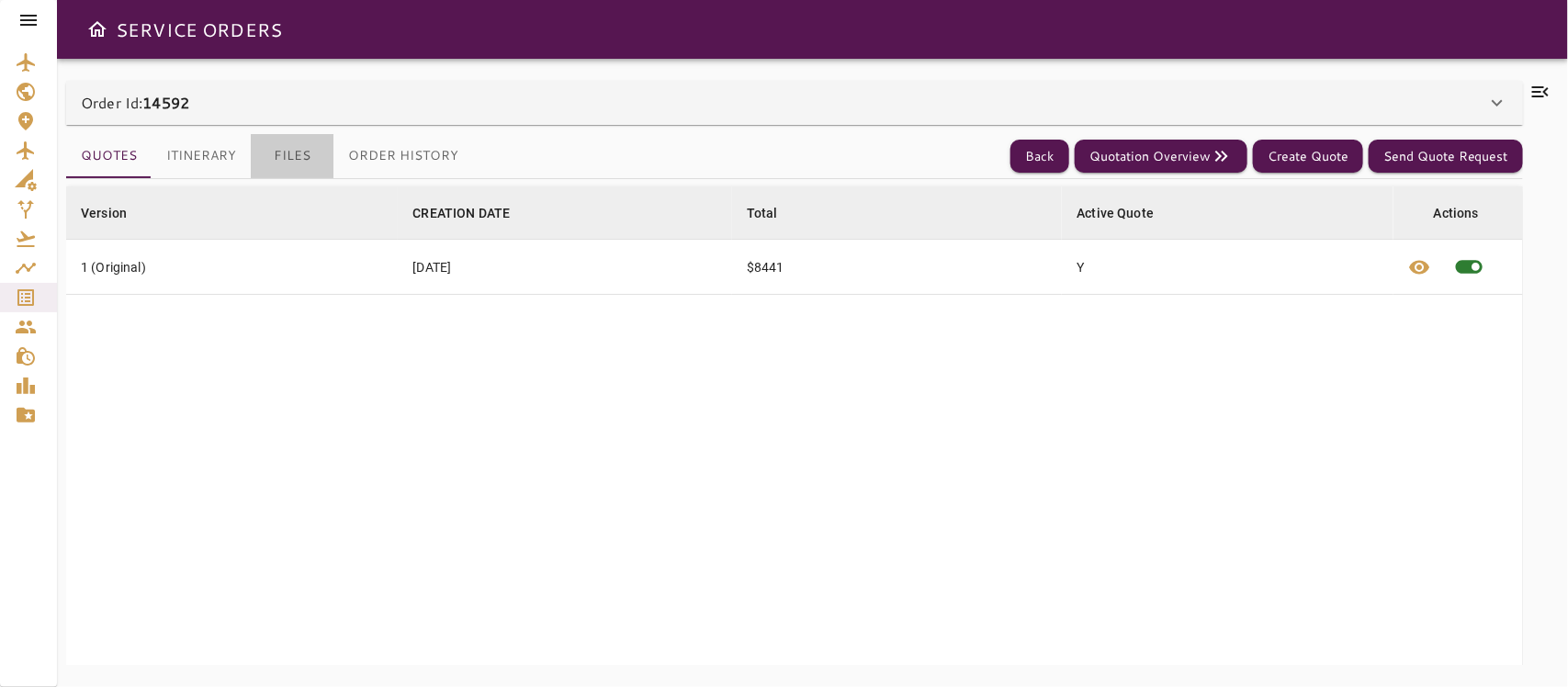
click at [301, 153] on button "Files" at bounding box center [292, 156] width 83 height 44
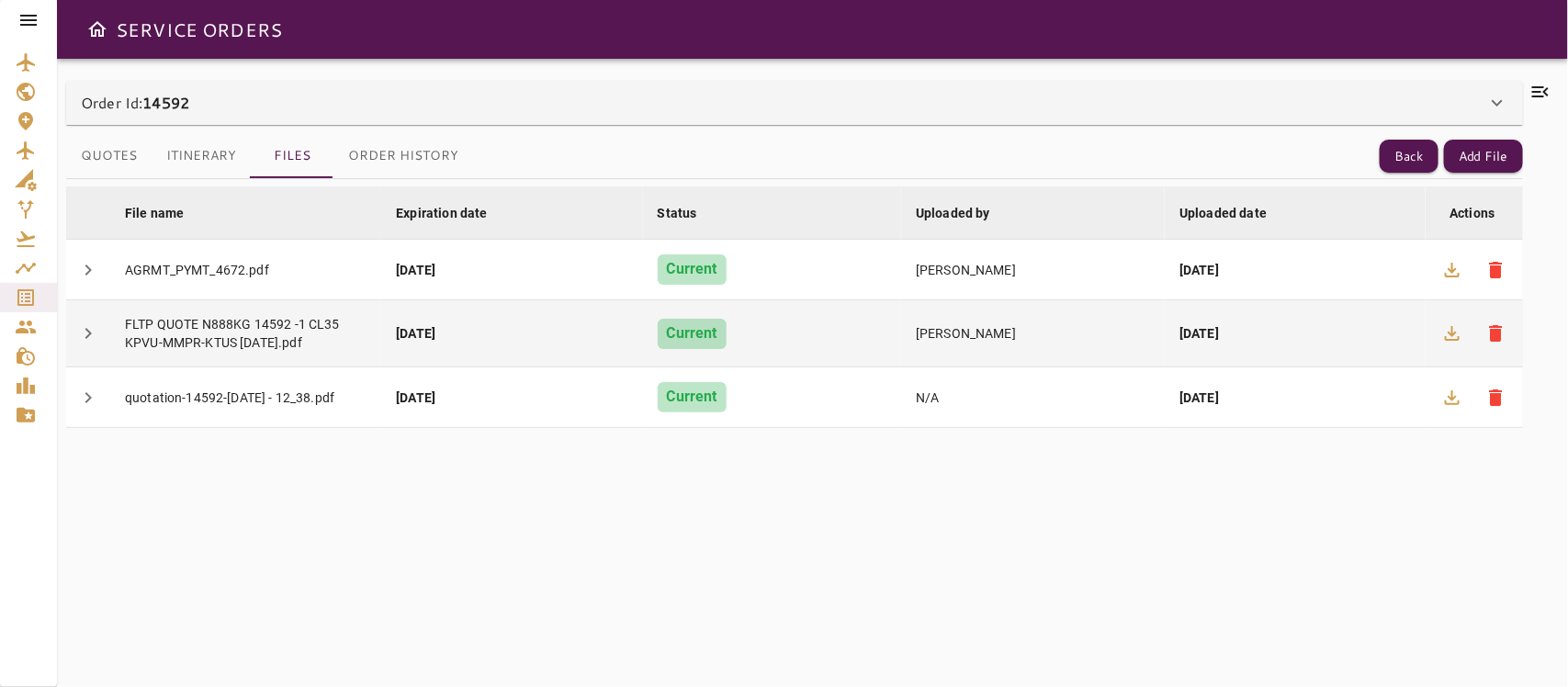
click at [1392, 340] on td "22 Sep, 2025" at bounding box center [1296, 334] width 261 height 67
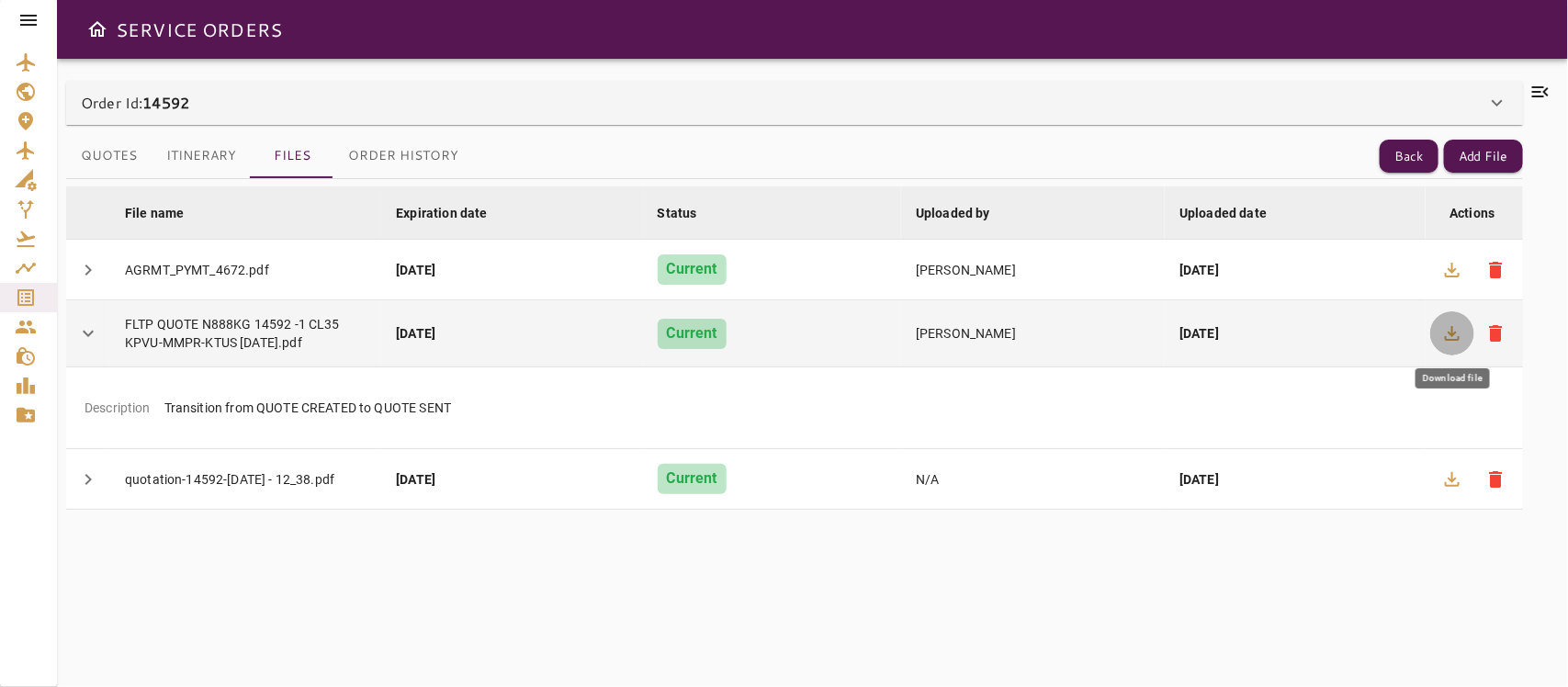
click at [1392, 338] on icon "button" at bounding box center [1452, 333] width 22 height 22
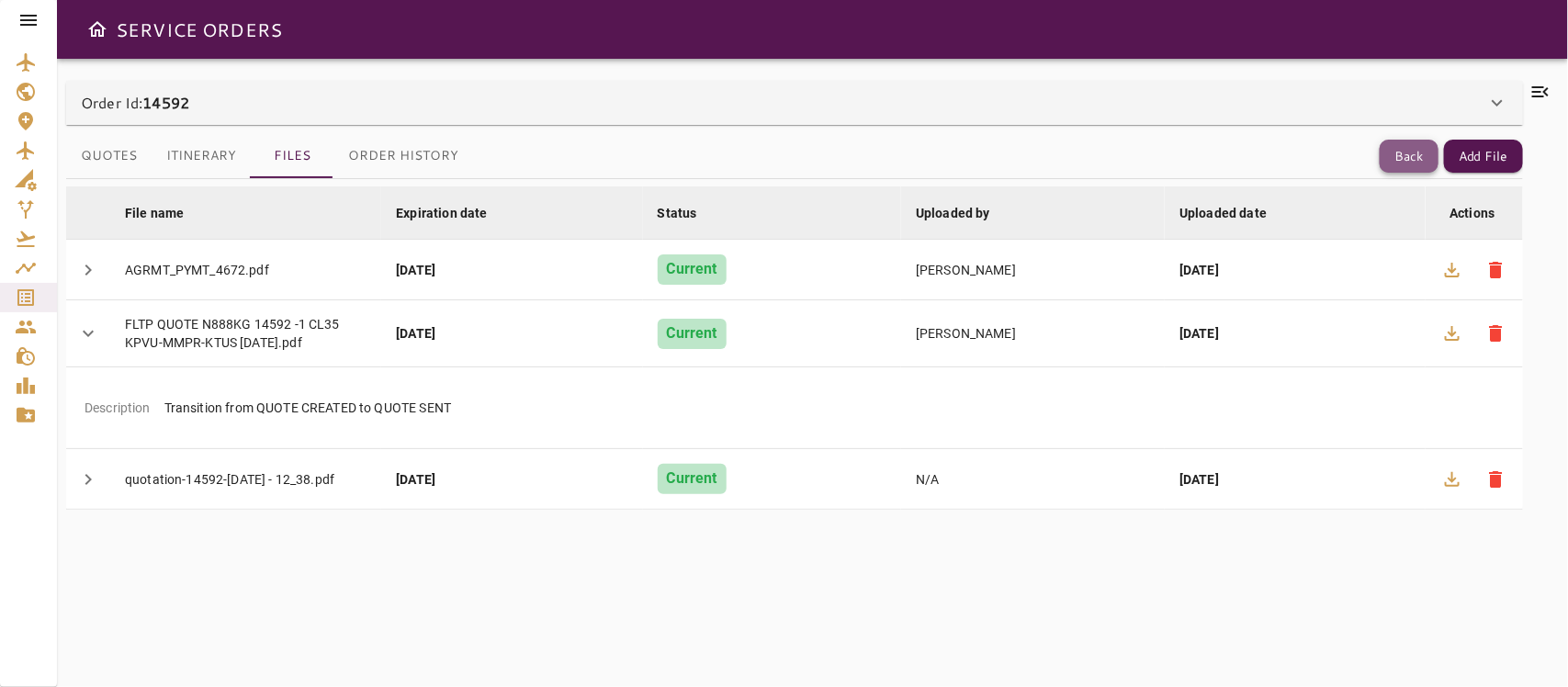
click at [1392, 149] on button "Back" at bounding box center [1409, 157] width 59 height 34
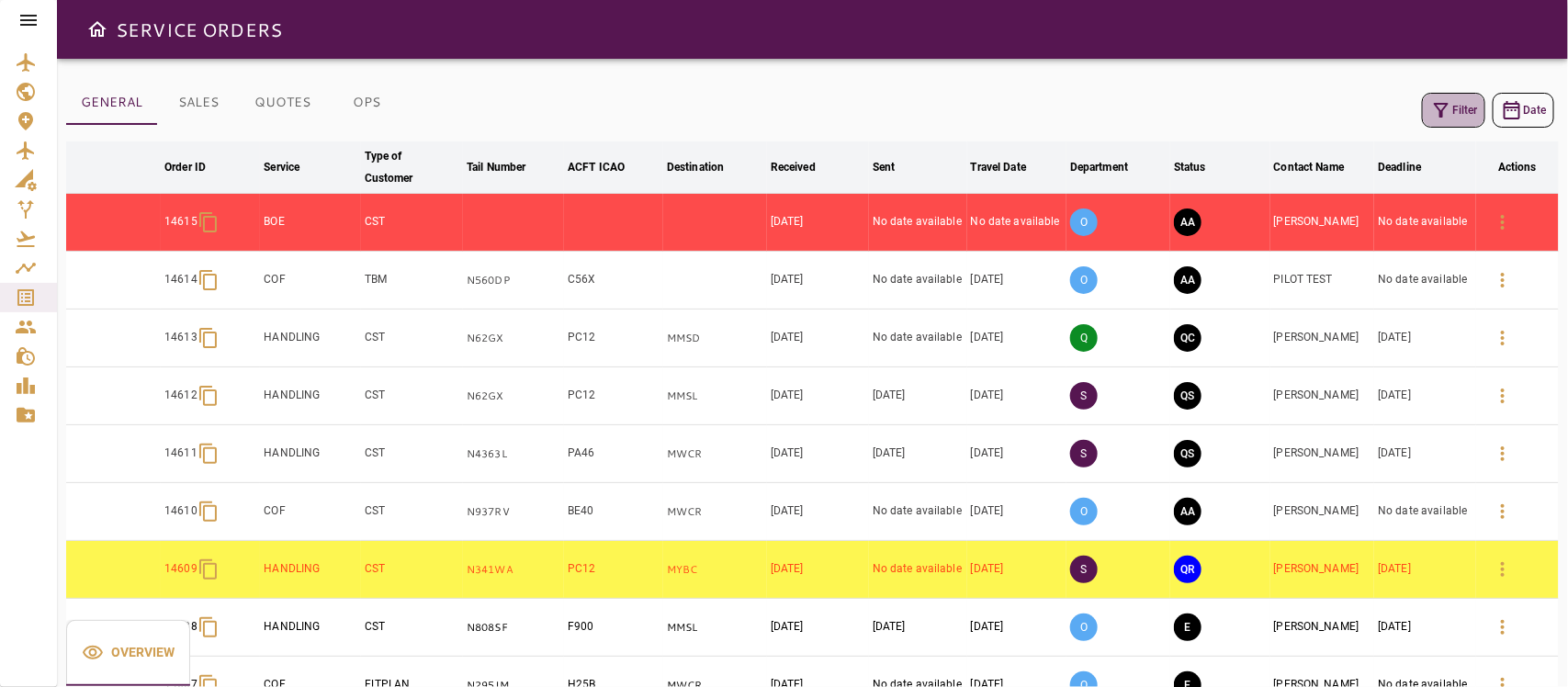
click at [1392, 110] on icon "button" at bounding box center [1441, 110] width 22 height 22
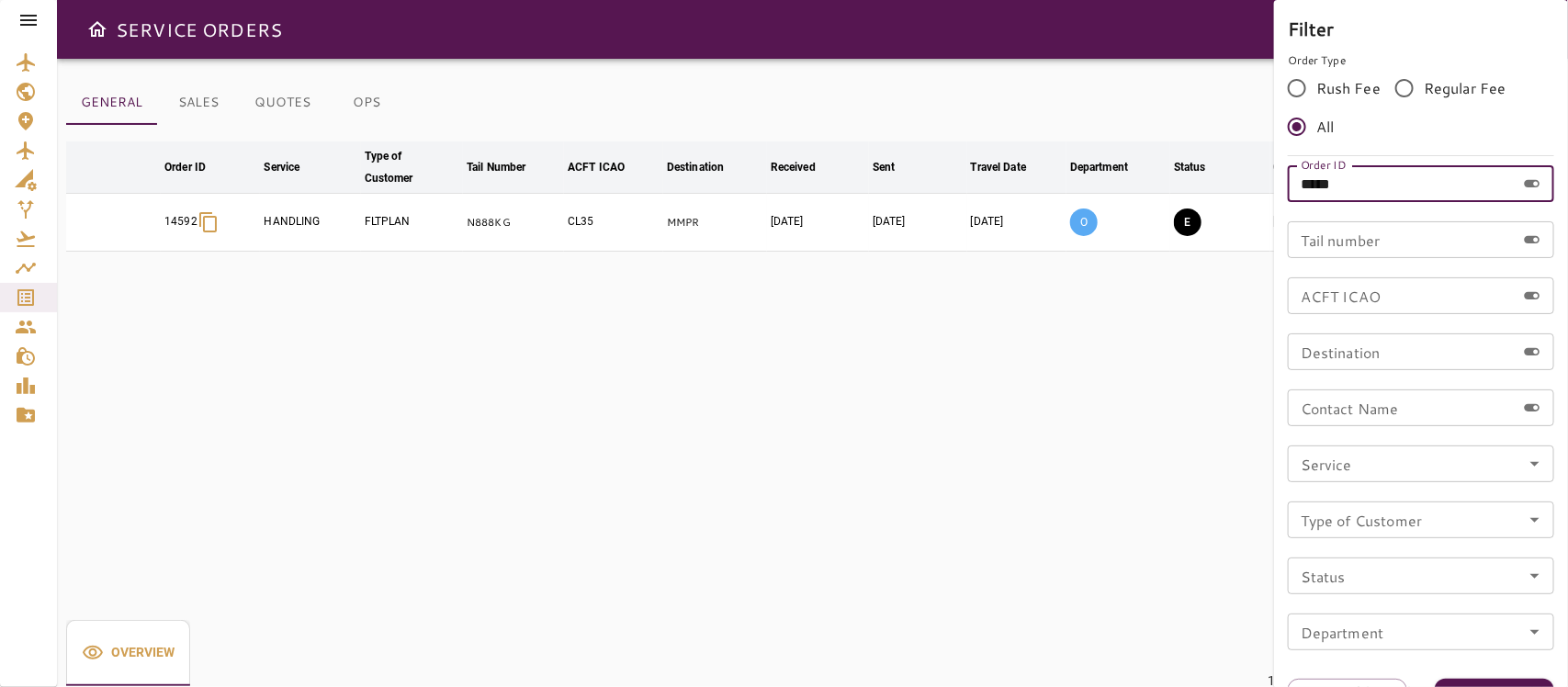
click at [1365, 188] on input "*****" at bounding box center [1402, 183] width 228 height 37
type input "*****"
click at [1392, 610] on button "Apply" at bounding box center [1494, 696] width 119 height 34
click at [934, 258] on div at bounding box center [784, 343] width 1568 height 687
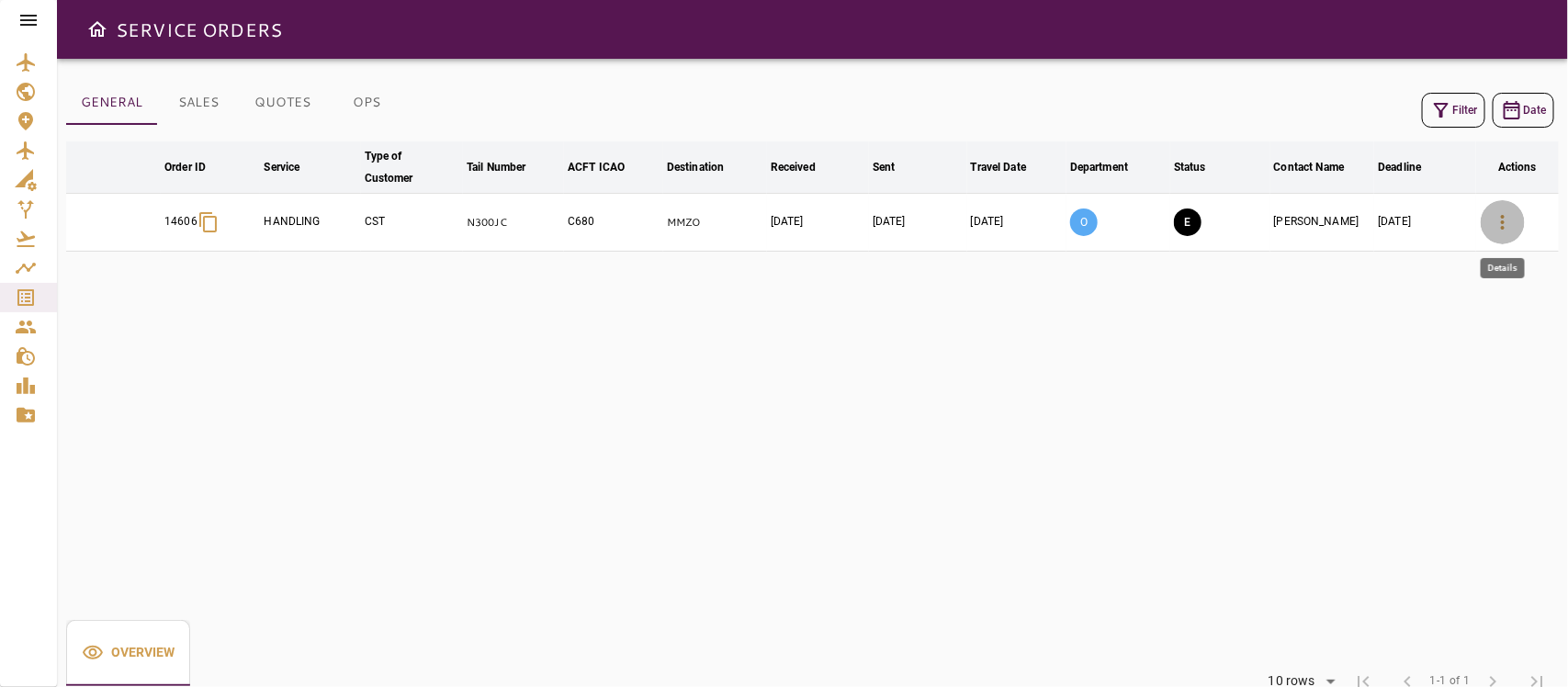
click at [1392, 216] on icon "button" at bounding box center [1502, 222] width 22 height 22
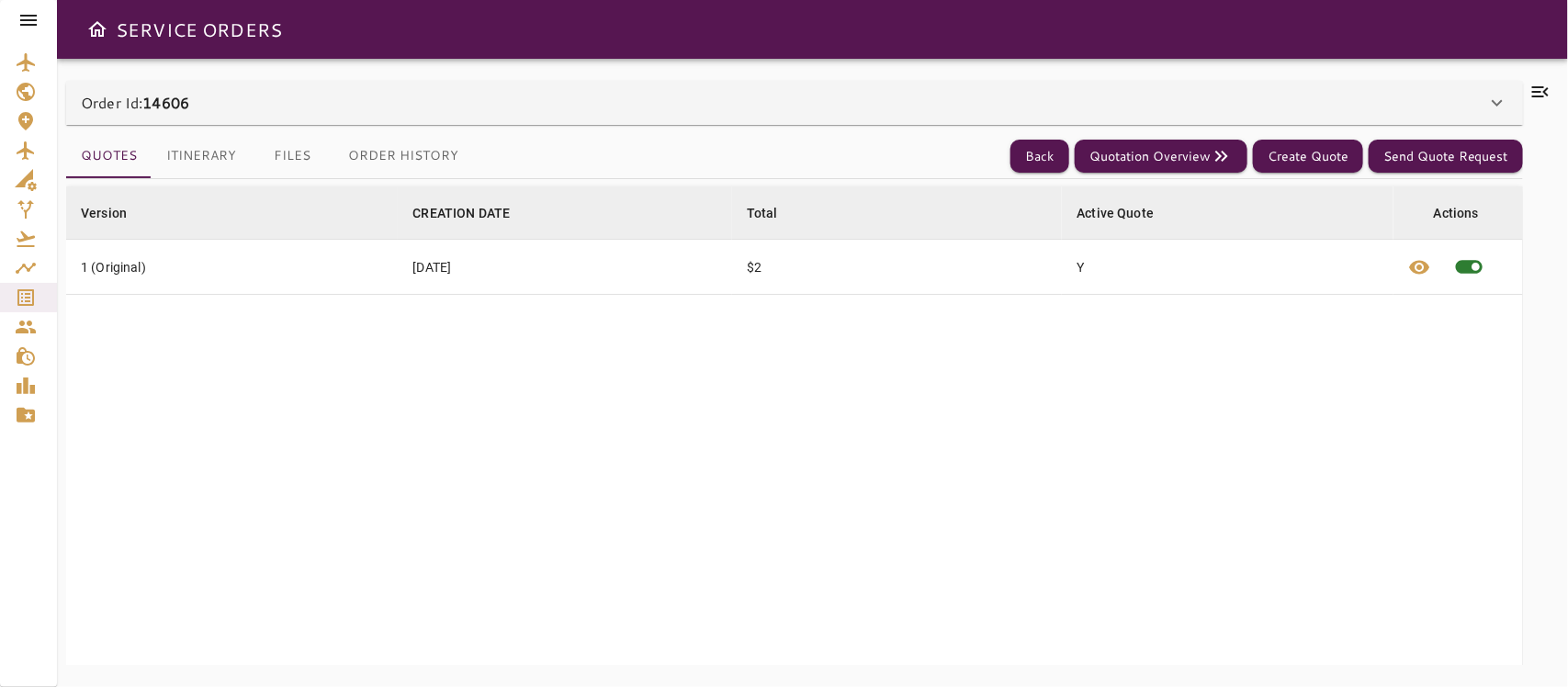
click at [292, 154] on button "Files" at bounding box center [292, 156] width 83 height 44
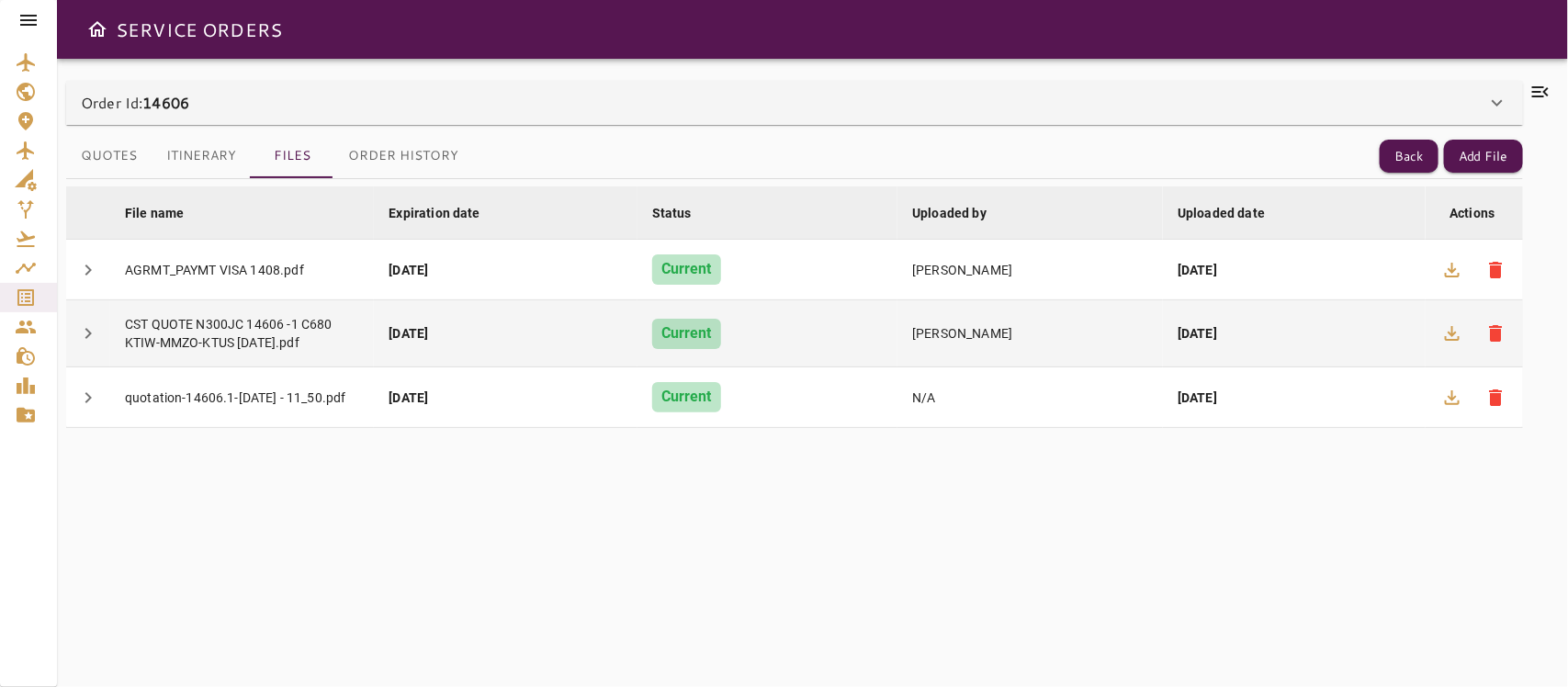
click at [1057, 353] on td "[PERSON_NAME]" at bounding box center [1030, 334] width 266 height 67
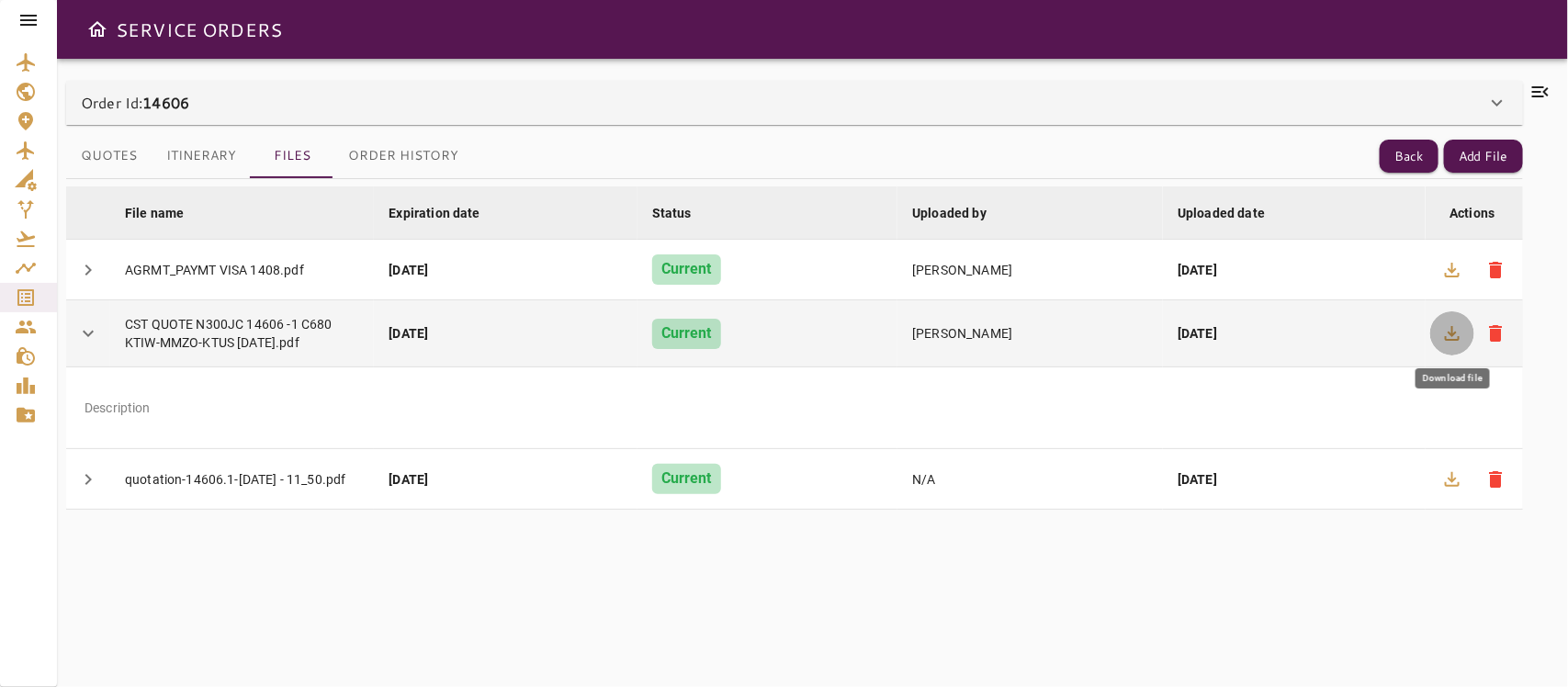
click at [1392, 324] on icon "button" at bounding box center [1452, 333] width 22 height 22
click at [119, 346] on td "CST QUOTE N300JC 14606 -1 C680 KTIW-MMZO-KTUS 25-Oct-25.pdf" at bounding box center [241, 334] width 264 height 67
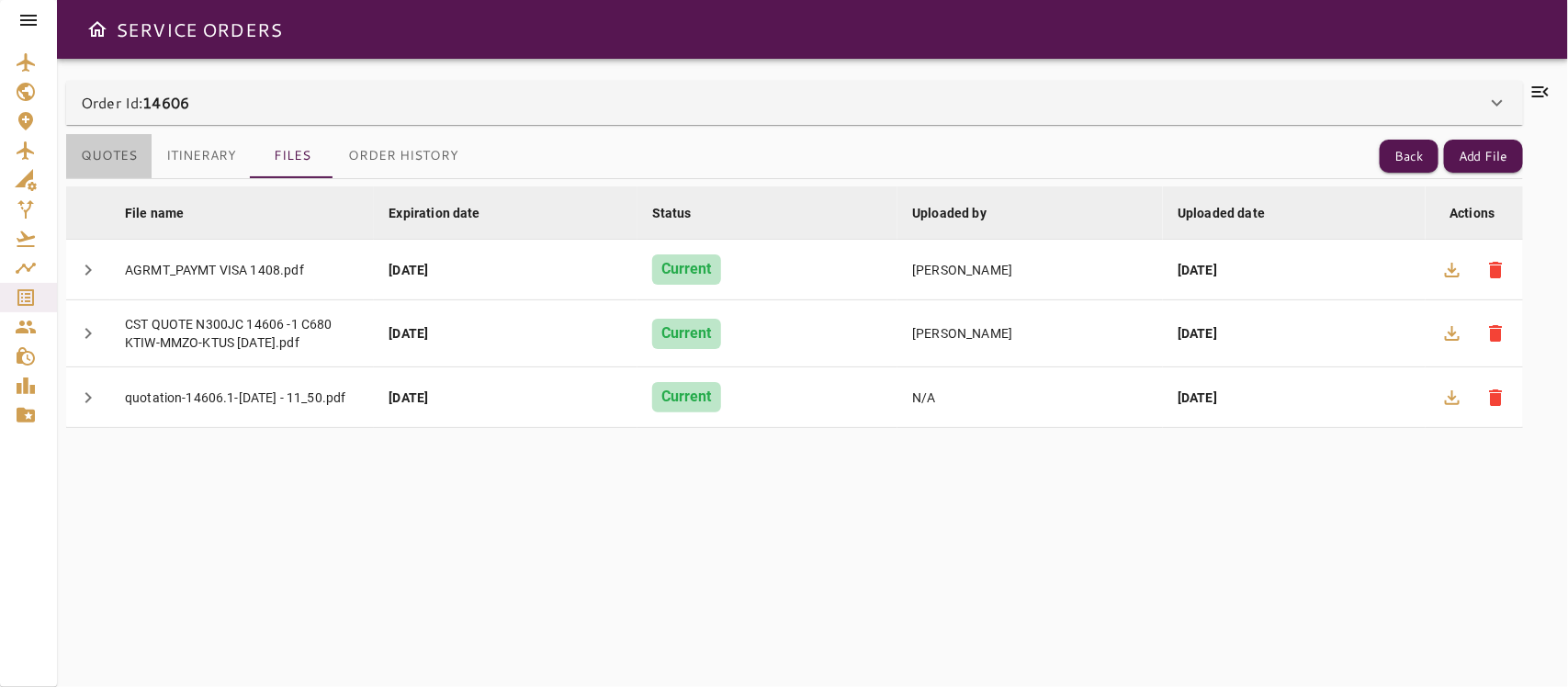
click at [107, 159] on button "Quotes" at bounding box center [108, 156] width 85 height 44
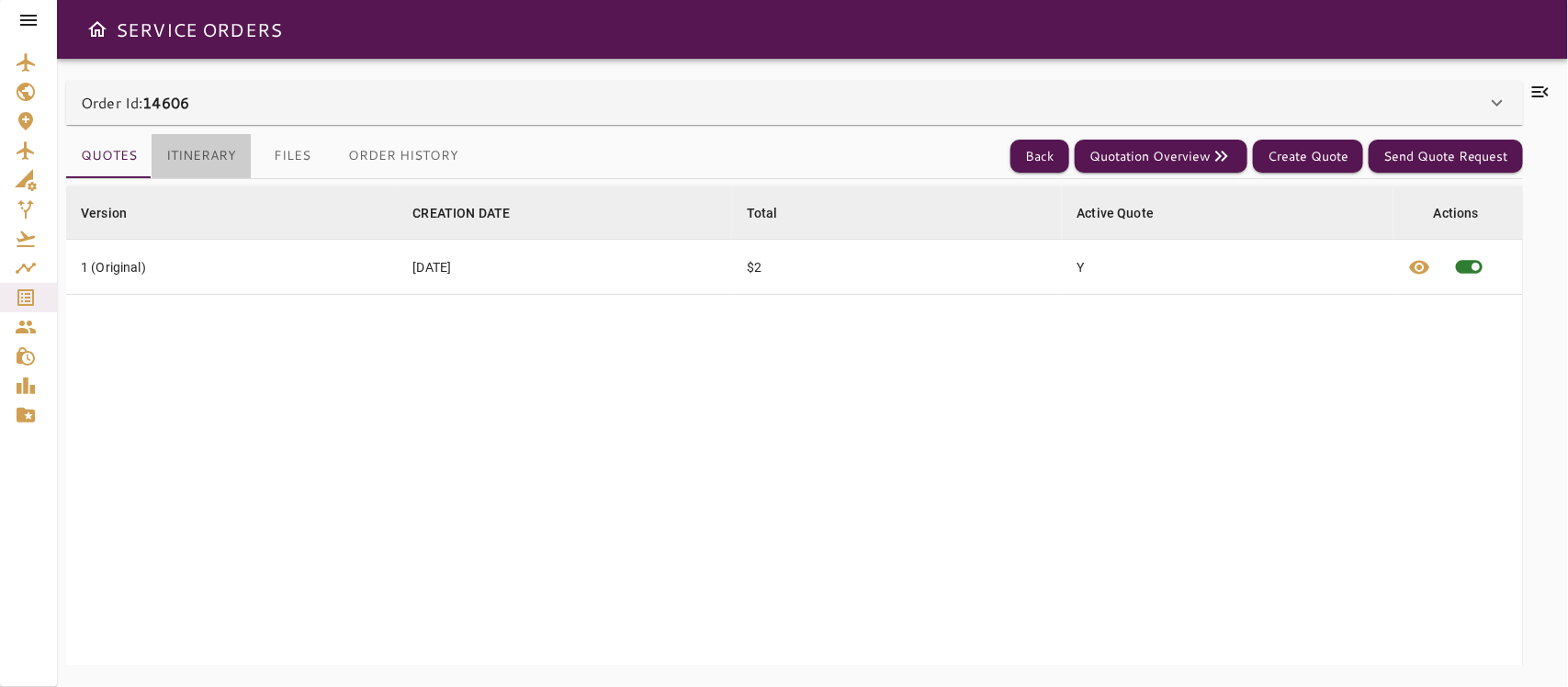
click at [163, 148] on button "Itinerary" at bounding box center [201, 156] width 100 height 44
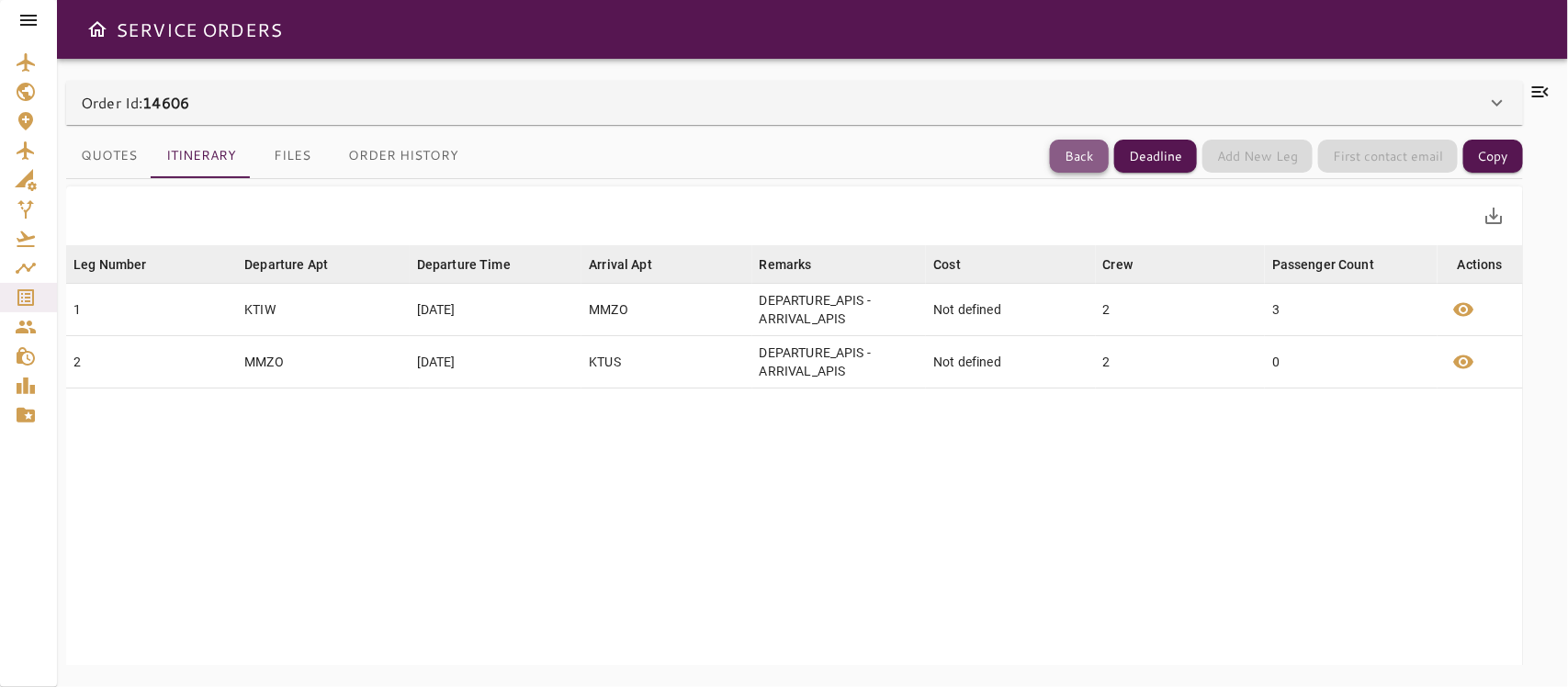
click at [1072, 164] on button "Back" at bounding box center [1079, 157] width 59 height 34
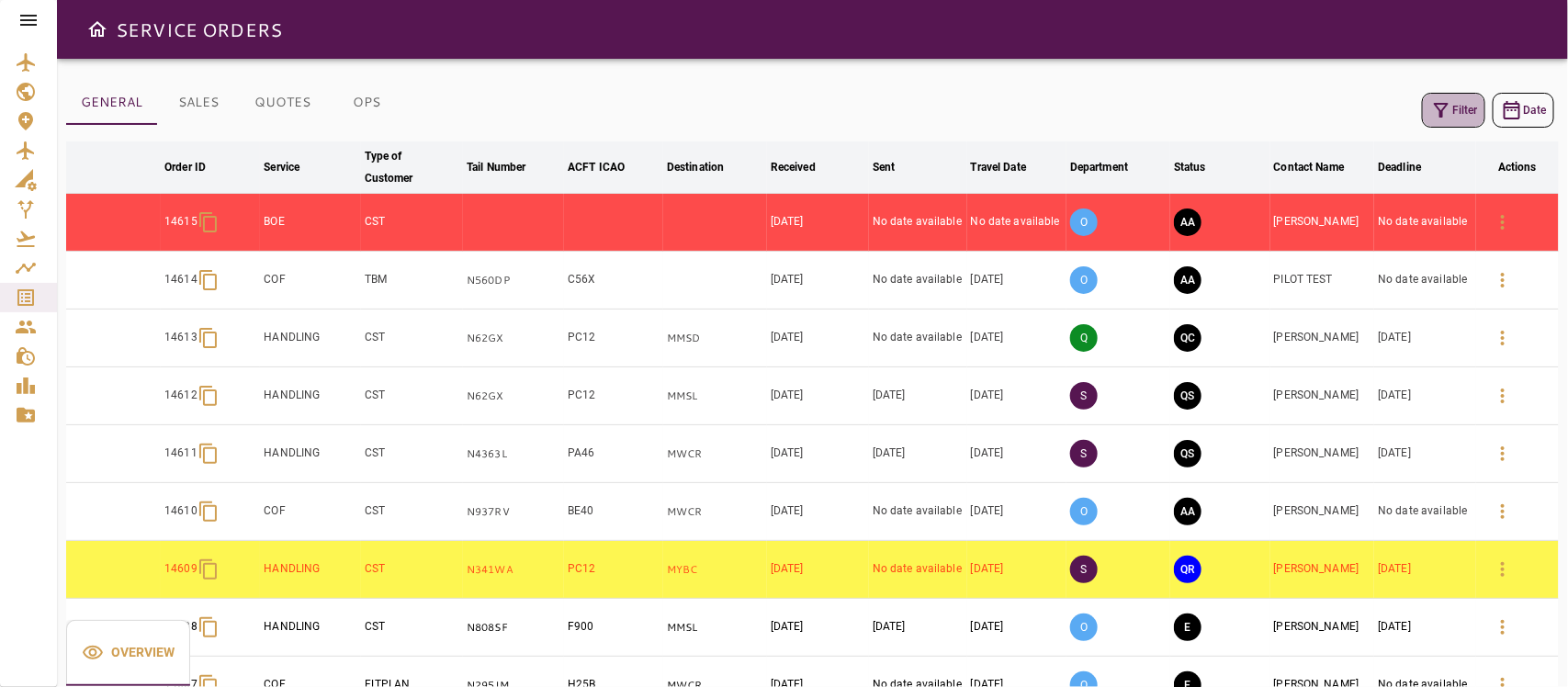
click at [1392, 106] on icon "button" at bounding box center [1441, 111] width 15 height 15
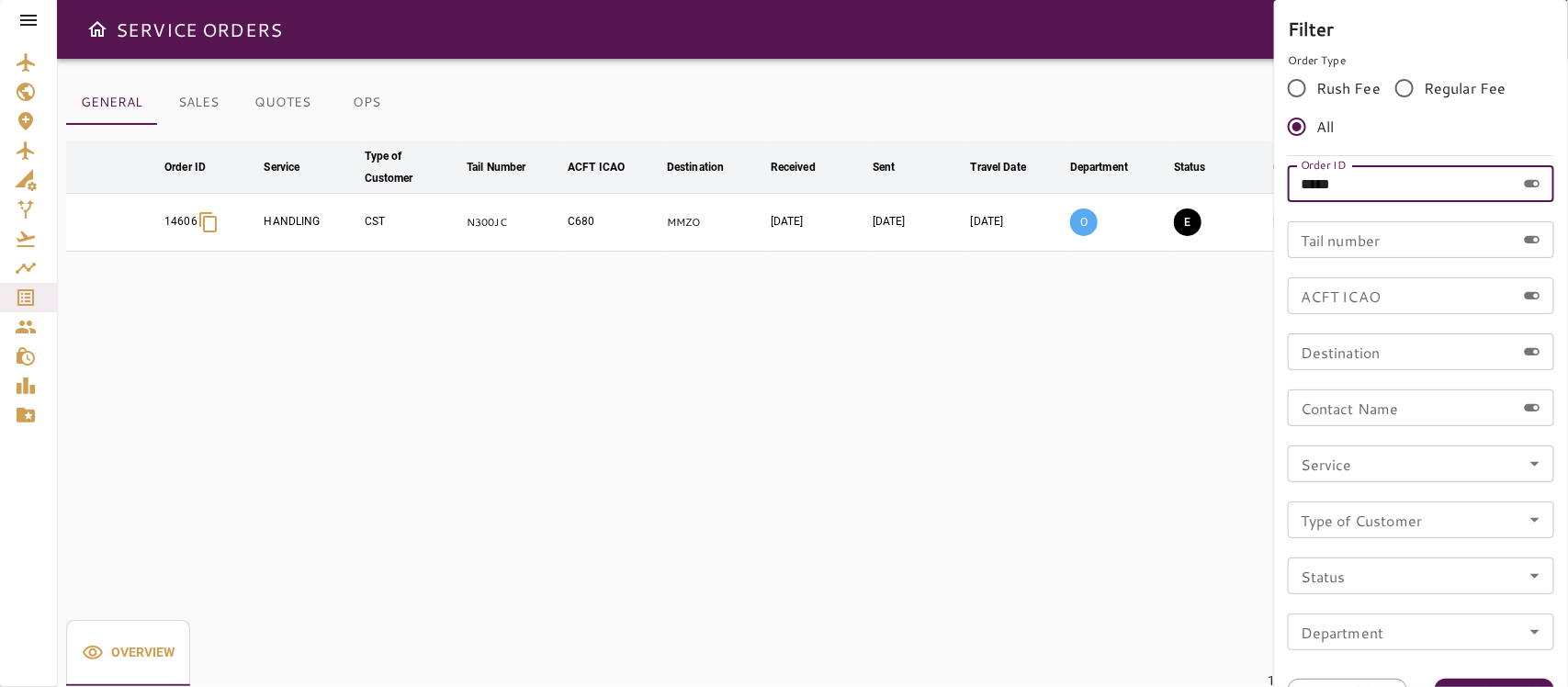
click at [1392, 191] on input "*****" at bounding box center [1402, 183] width 228 height 37
type input "*****"
click at [1392, 610] on button "Apply" at bounding box center [1494, 696] width 119 height 34
click at [1004, 258] on div at bounding box center [784, 343] width 1568 height 687
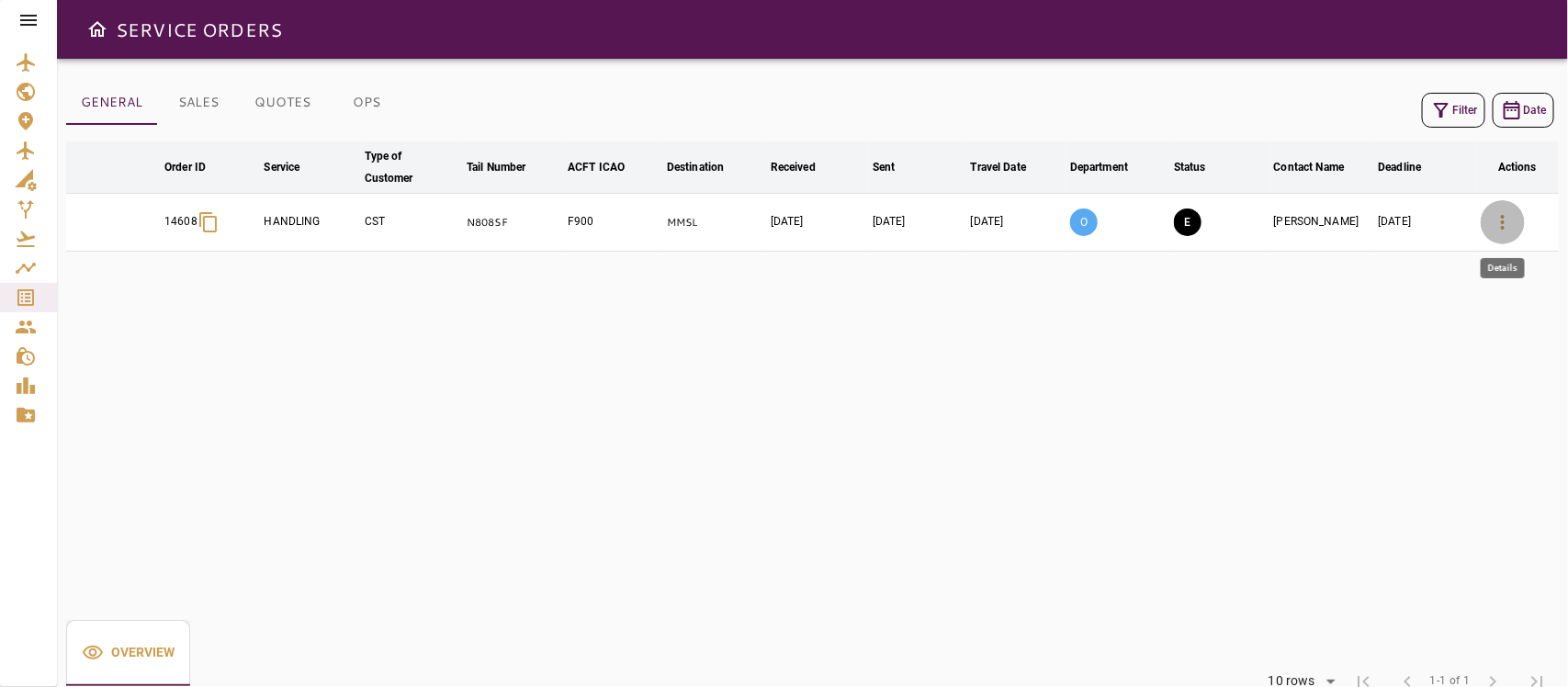
click at [1392, 222] on icon "button" at bounding box center [1502, 222] width 22 height 22
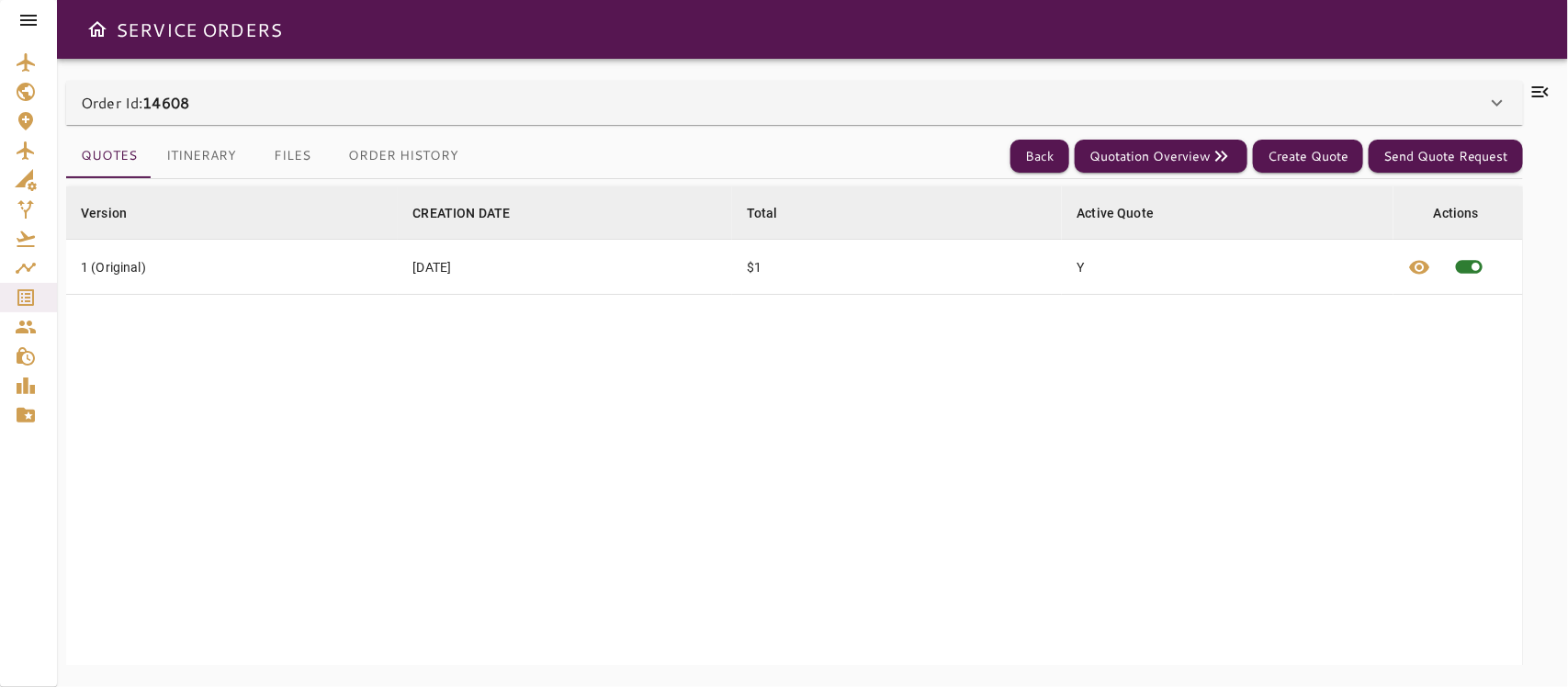
click at [290, 146] on button "Files" at bounding box center [292, 156] width 83 height 44
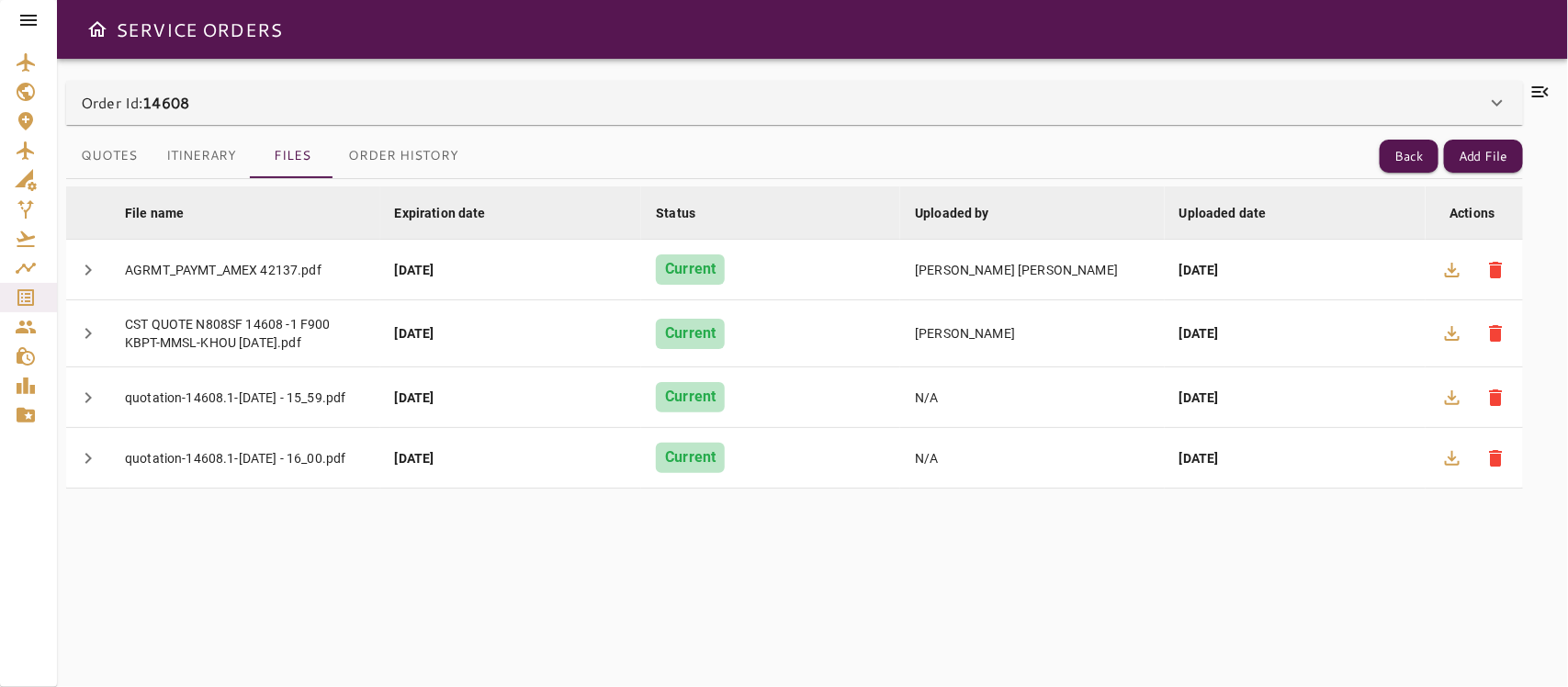
click at [231, 149] on button "Itinerary" at bounding box center [201, 156] width 100 height 44
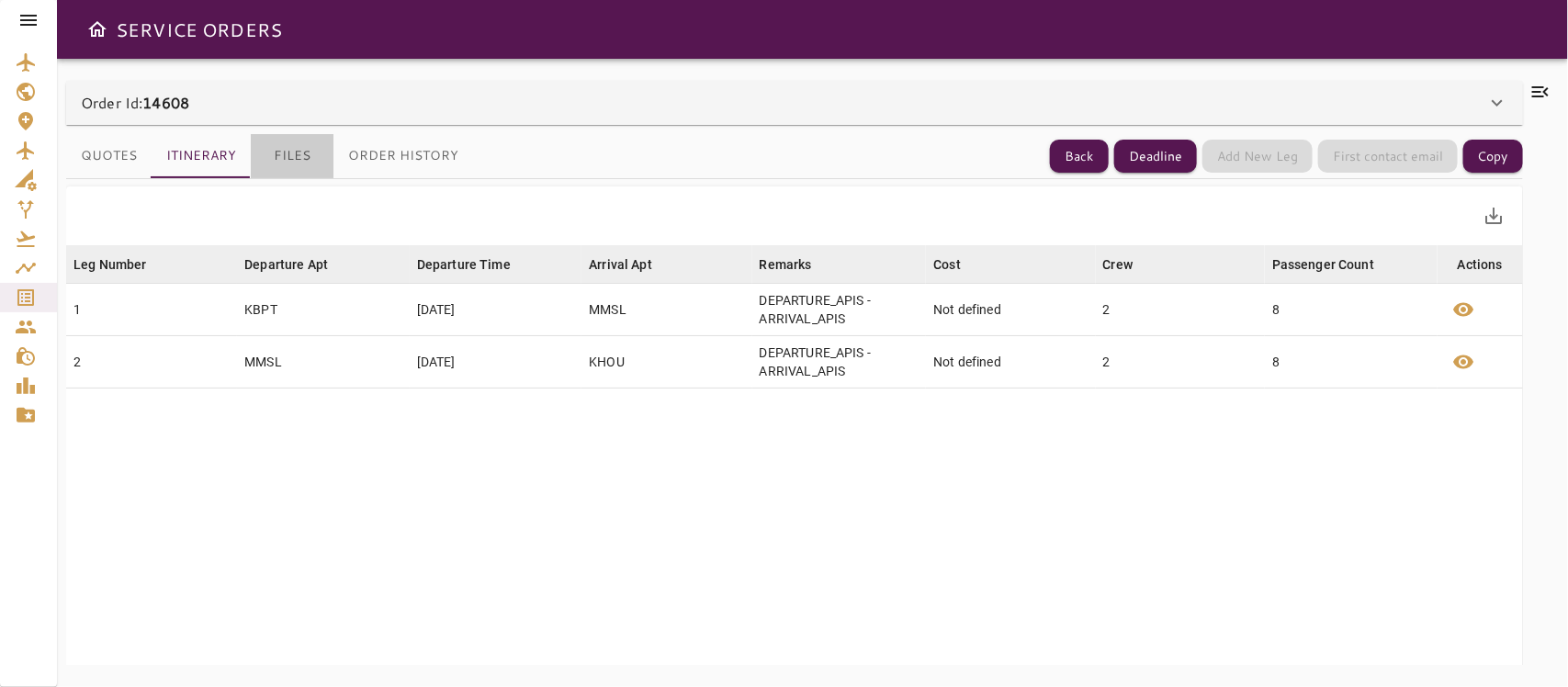
click at [294, 153] on button "Files" at bounding box center [292, 156] width 83 height 44
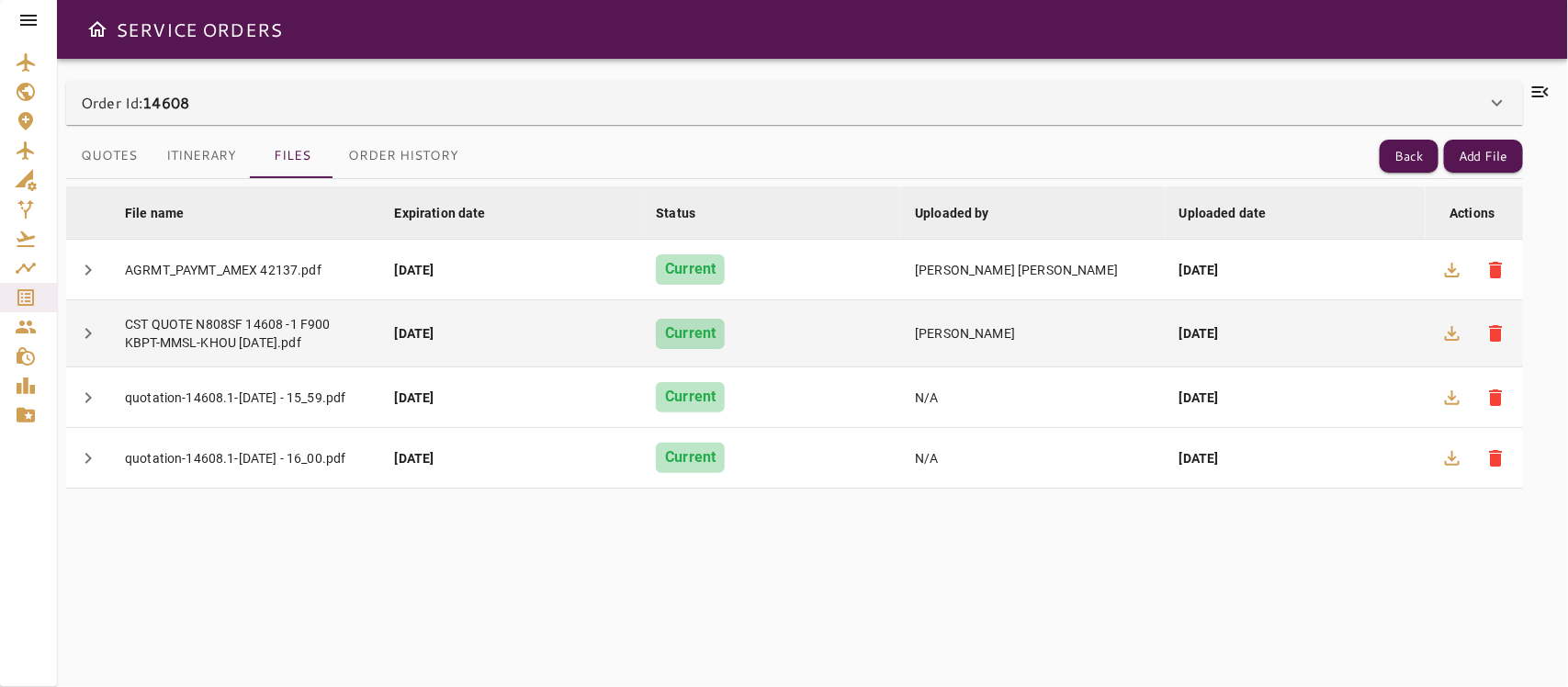
click at [1392, 337] on td "24 Sep, 2025" at bounding box center [1296, 334] width 261 height 67
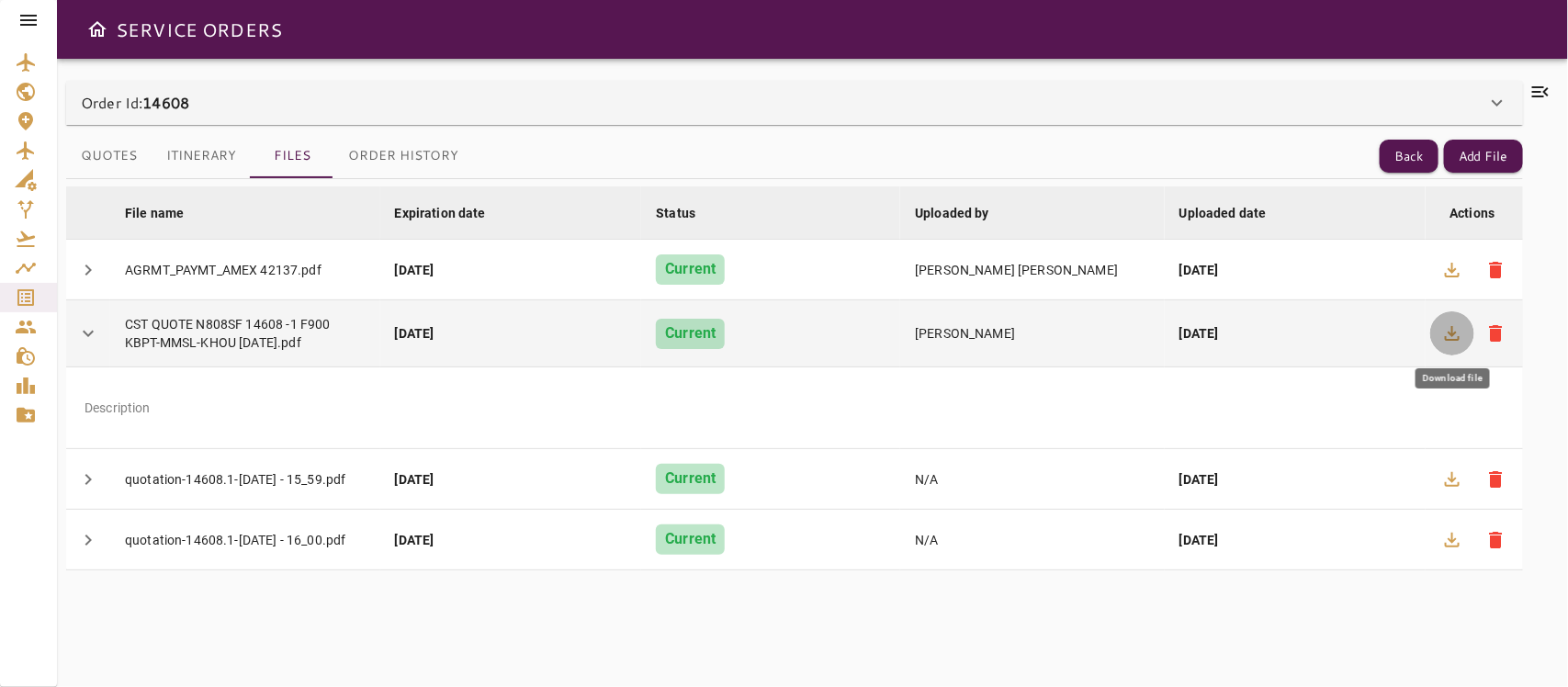
click at [1392, 332] on icon "button" at bounding box center [1452, 333] width 22 height 22
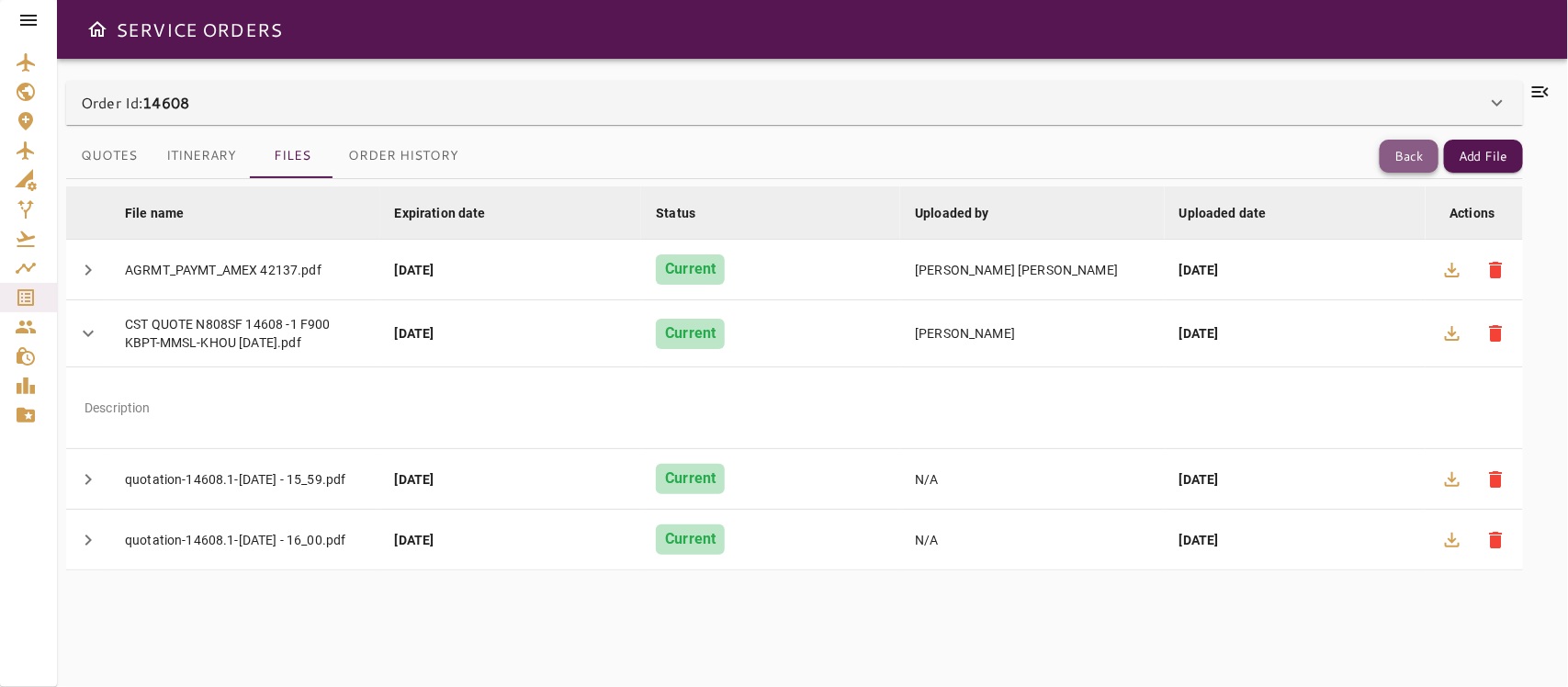
click at [1392, 152] on button "Back" at bounding box center [1409, 157] width 59 height 34
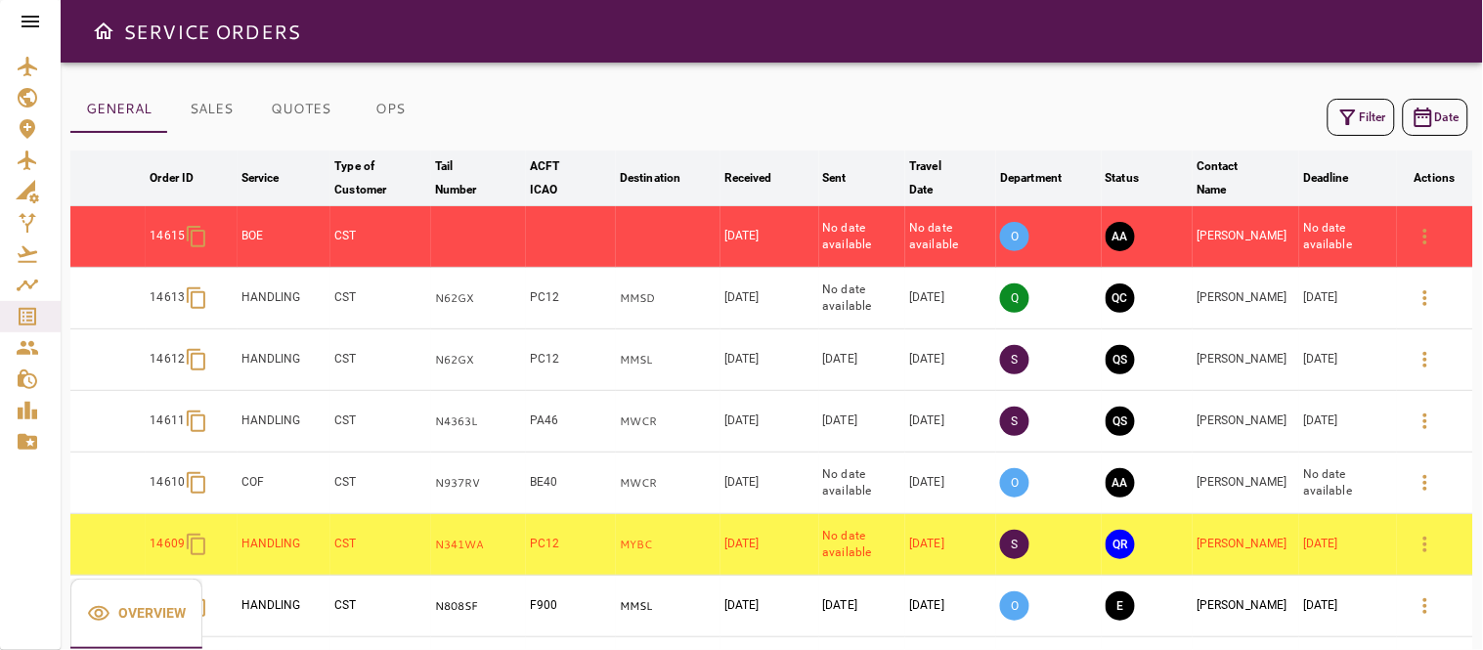
drag, startPoint x: 1000, startPoint y: 12, endPoint x: 853, endPoint y: 98, distance: 170.9
click at [853, 98] on div "Filter Date" at bounding box center [771, 117] width 1403 height 47
